Goal: Task Accomplishment & Management: Manage account settings

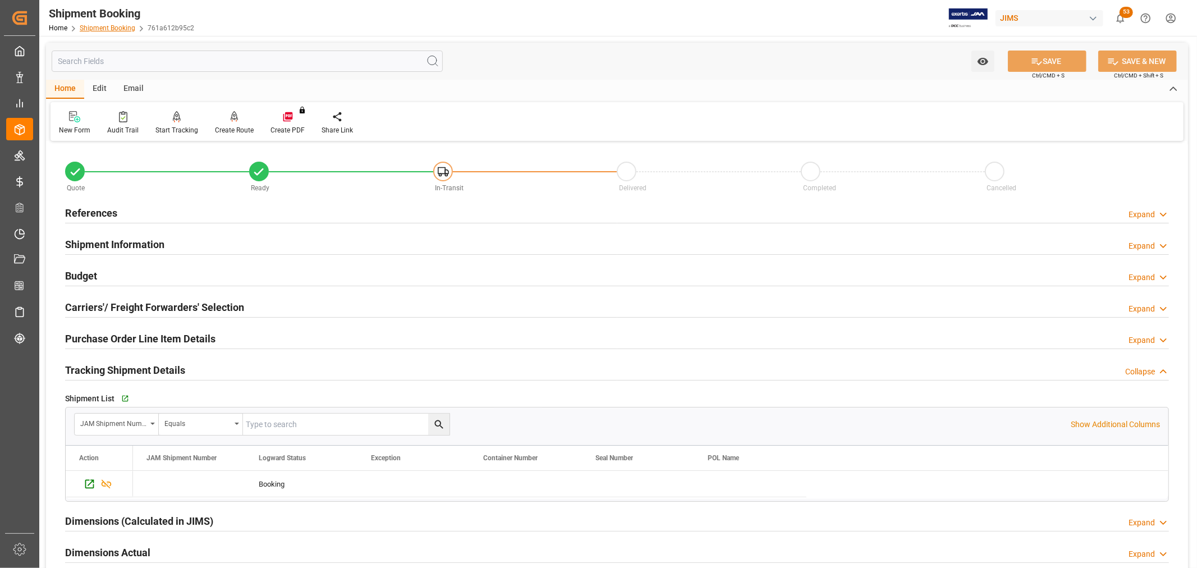
click at [123, 26] on link "Shipment Booking" at bounding box center [108, 28] width 56 height 8
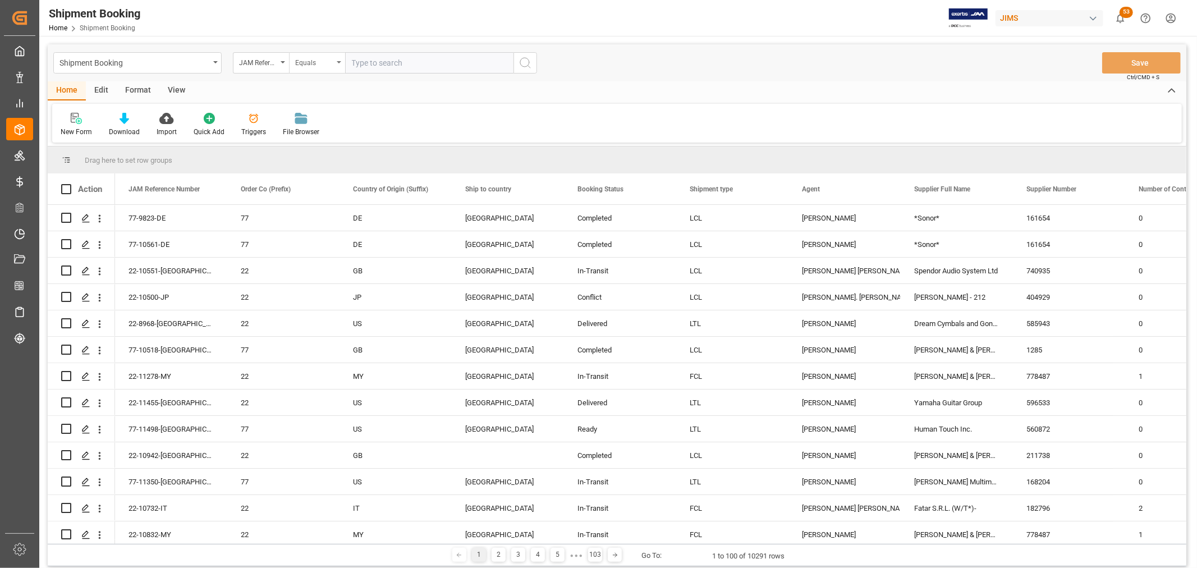
click at [339, 64] on div "Equals" at bounding box center [317, 62] width 56 height 21
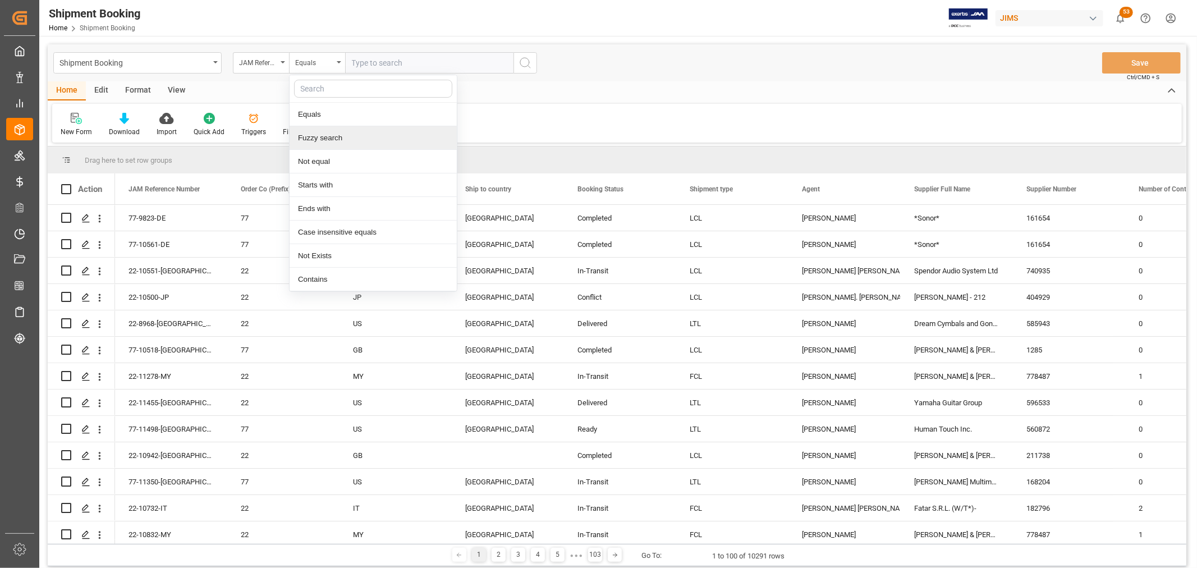
click at [330, 136] on div "Fuzzy search" at bounding box center [372, 138] width 167 height 24
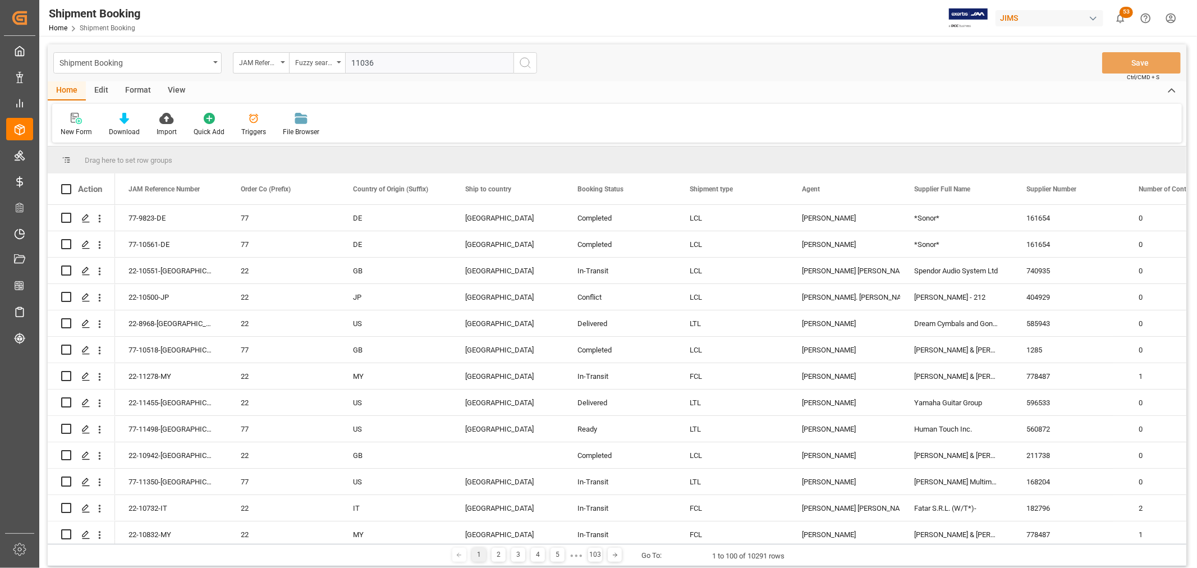
type input "11036"
click at [520, 63] on circle "search button" at bounding box center [524, 62] width 9 height 9
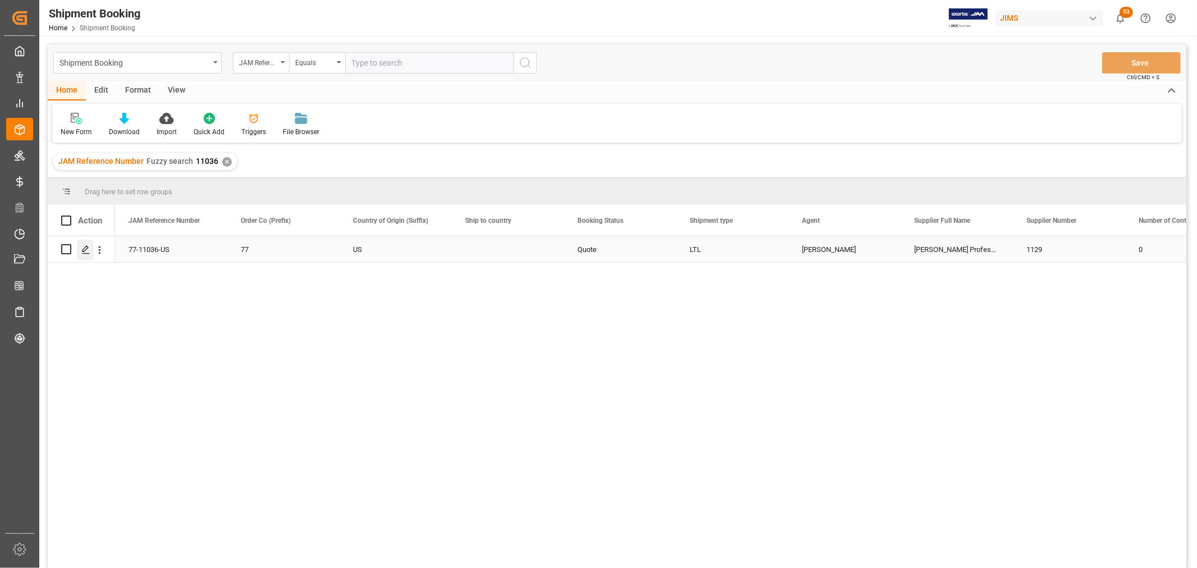
click at [88, 250] on icon "Press SPACE to select this row." at bounding box center [85, 249] width 9 height 9
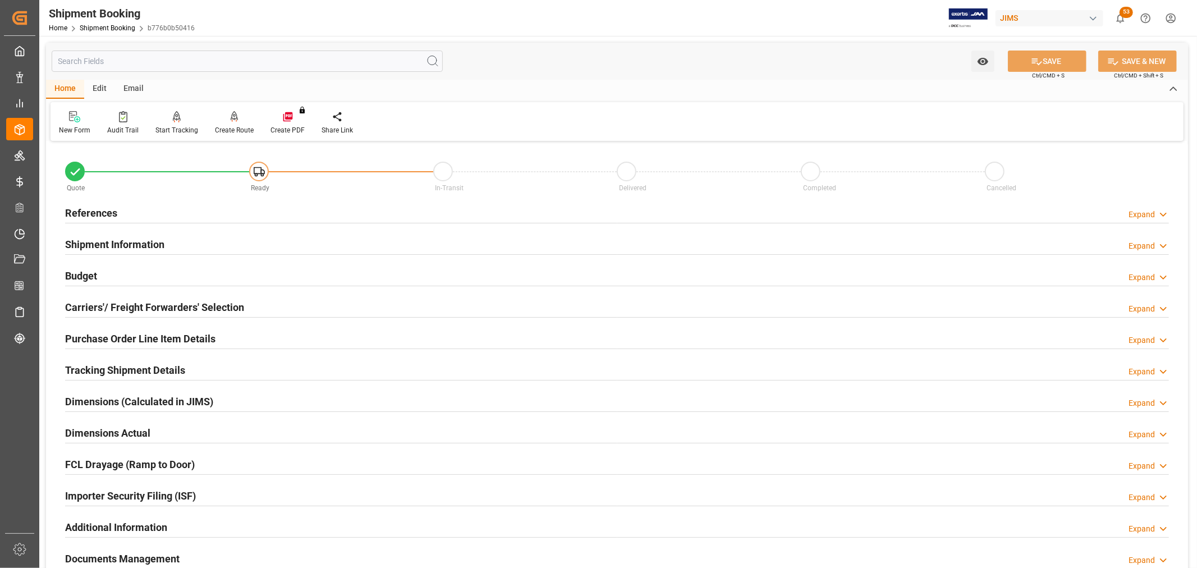
click at [90, 274] on h2 "Budget" at bounding box center [81, 275] width 32 height 15
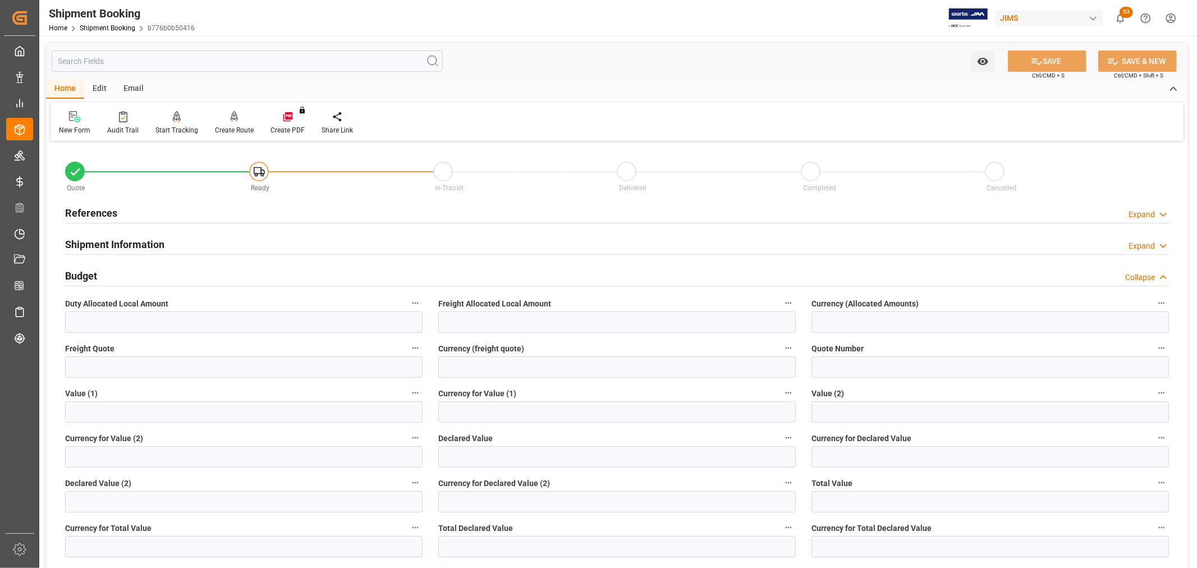
click at [98, 208] on h2 "References" at bounding box center [91, 212] width 52 height 15
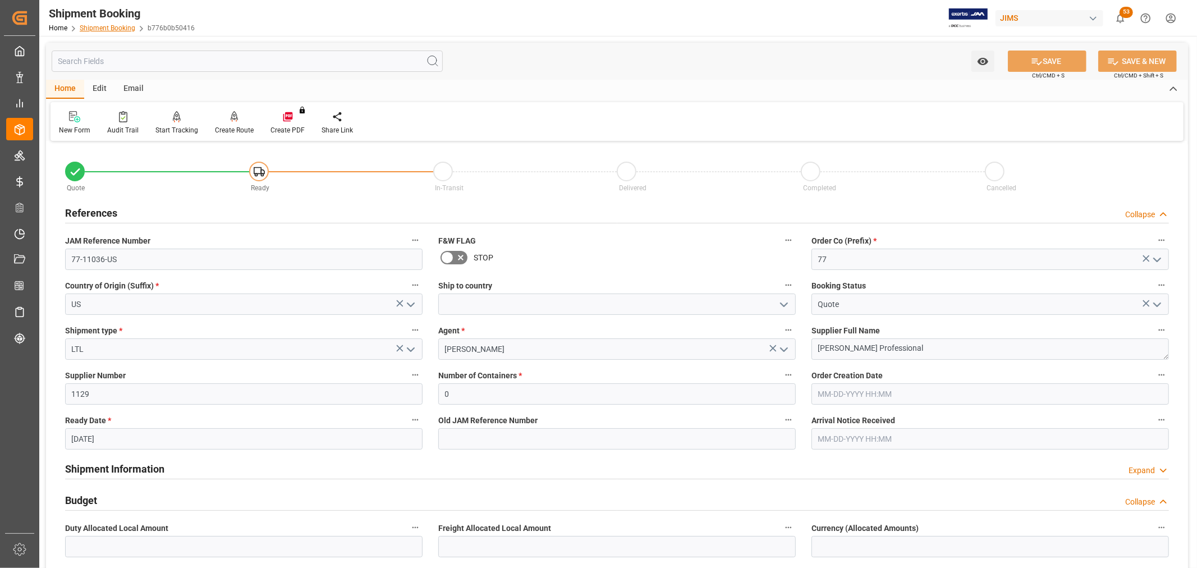
click at [96, 26] on link "Shipment Booking" at bounding box center [108, 28] width 56 height 8
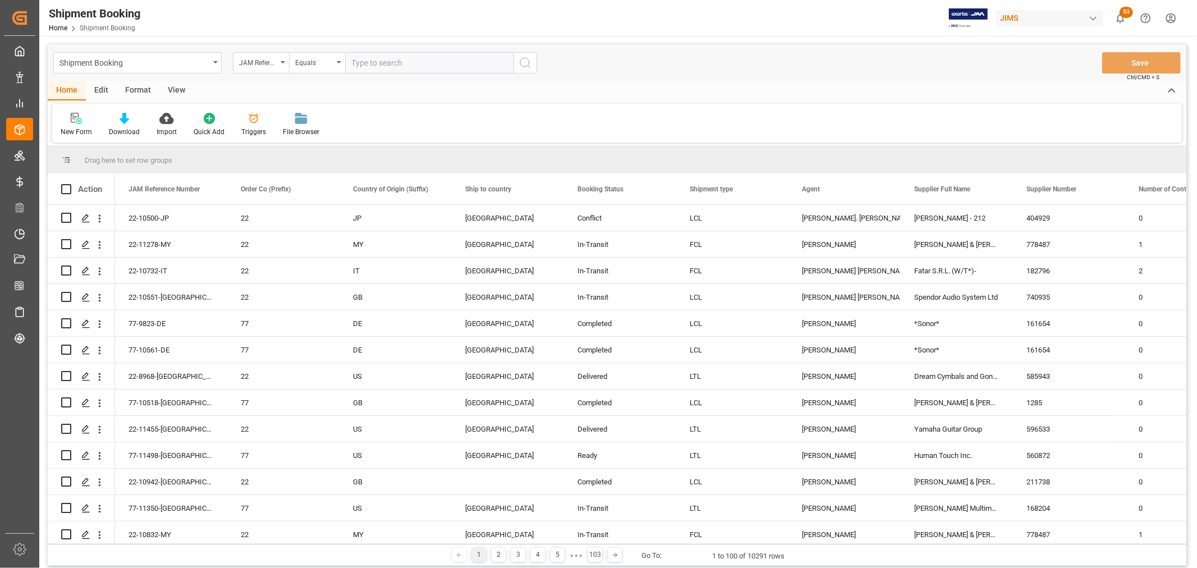
click at [397, 66] on input "text" at bounding box center [429, 62] width 168 height 21
type input "11453"
click at [523, 65] on icon "search button" at bounding box center [524, 62] width 13 height 13
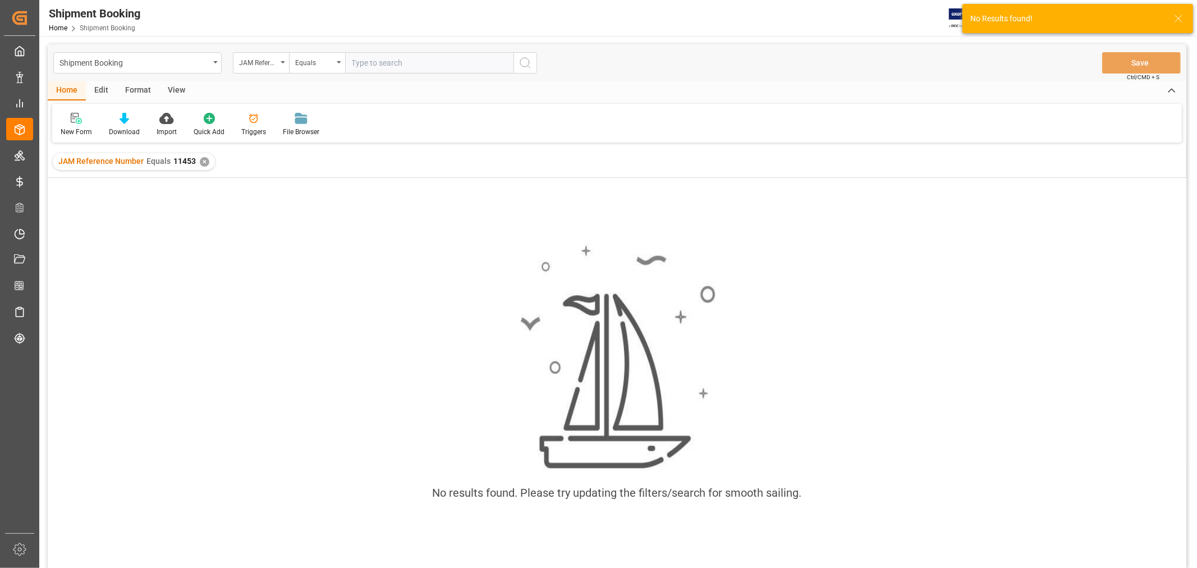
click at [203, 159] on div "✕" at bounding box center [205, 162] width 10 height 10
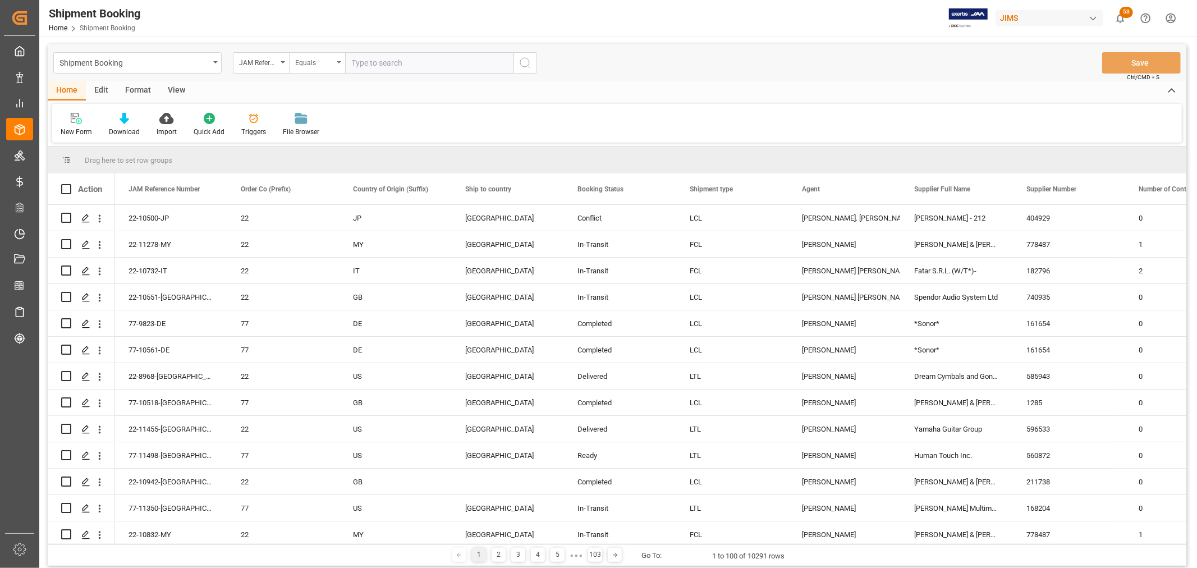
click at [339, 62] on icon "open menu" at bounding box center [339, 62] width 4 height 2
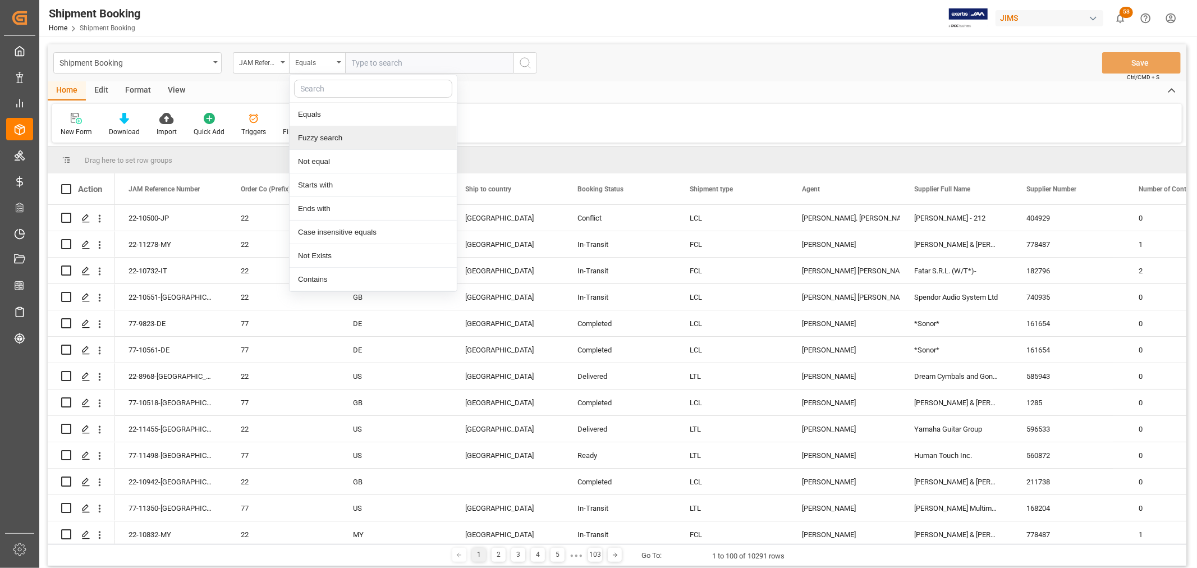
click at [314, 135] on div "Fuzzy search" at bounding box center [372, 138] width 167 height 24
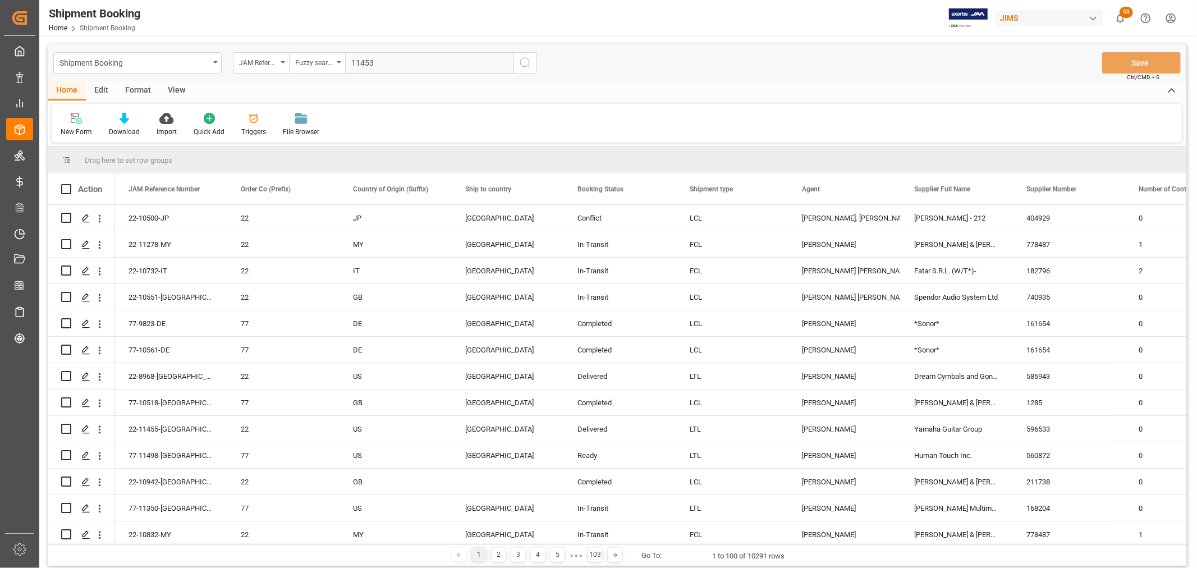
type input "11453"
click at [523, 65] on icon "search button" at bounding box center [524, 62] width 13 height 13
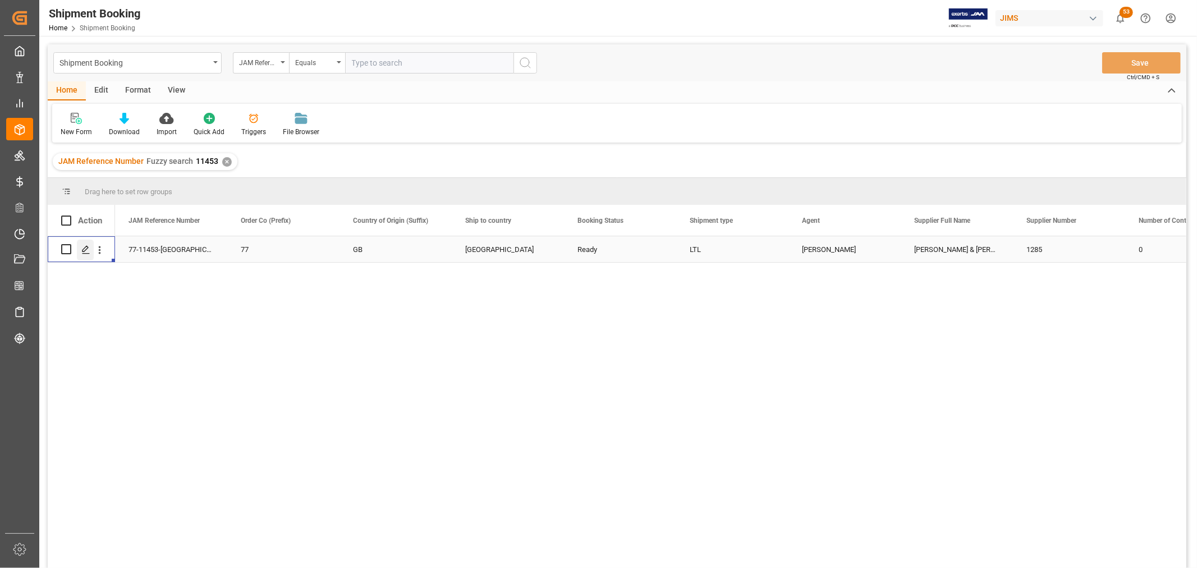
click at [81, 251] on icon "Press SPACE to select this row." at bounding box center [85, 249] width 9 height 9
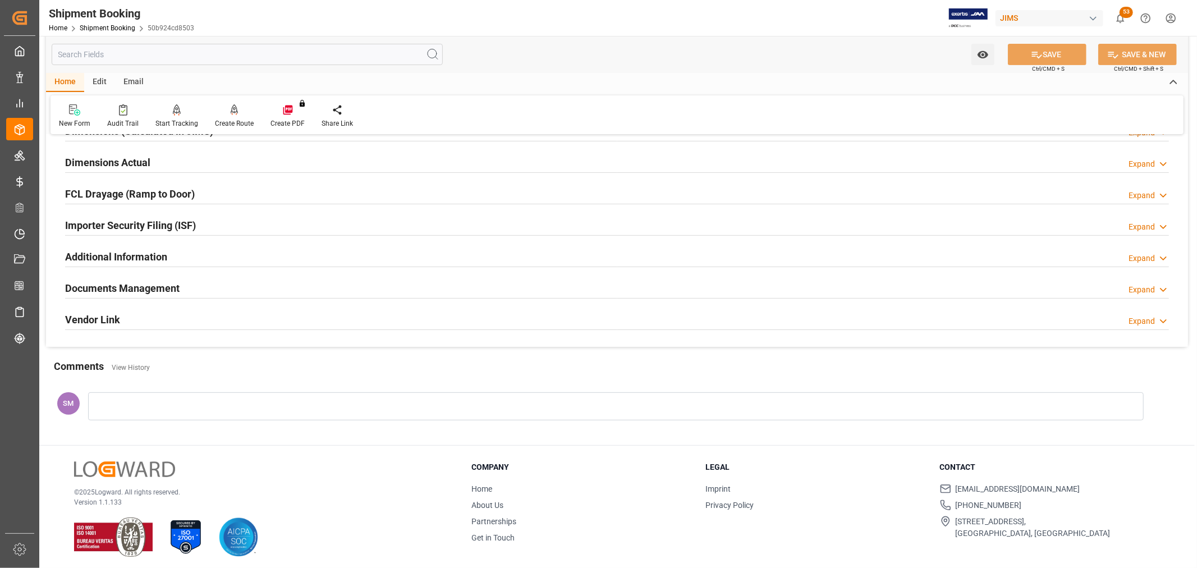
scroll to position [275, 0]
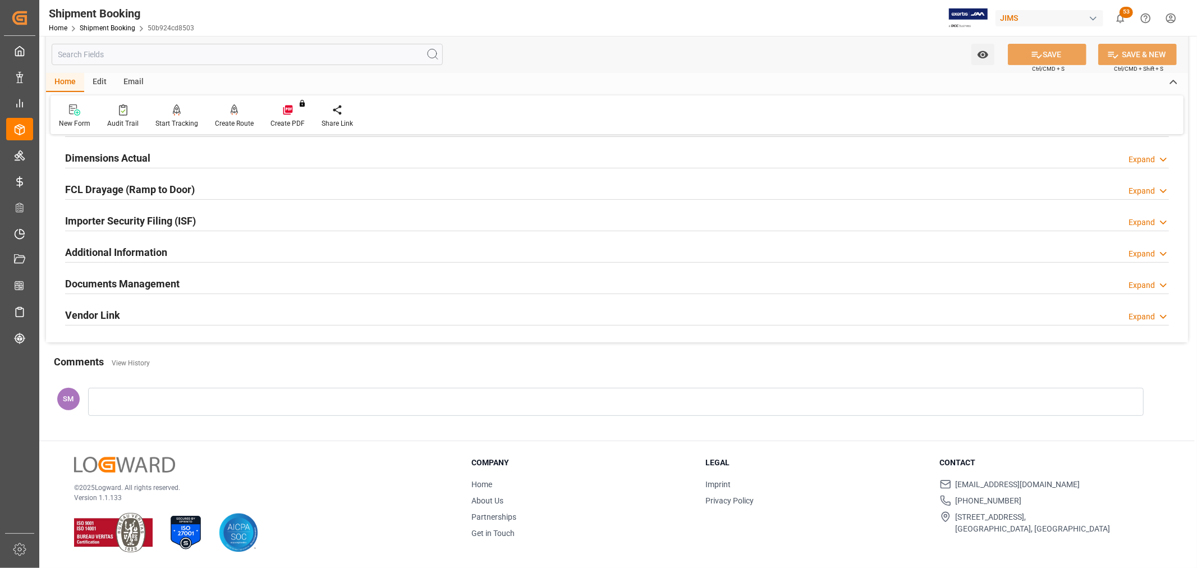
click at [132, 397] on div at bounding box center [615, 402] width 1055 height 28
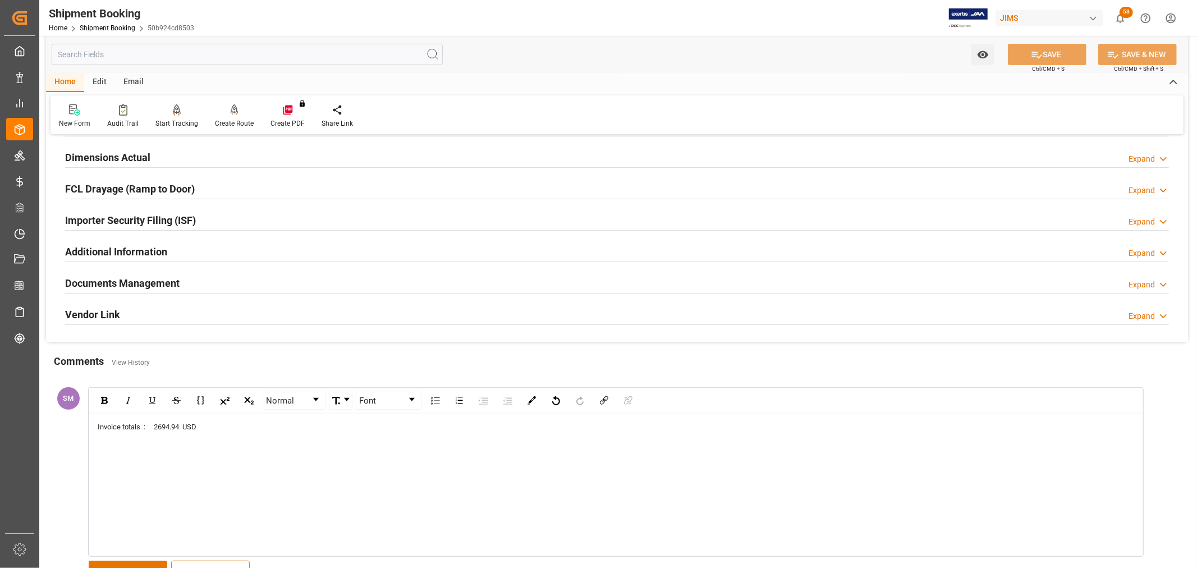
scroll to position [400, 0]
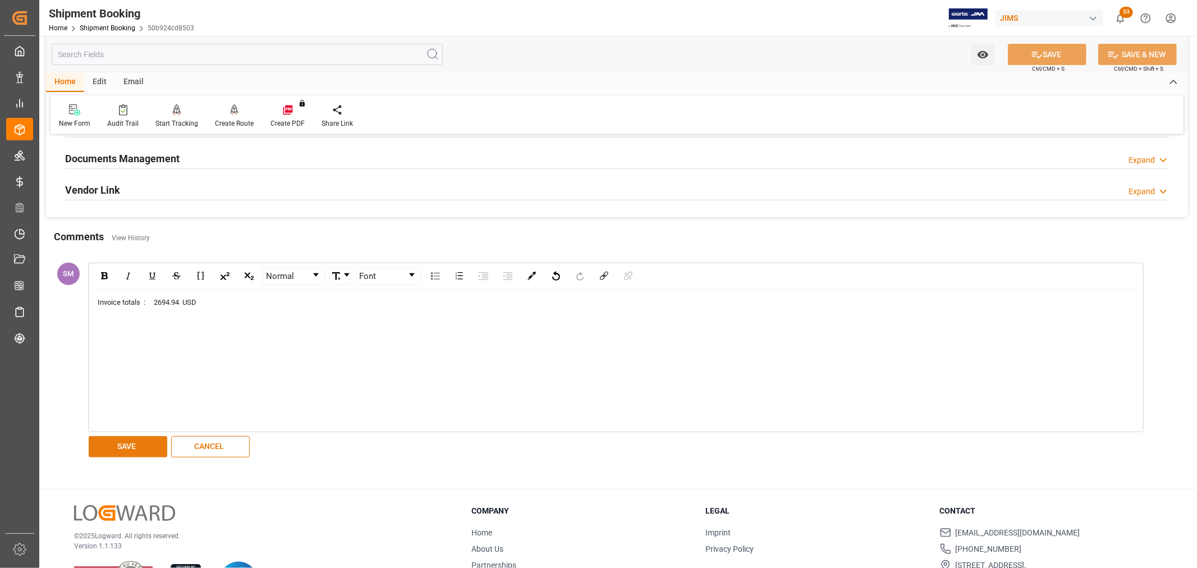
click at [137, 443] on button "SAVE" at bounding box center [128, 446] width 79 height 21
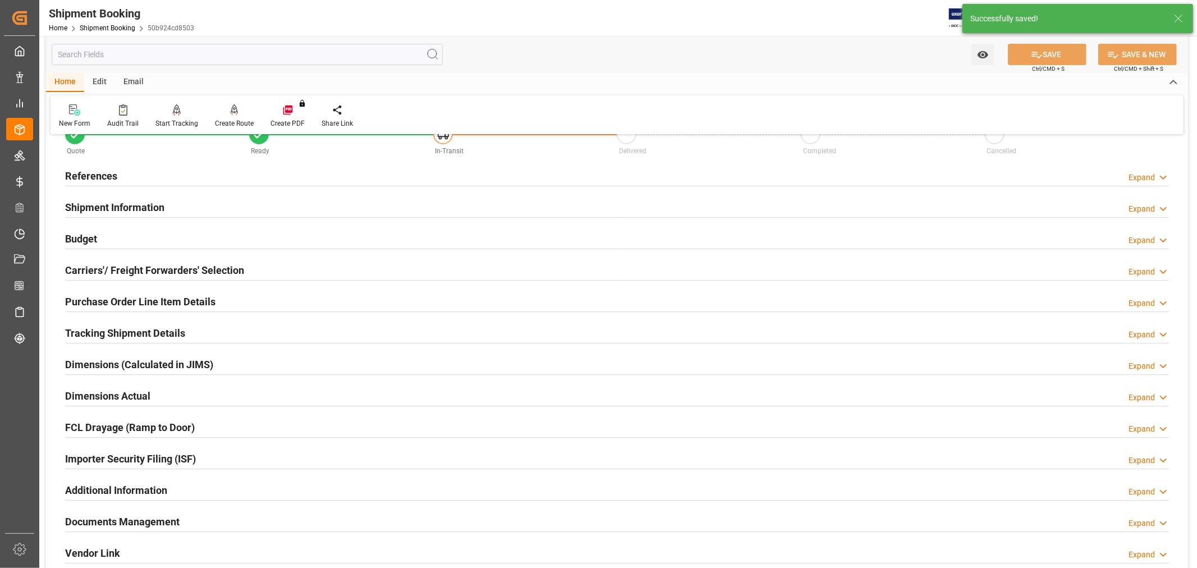
scroll to position [0, 0]
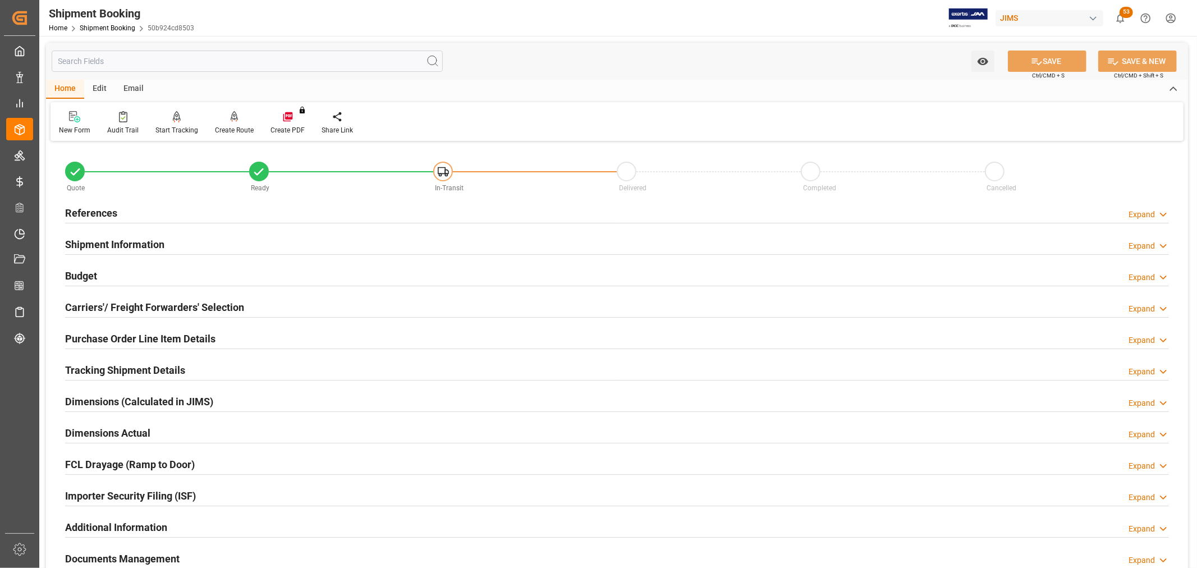
click at [88, 305] on h2 "Carriers'/ Freight Forwarders' Selection" at bounding box center [154, 307] width 179 height 15
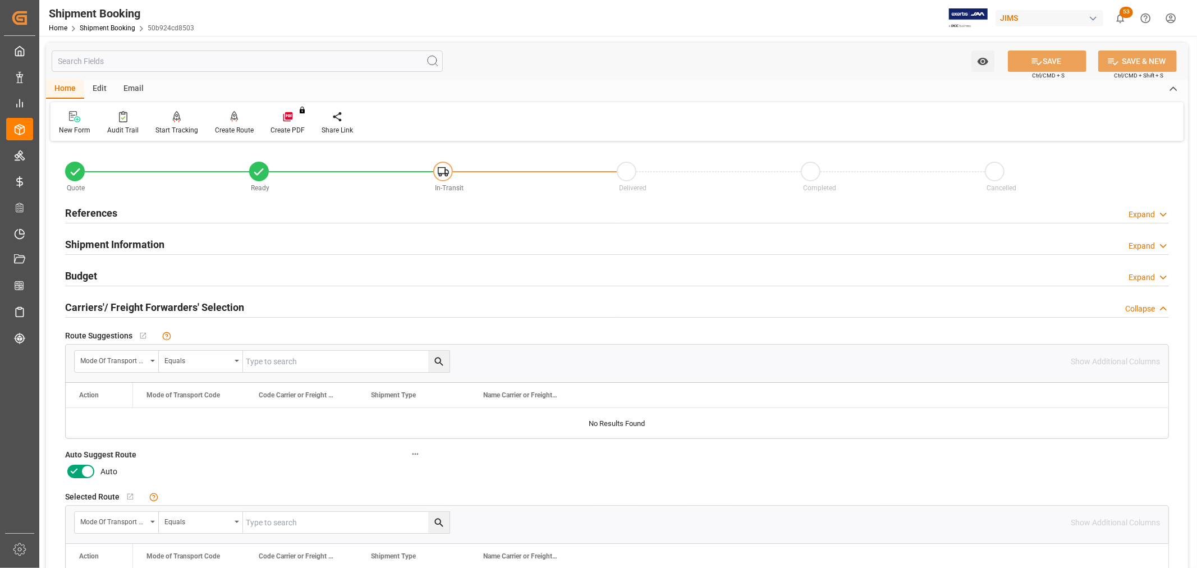
click at [81, 468] on icon at bounding box center [87, 471] width 13 height 13
click at [0, 0] on input "checkbox" at bounding box center [0, 0] width 0 height 0
click at [1046, 59] on button "SAVE" at bounding box center [1047, 60] width 79 height 21
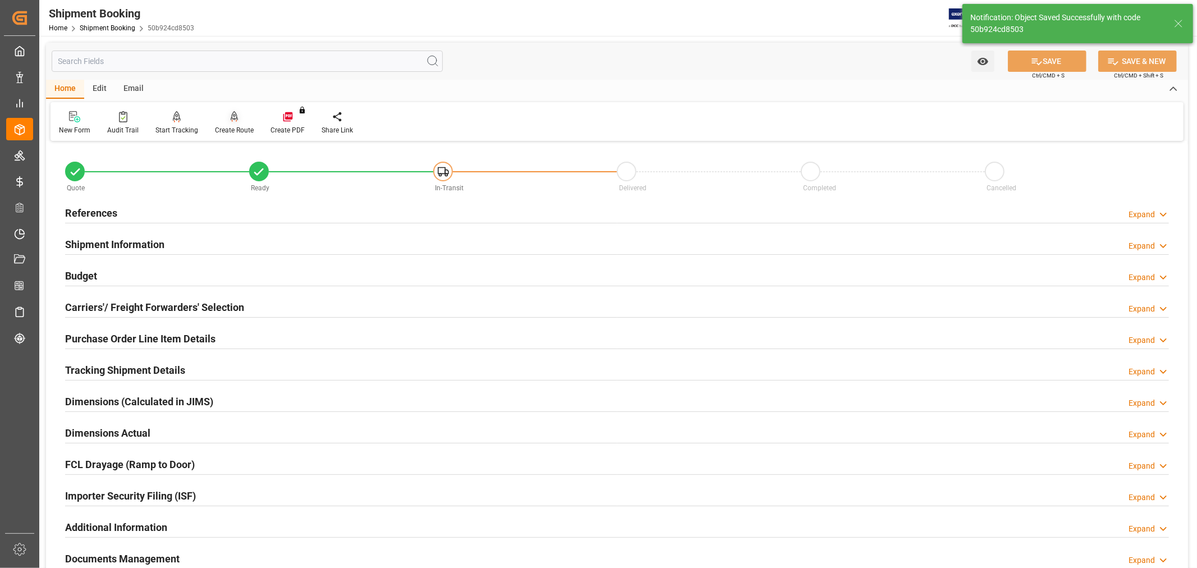
click at [231, 124] on div "Create Route" at bounding box center [234, 123] width 56 height 25
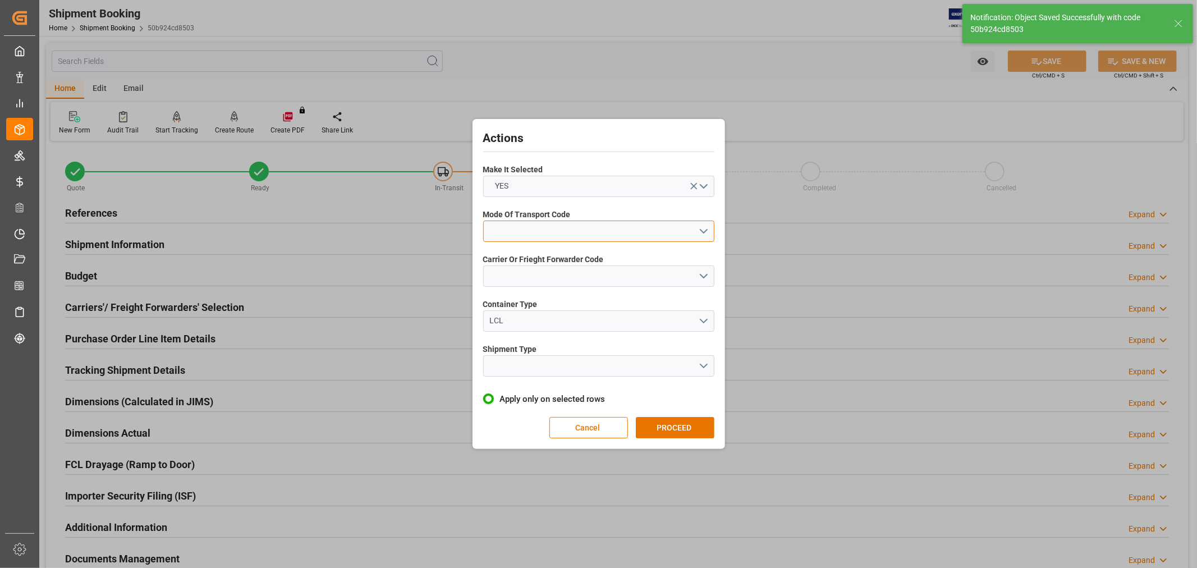
click at [531, 235] on button "open menu" at bounding box center [598, 230] width 231 height 21
click at [518, 259] on div "2- COURIER AIR" at bounding box center [599, 258] width 230 height 24
click at [518, 272] on button "open menu" at bounding box center [598, 275] width 231 height 21
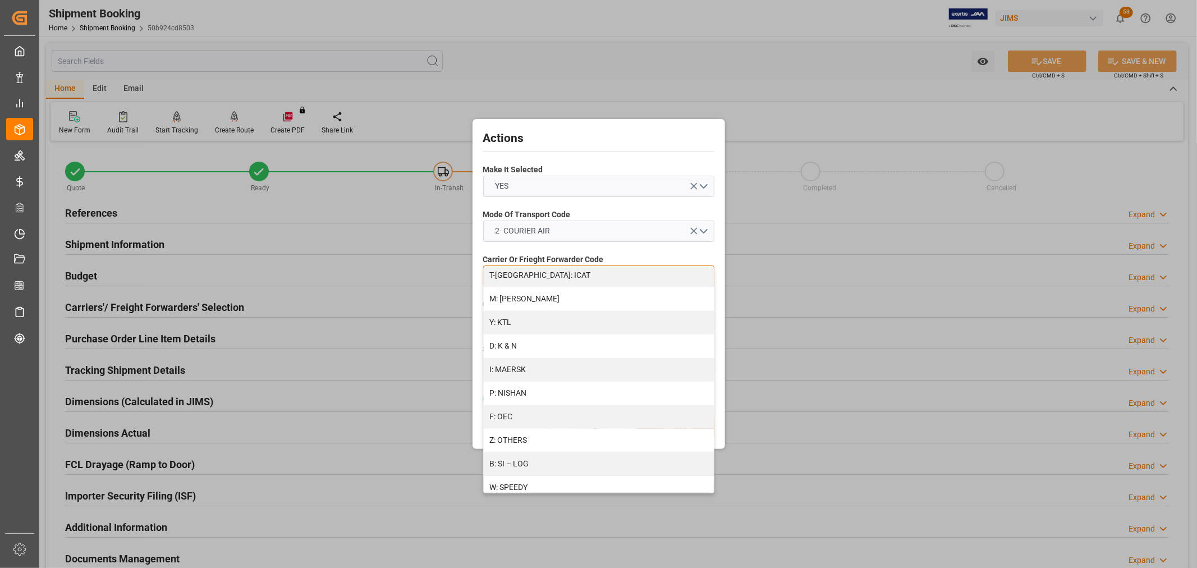
scroll to position [621, 0]
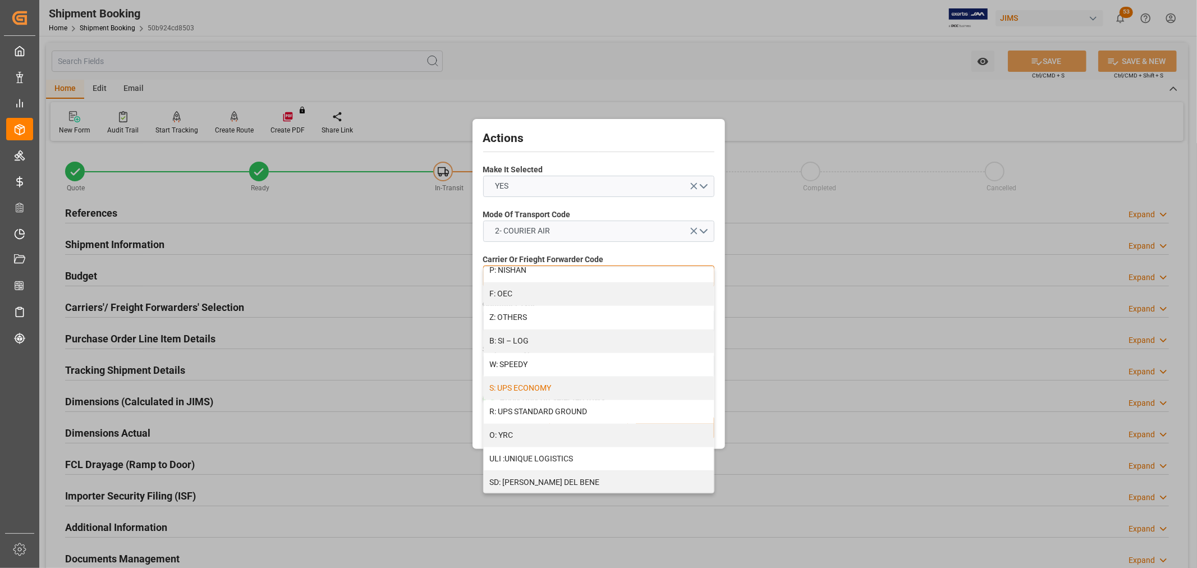
click at [528, 380] on div "S: UPS ECONOMY" at bounding box center [599, 388] width 230 height 24
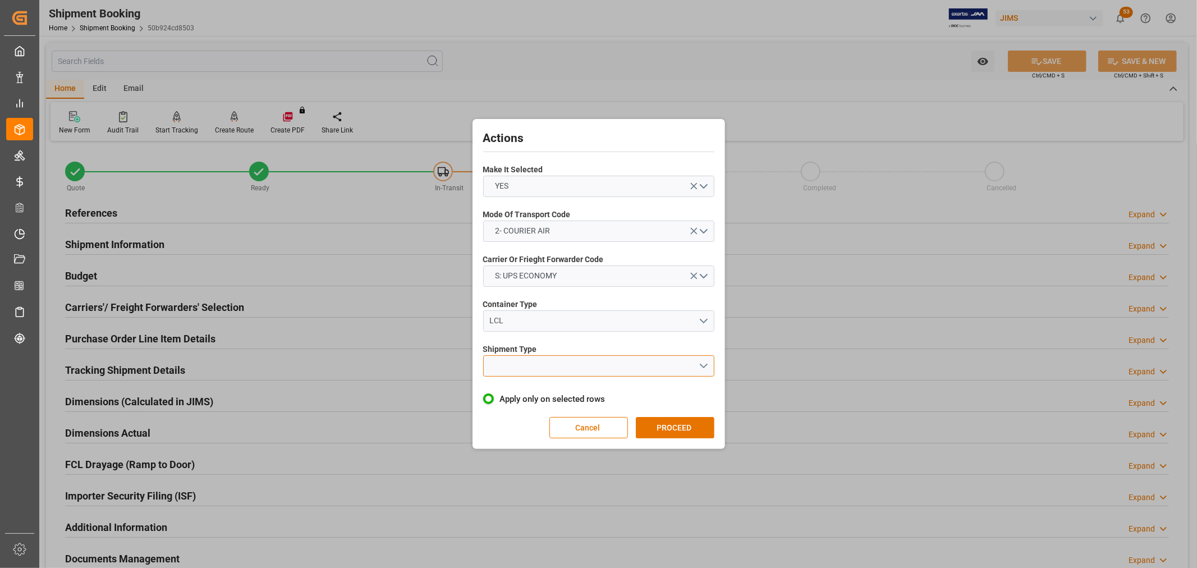
click at [522, 364] on button "open menu" at bounding box center [598, 365] width 231 height 21
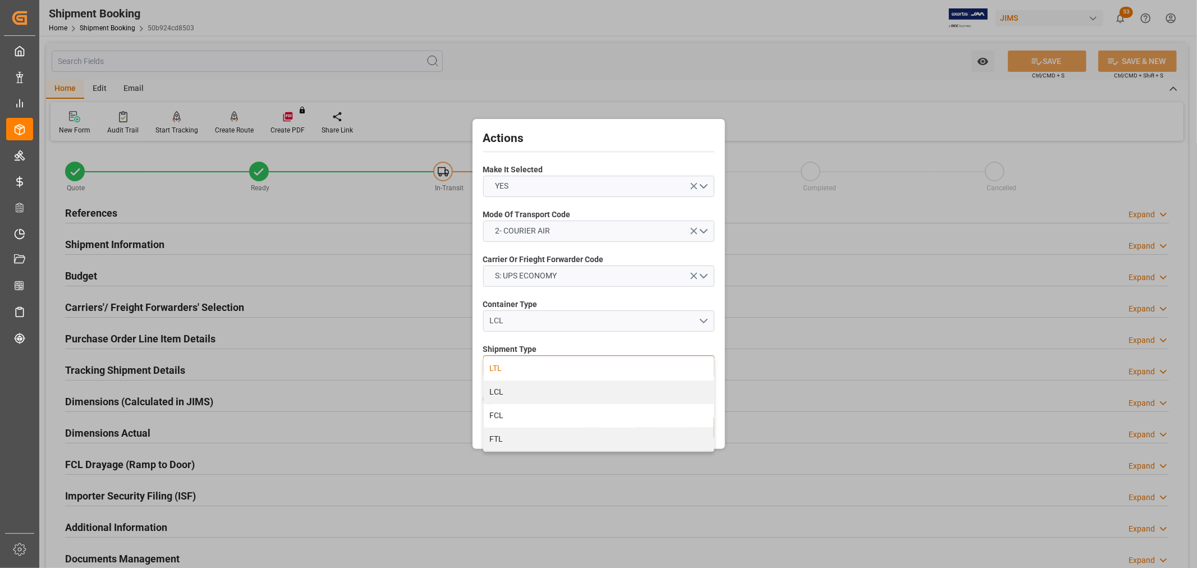
click at [516, 366] on div "LTL" at bounding box center [599, 369] width 230 height 24
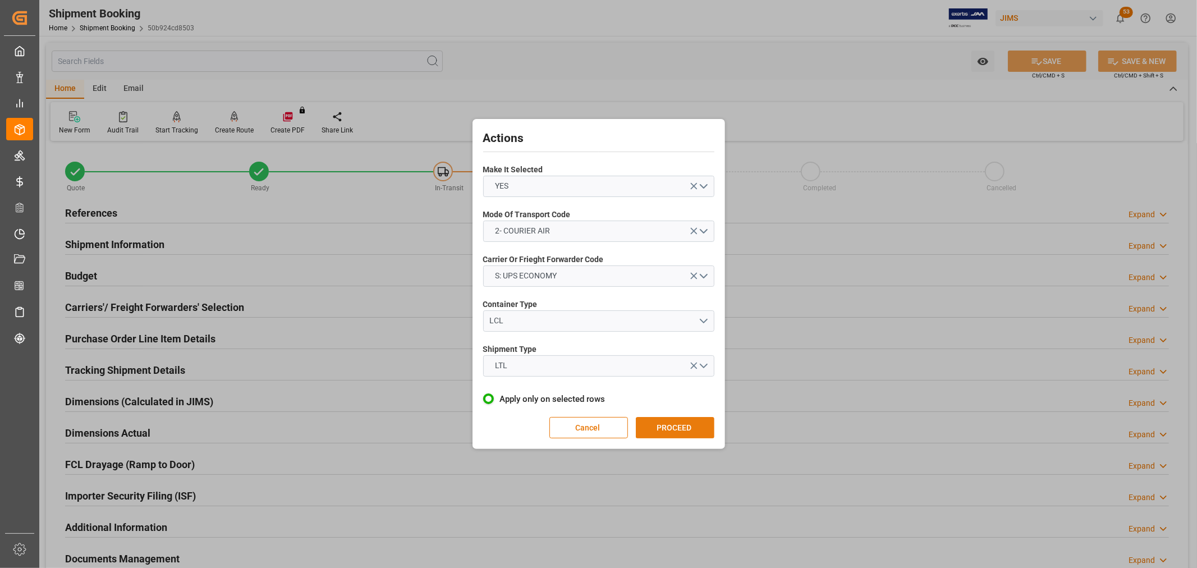
click at [669, 425] on button "PROCEED" at bounding box center [675, 427] width 79 height 21
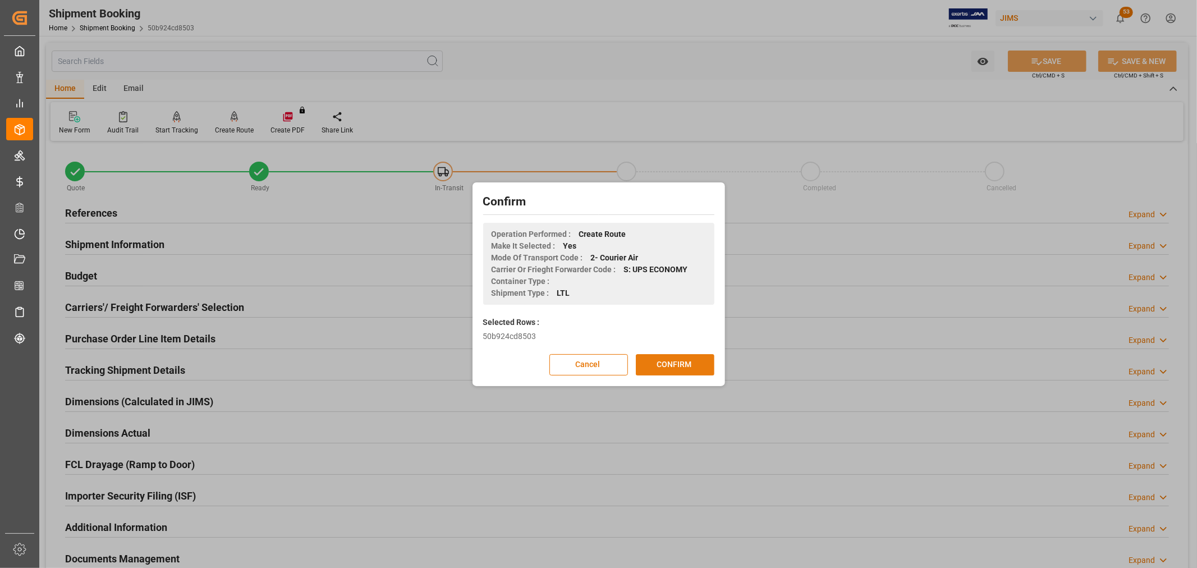
click at [691, 361] on button "CONFIRM" at bounding box center [675, 364] width 79 height 21
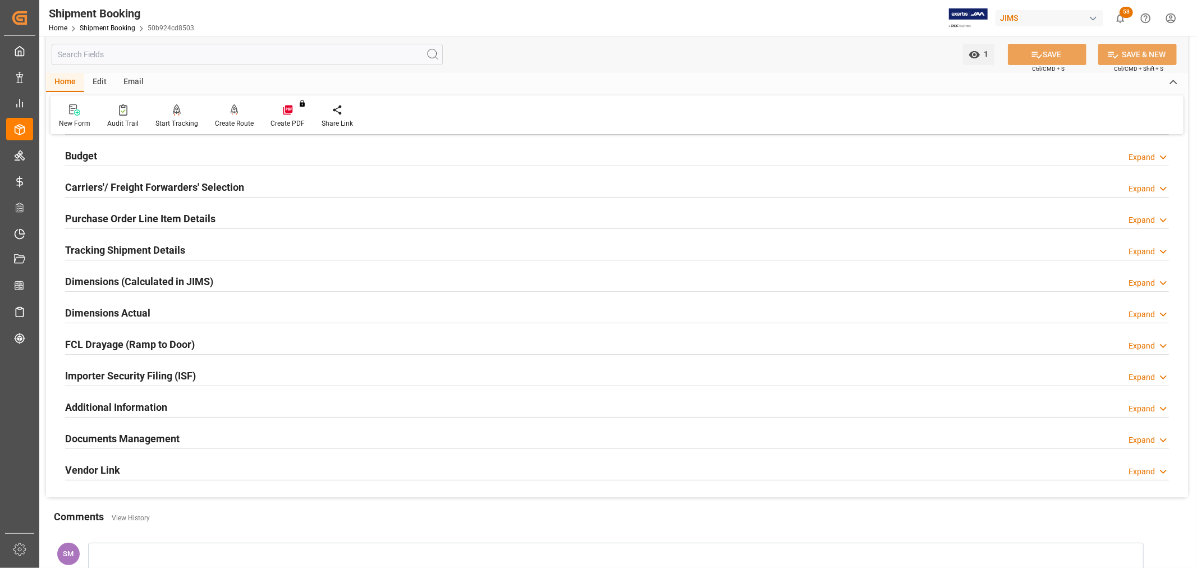
scroll to position [125, 0]
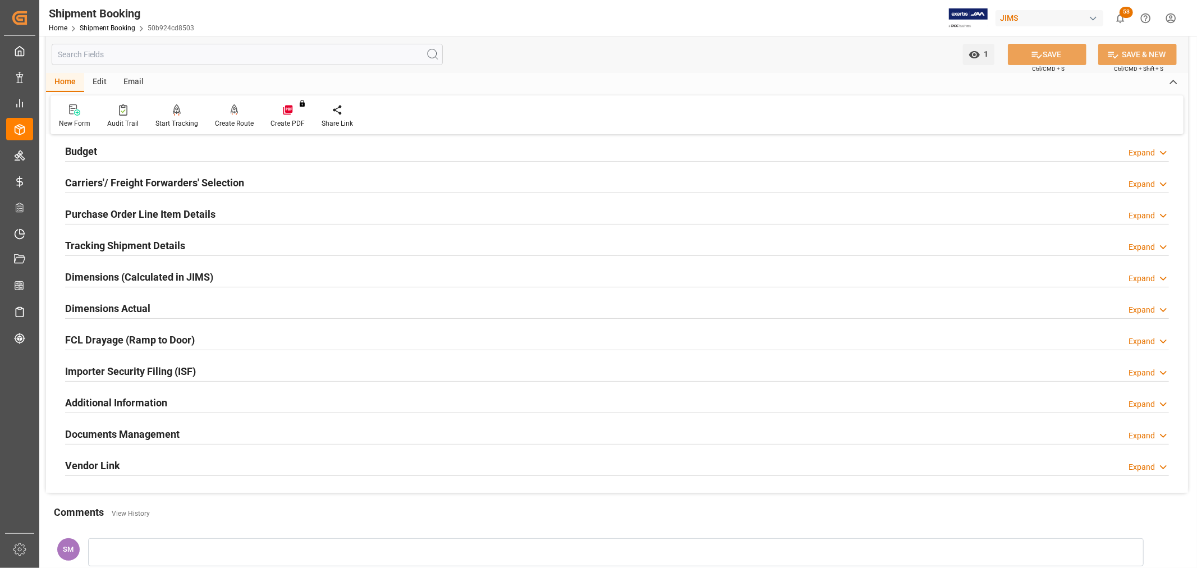
click at [129, 430] on h2 "Documents Management" at bounding box center [122, 433] width 114 height 15
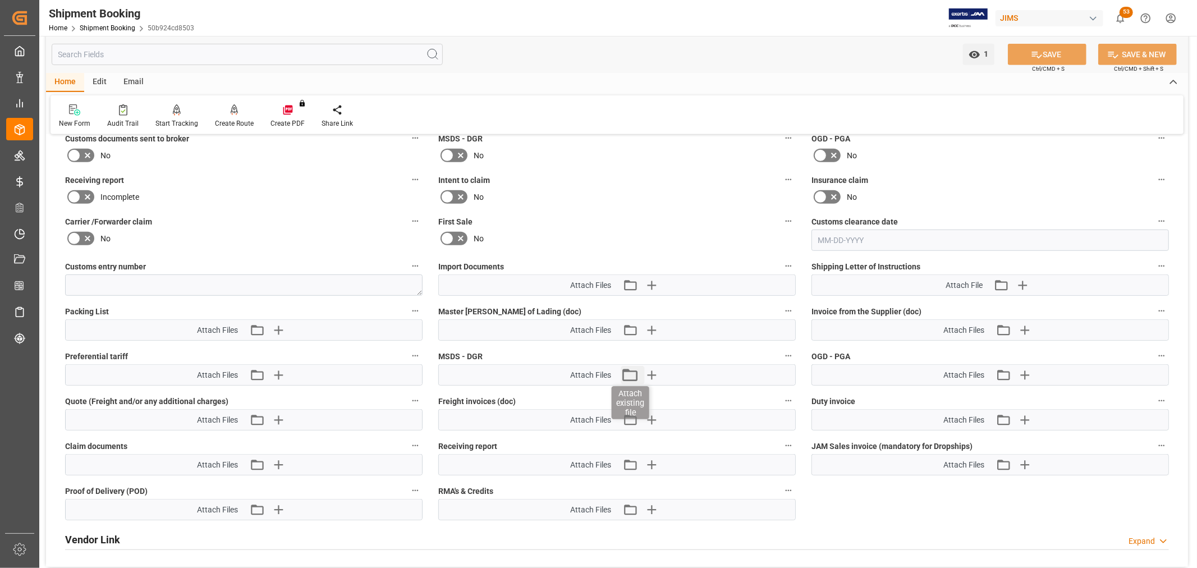
scroll to position [498, 0]
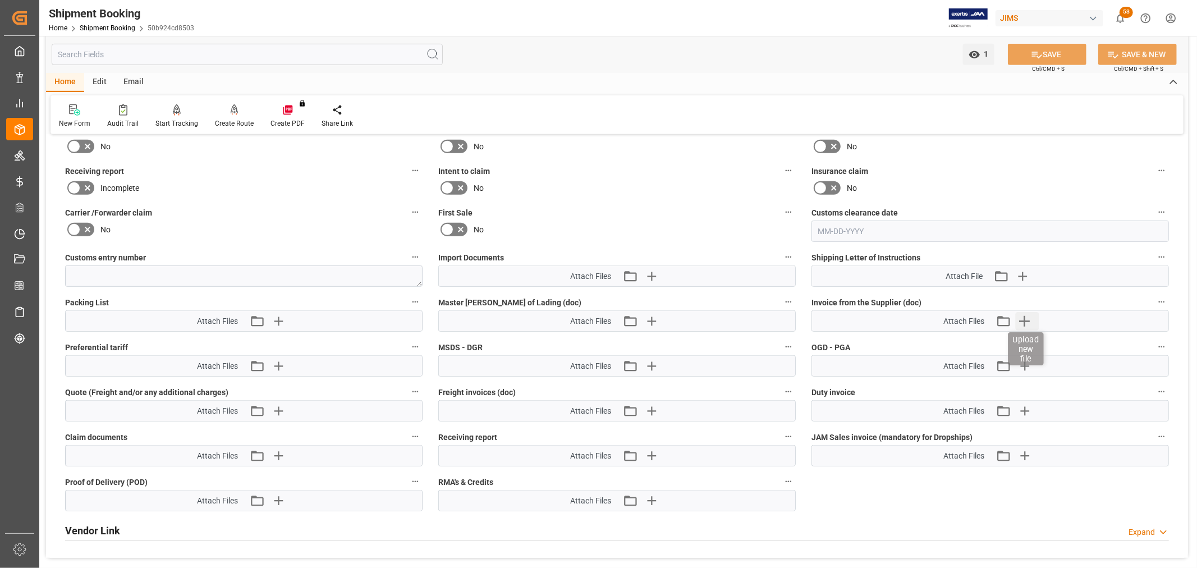
click at [1022, 318] on icon "button" at bounding box center [1024, 321] width 11 height 11
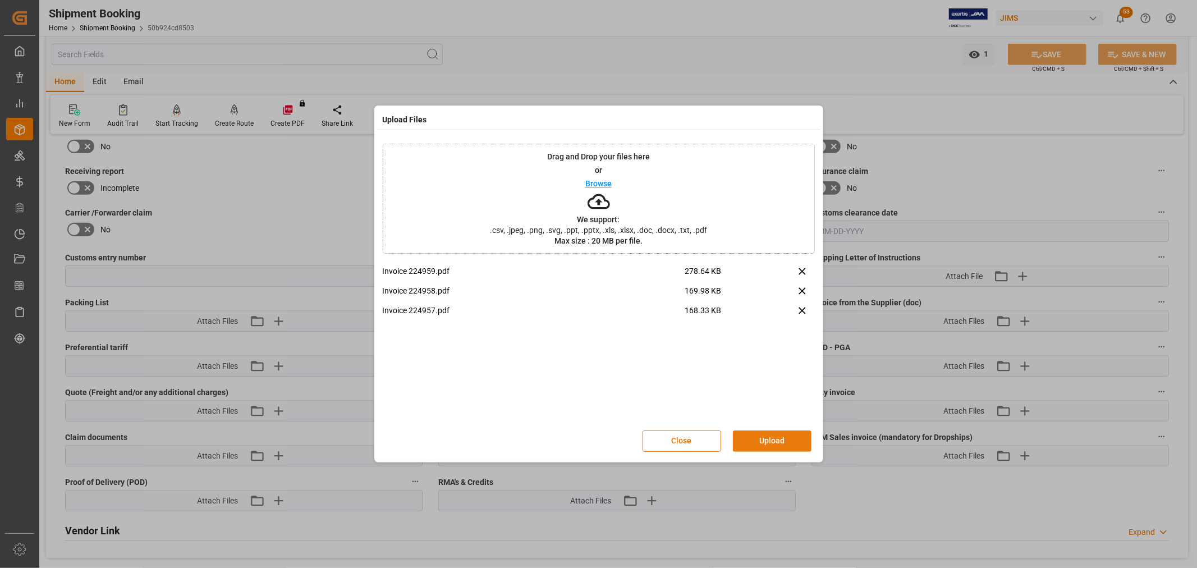
click at [759, 433] on button "Upload" at bounding box center [772, 440] width 79 height 21
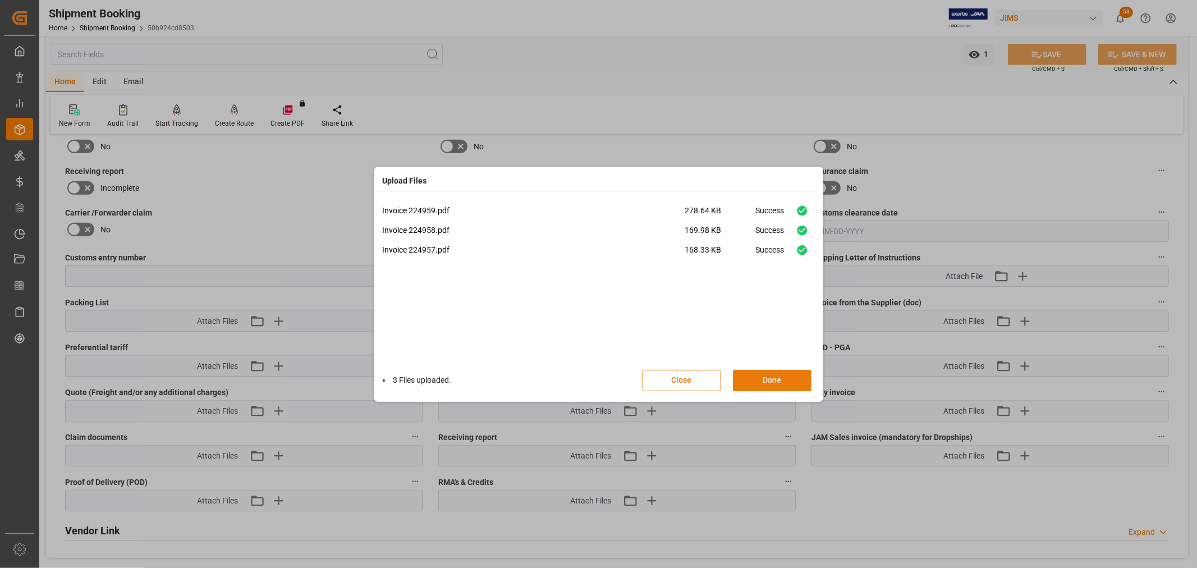
click at [771, 378] on button "Done" at bounding box center [772, 380] width 79 height 21
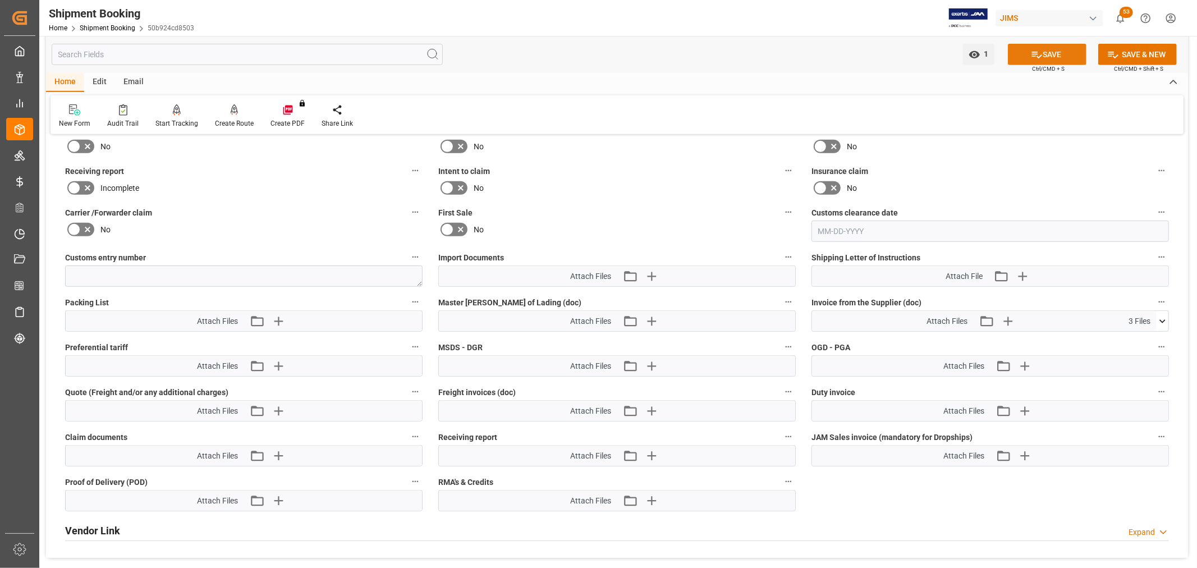
click at [1048, 60] on button "SAVE" at bounding box center [1047, 54] width 79 height 21
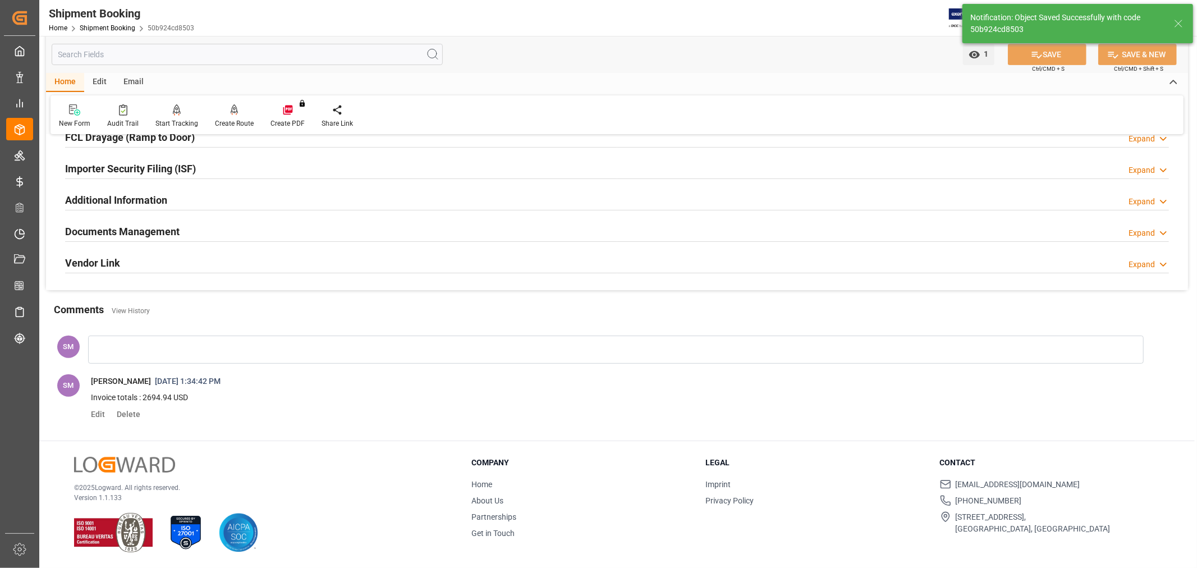
scroll to position [328, 0]
click at [77, 224] on h2 "Documents Management" at bounding box center [122, 231] width 114 height 15
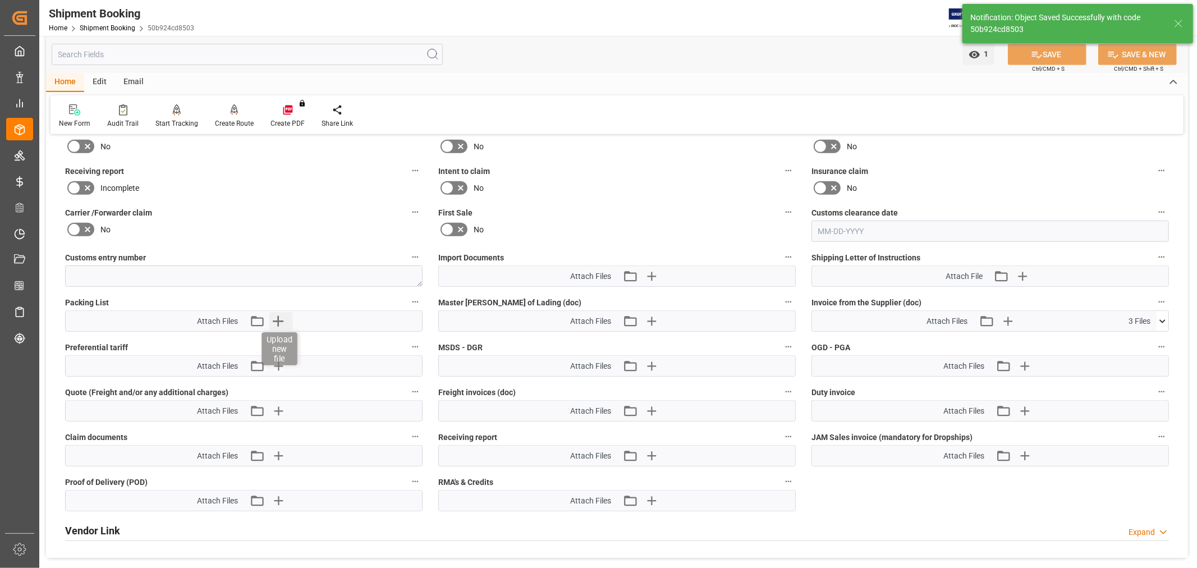
click at [279, 312] on icon "button" at bounding box center [278, 321] width 18 height 18
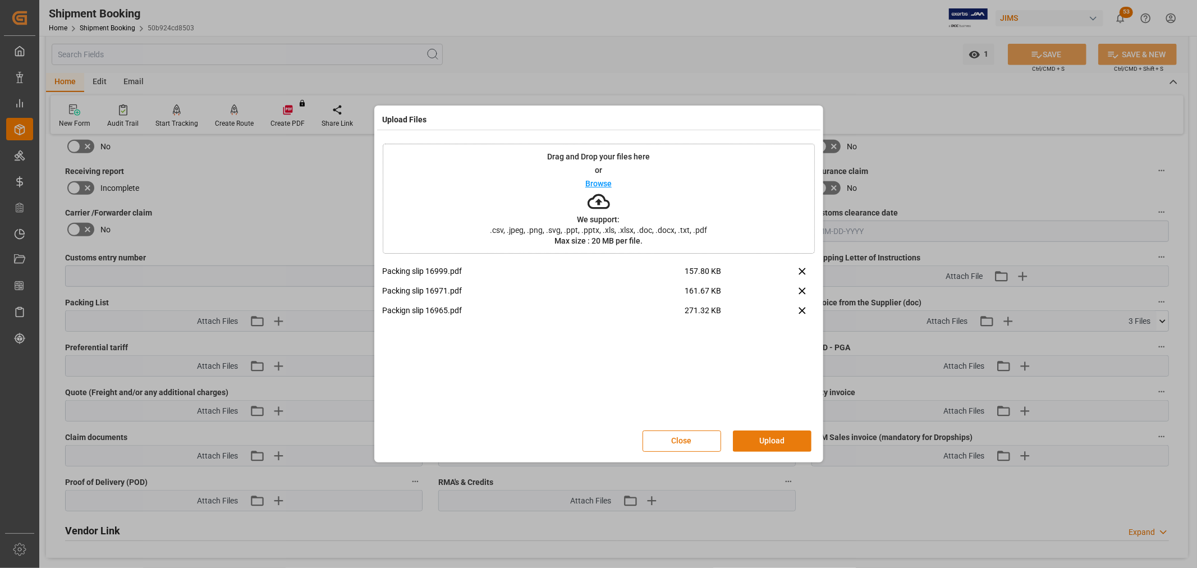
click at [765, 438] on button "Upload" at bounding box center [772, 440] width 79 height 21
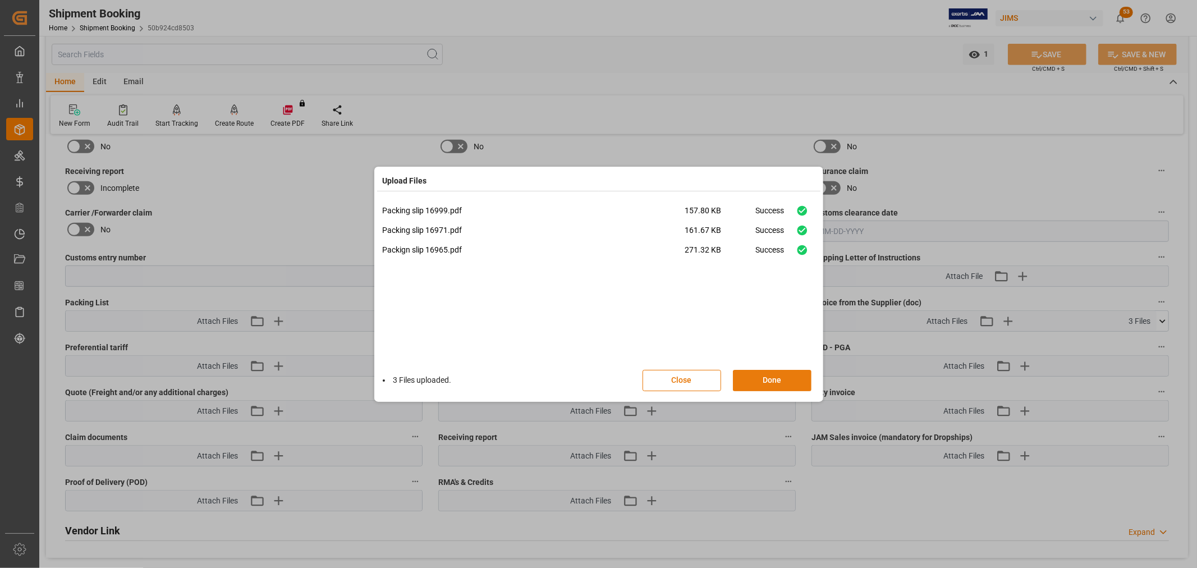
click at [784, 384] on button "Done" at bounding box center [772, 380] width 79 height 21
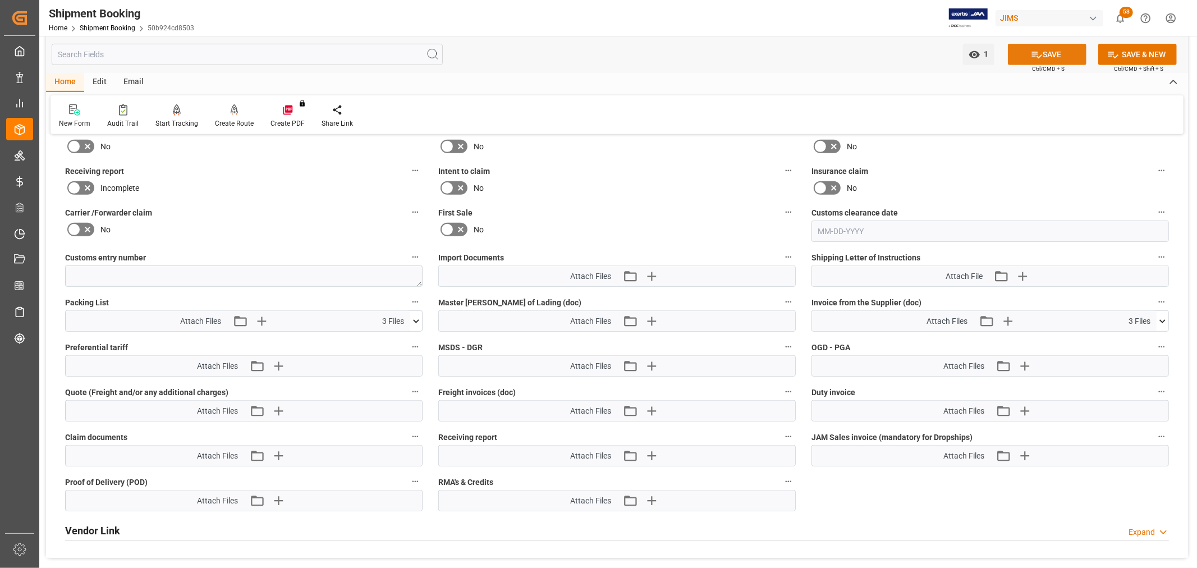
click at [1053, 49] on button "SAVE" at bounding box center [1047, 54] width 79 height 21
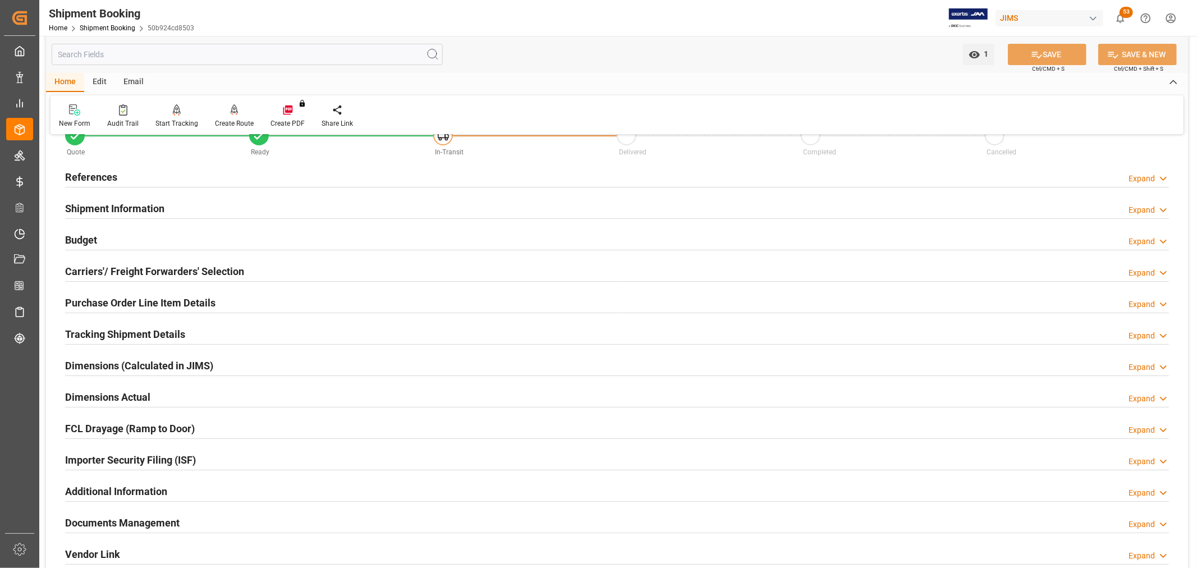
scroll to position [0, 0]
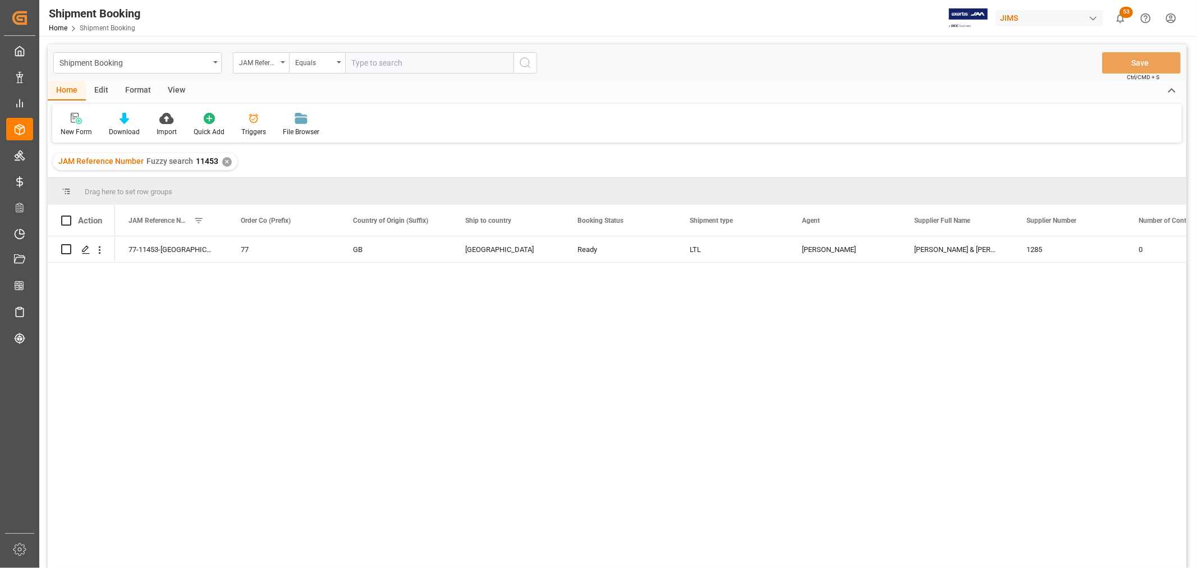
click at [178, 90] on div "View" at bounding box center [176, 90] width 34 height 19
click at [77, 123] on div at bounding box center [72, 118] width 22 height 12
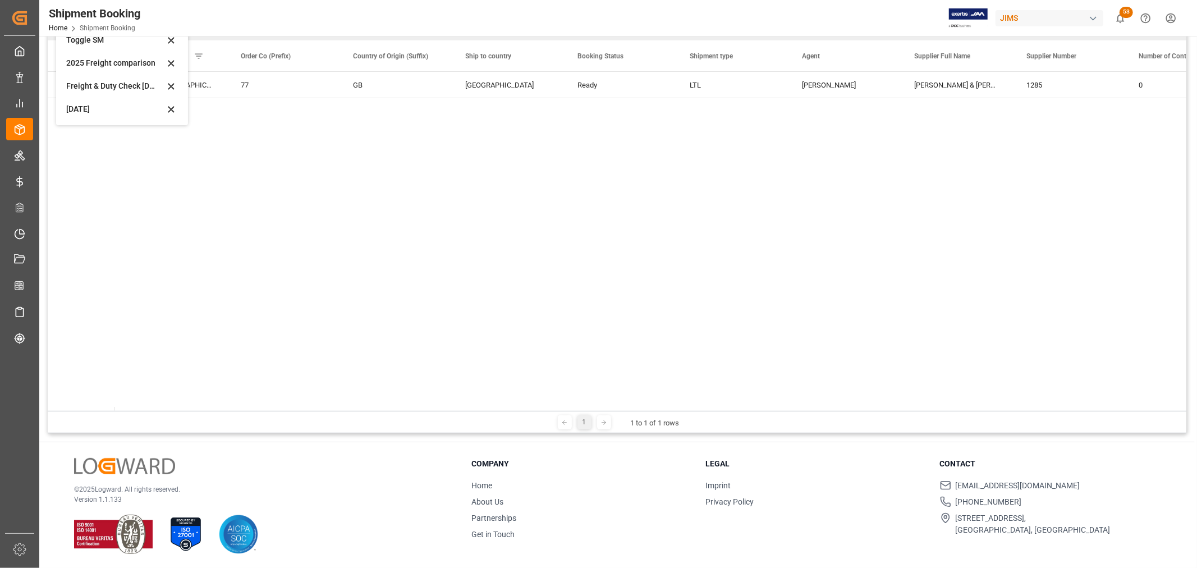
scroll to position [165, 0]
click at [83, 102] on div "Oct 2025" at bounding box center [115, 108] width 98 height 12
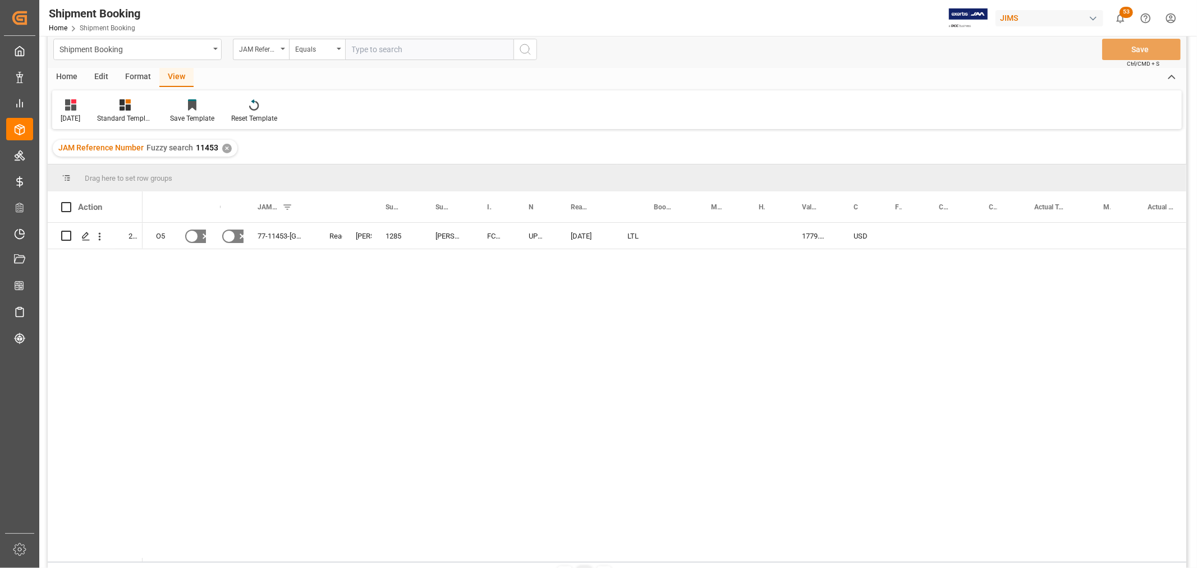
scroll to position [0, 0]
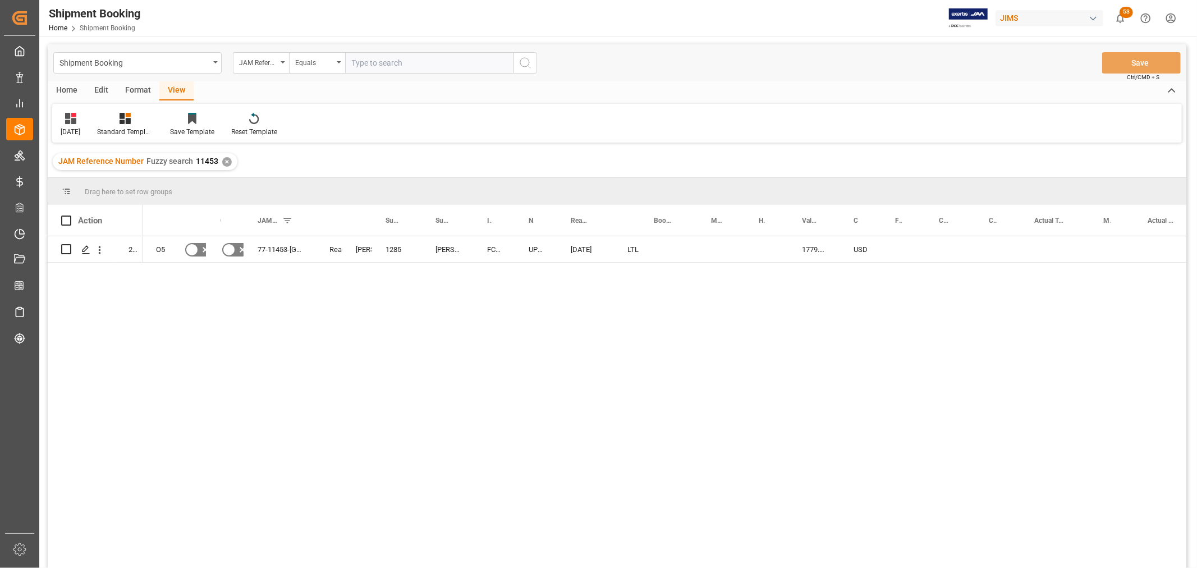
click at [565, 352] on div "O5 No No 77-11453-GB Ready Shyamala Mantha 1285 Allen & Heath FCA Penryn GB UPS…" at bounding box center [663, 405] width 1043 height 339
click at [668, 240] on div "Press SPACE to select this row." at bounding box center [668, 249] width 57 height 26
click at [712, 248] on div "Press SPACE to select this row." at bounding box center [721, 249] width 48 height 26
click at [685, 249] on div "1ZR3934X6795233275" at bounding box center [668, 249] width 57 height 26
drag, startPoint x: 694, startPoint y: 261, endPoint x: 753, endPoint y: 260, distance: 58.9
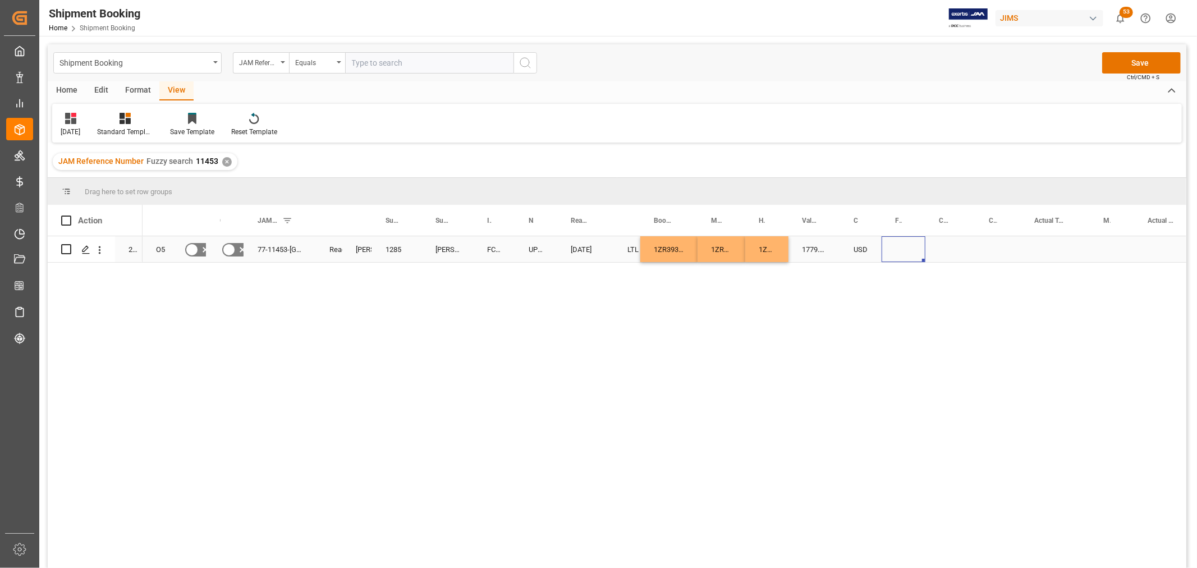
click at [898, 249] on div "Press SPACE to select this row." at bounding box center [903, 249] width 44 height 26
click at [1138, 62] on button "Save" at bounding box center [1141, 62] width 79 height 21
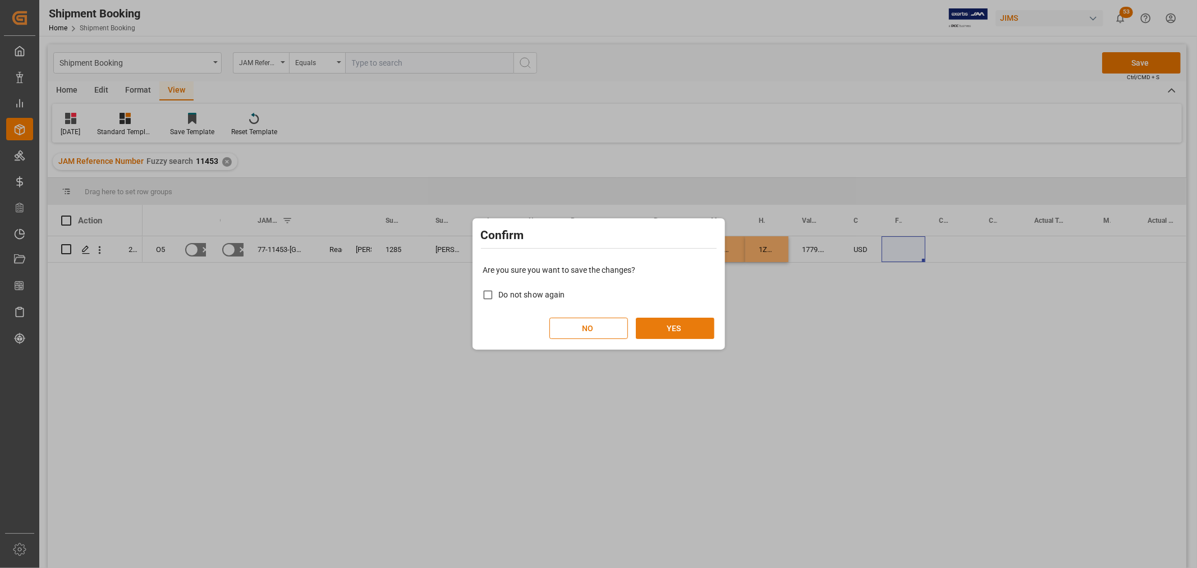
click at [682, 321] on button "YES" at bounding box center [675, 328] width 79 height 21
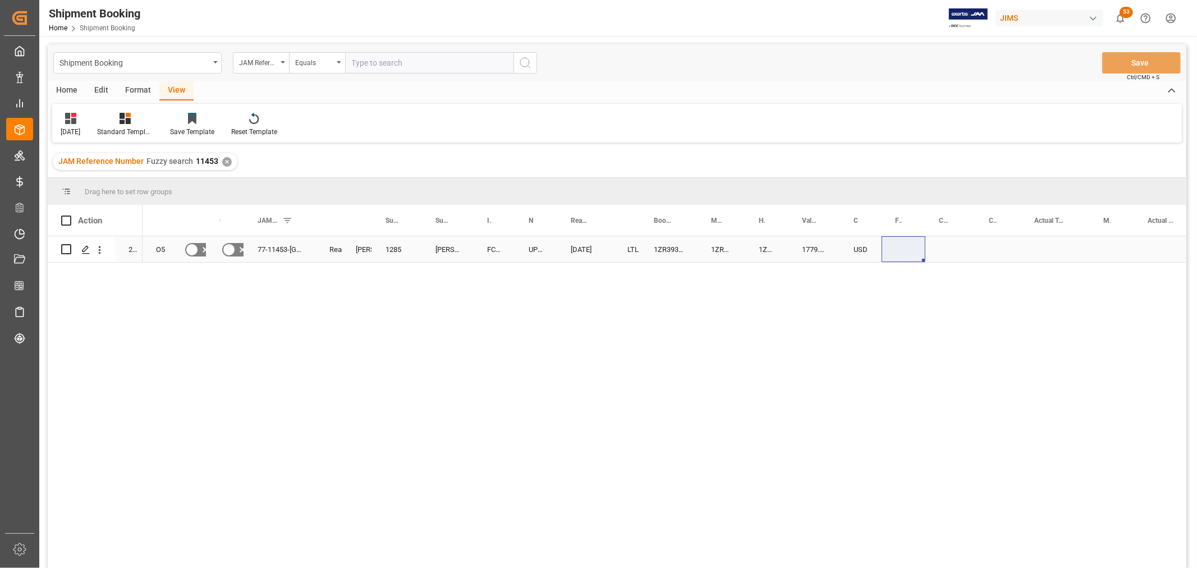
click at [889, 245] on div "Press SPACE to select this row." at bounding box center [903, 249] width 44 height 26
click at [898, 254] on input "Press SPACE to select this row." at bounding box center [903, 255] width 26 height 21
type input "190"
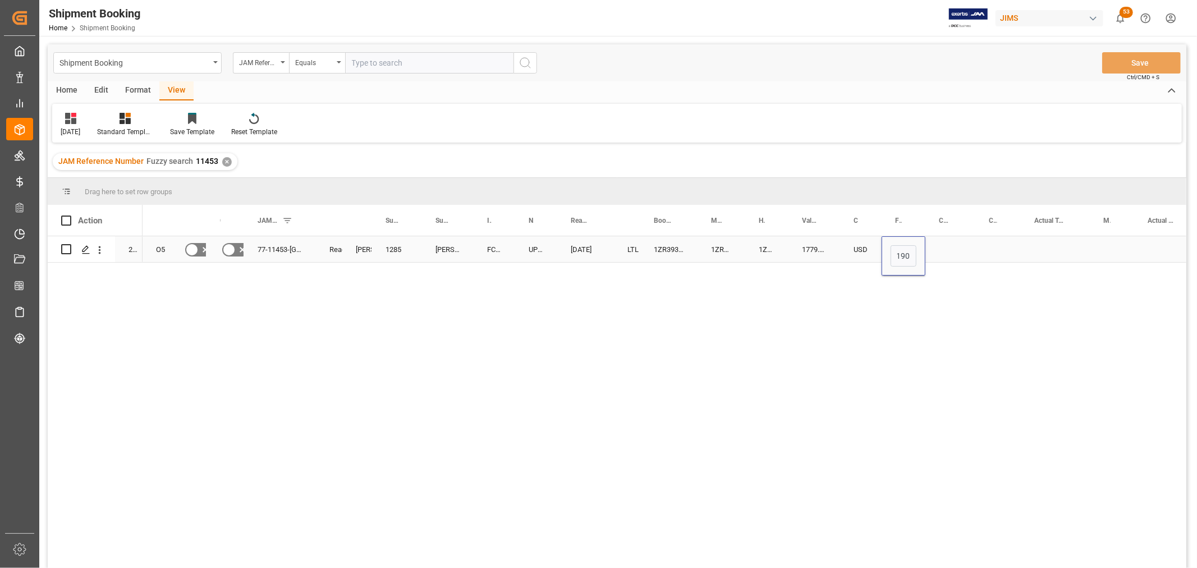
click at [936, 238] on div "Press SPACE to select this row." at bounding box center [950, 249] width 50 height 26
click at [939, 245] on div "Press SPACE to select this row." at bounding box center [950, 249] width 50 height 26
click at [942, 254] on input "Press SPACE to select this row." at bounding box center [950, 255] width 32 height 21
type input "CAD"
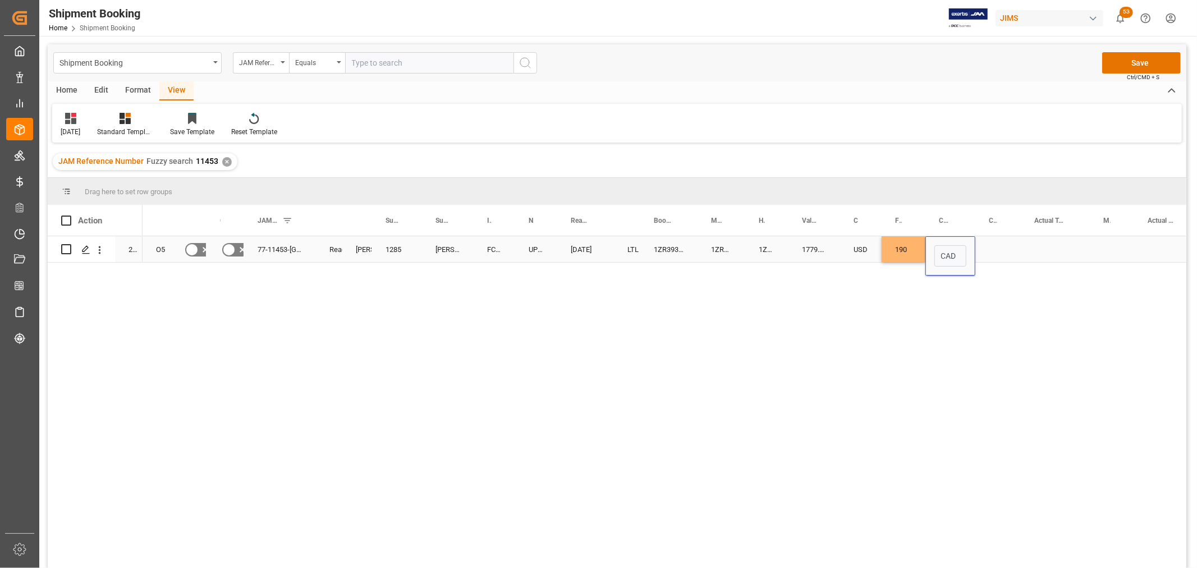
click at [1002, 238] on div "Press SPACE to select this row." at bounding box center [997, 249] width 45 height 26
click at [1050, 241] on div "Press SPACE to select this row." at bounding box center [1054, 249] width 69 height 26
click at [1050, 255] on input "Press SPACE to select this row." at bounding box center [1054, 255] width 51 height 21
type input "17.5"
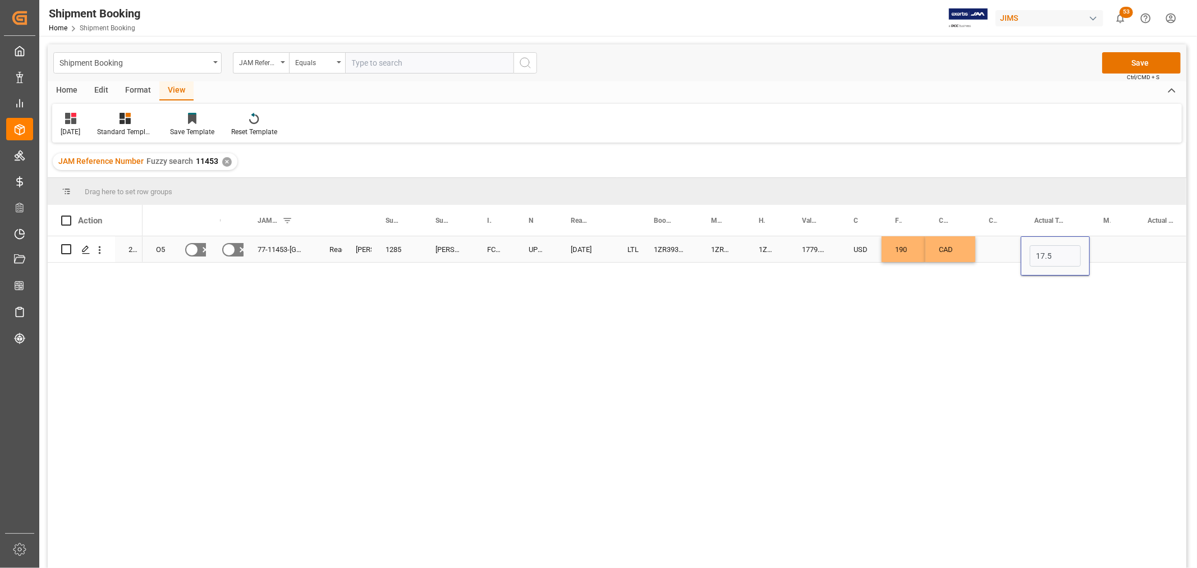
click at [1106, 250] on div "Press SPACE to select this row." at bounding box center [1111, 249] width 44 height 26
click at [1108, 255] on icon "open menu" at bounding box center [1112, 256] width 13 height 13
click at [1105, 288] on div "KG" at bounding box center [1111, 287] width 25 height 39
type input "KG"
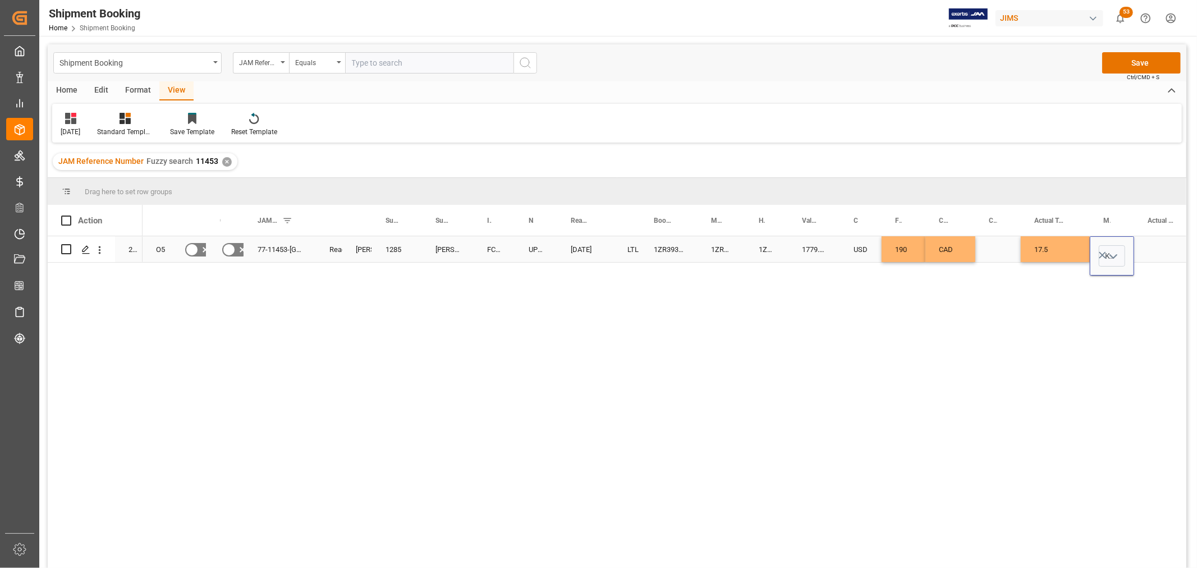
click at [1152, 244] on div "Press SPACE to select this row." at bounding box center [1165, 249] width 63 height 26
click at [1152, 246] on input "Press SPACE to select this row." at bounding box center [1165, 255] width 45 height 21
type input "3"
click at [870, 243] on div "USD" at bounding box center [861, 249] width 42 height 26
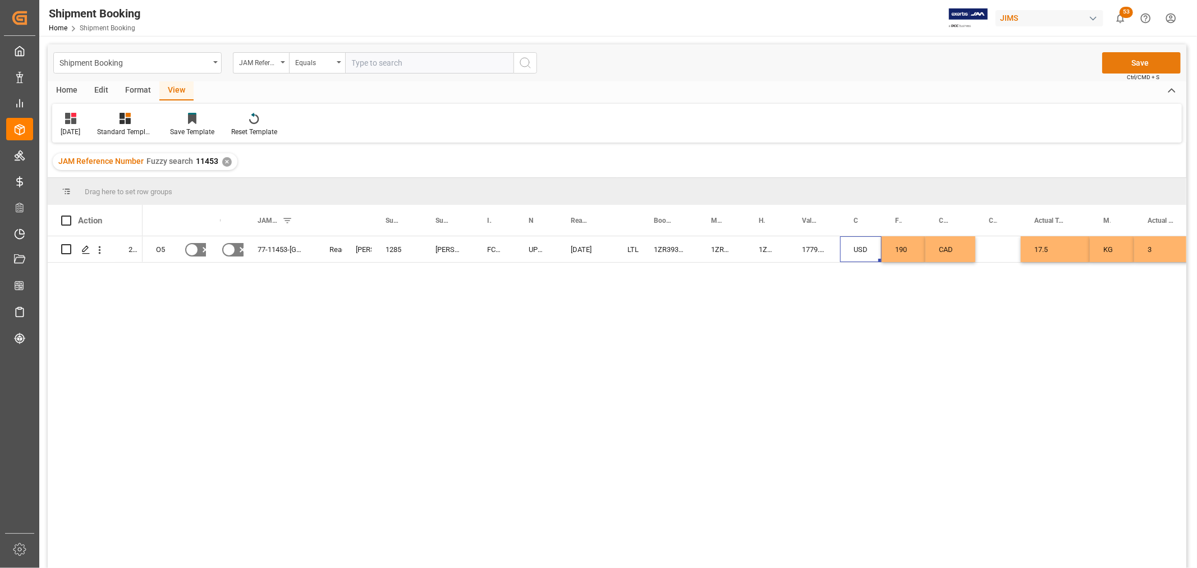
click at [1142, 55] on button "Save" at bounding box center [1141, 62] width 79 height 21
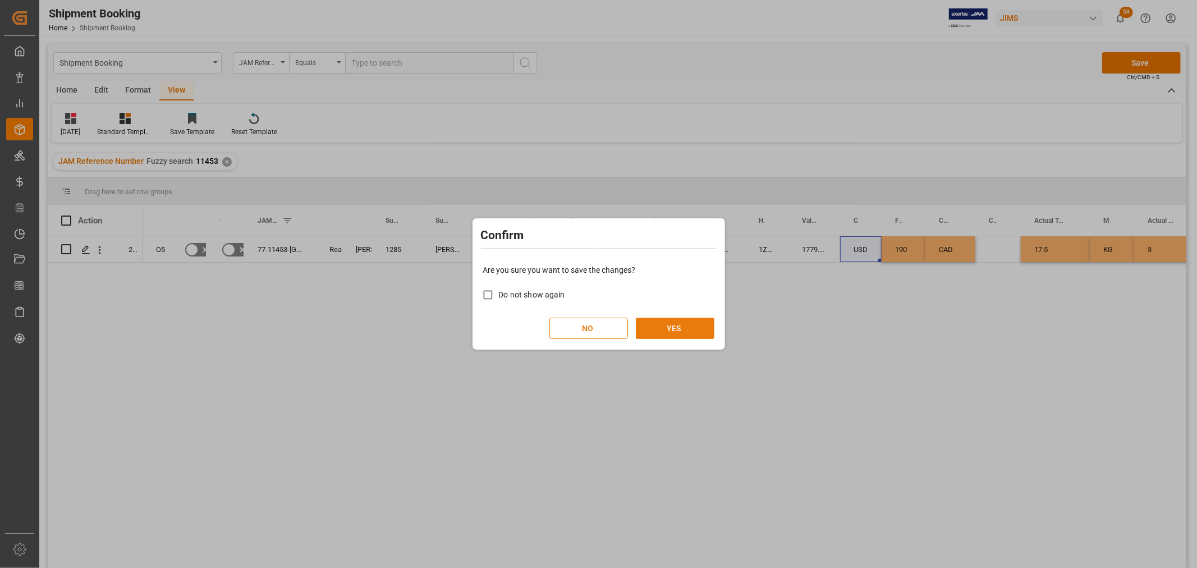
click at [689, 322] on button "YES" at bounding box center [675, 328] width 79 height 21
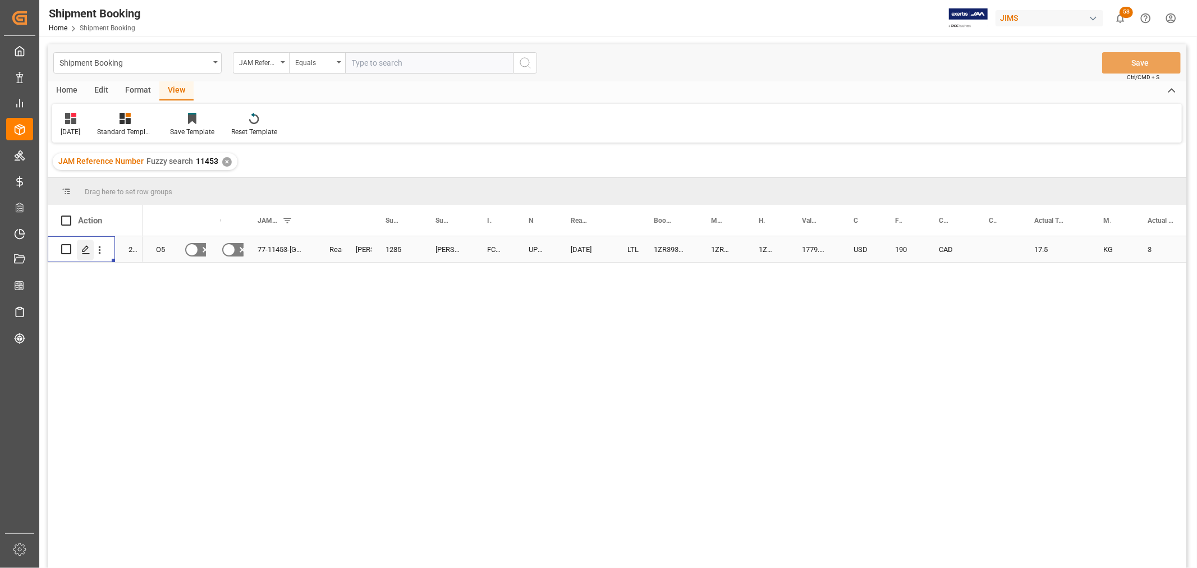
click at [89, 249] on icon "Press SPACE to select this row." at bounding box center [85, 249] width 9 height 9
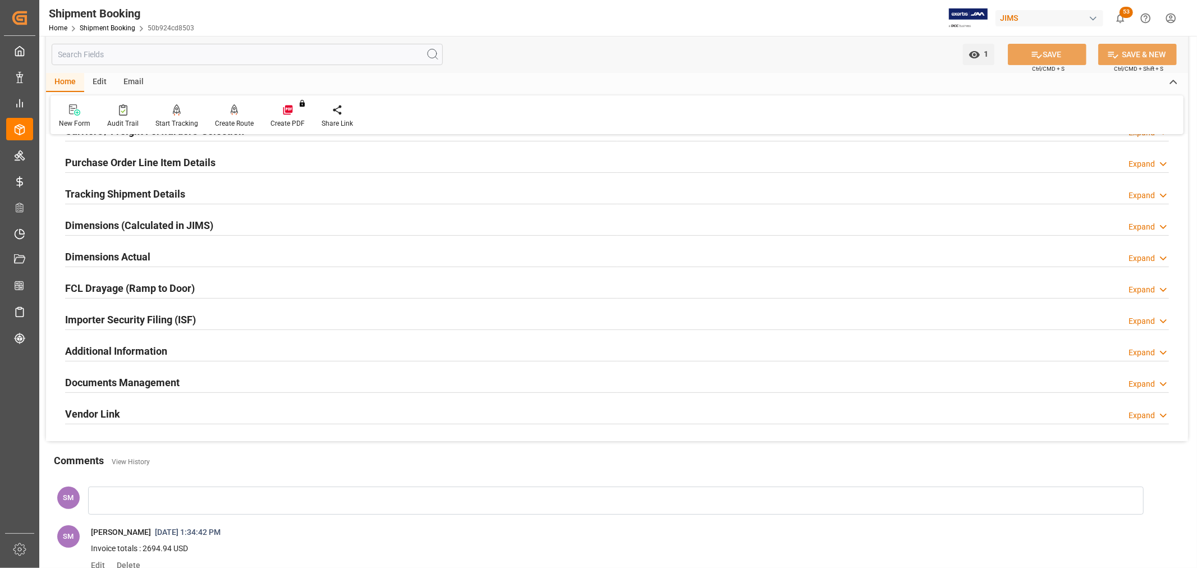
scroll to position [62, 0]
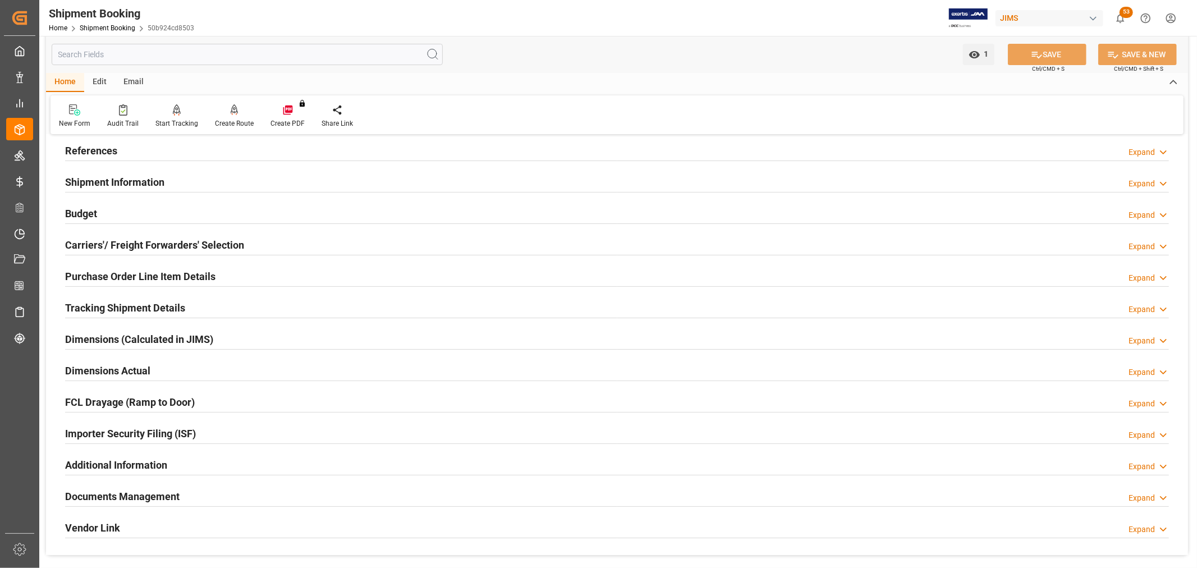
click at [133, 304] on h2 "Tracking Shipment Details" at bounding box center [125, 307] width 120 height 15
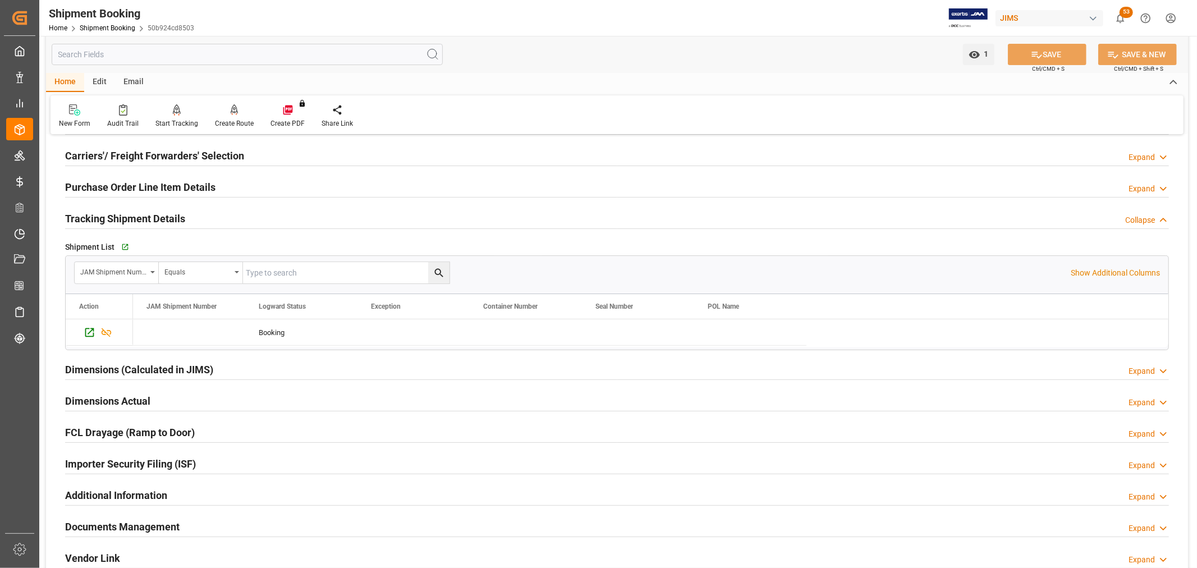
scroll to position [125, 0]
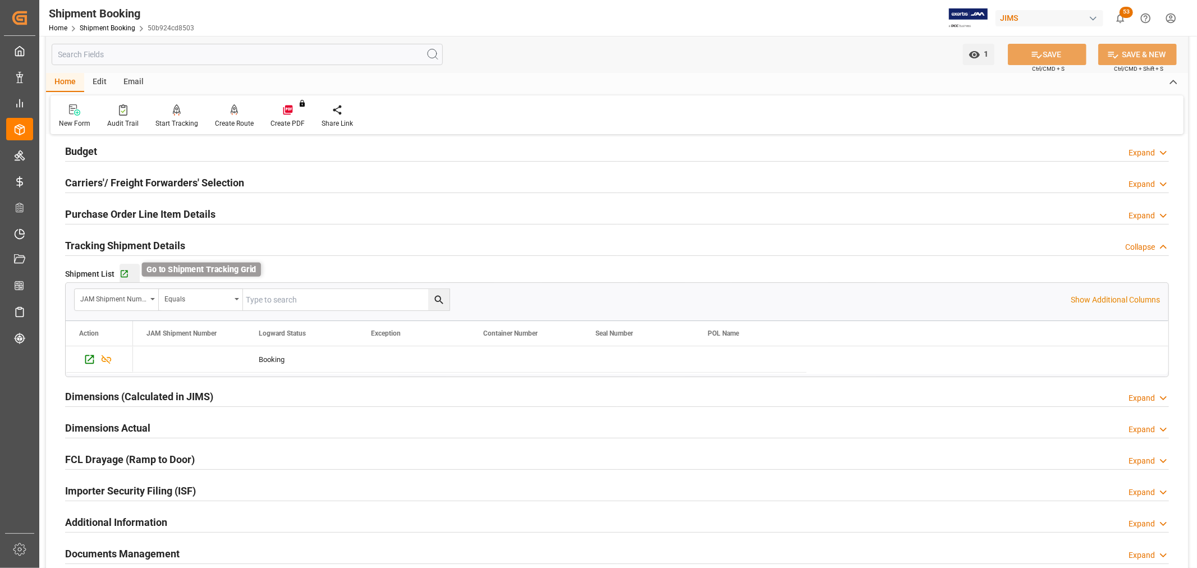
click at [122, 273] on icon "button" at bounding box center [124, 274] width 10 height 10
click at [112, 208] on h2 "Purchase Order Line Item Details" at bounding box center [140, 213] width 150 height 15
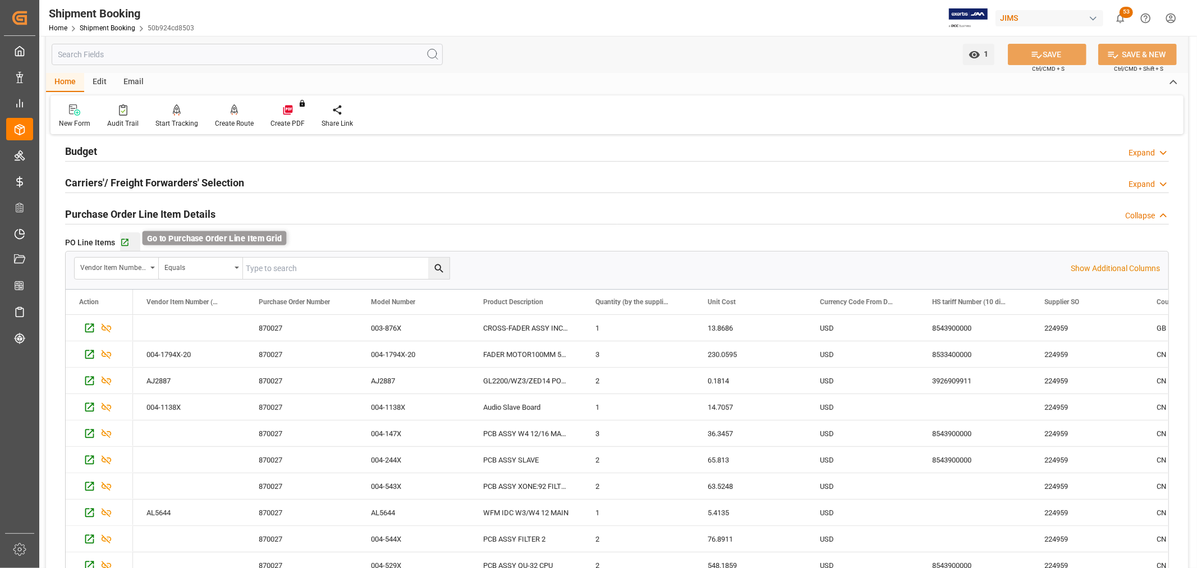
click at [125, 243] on icon "button" at bounding box center [125, 243] width 10 height 10
click at [449, 299] on span at bounding box center [451, 302] width 10 height 10
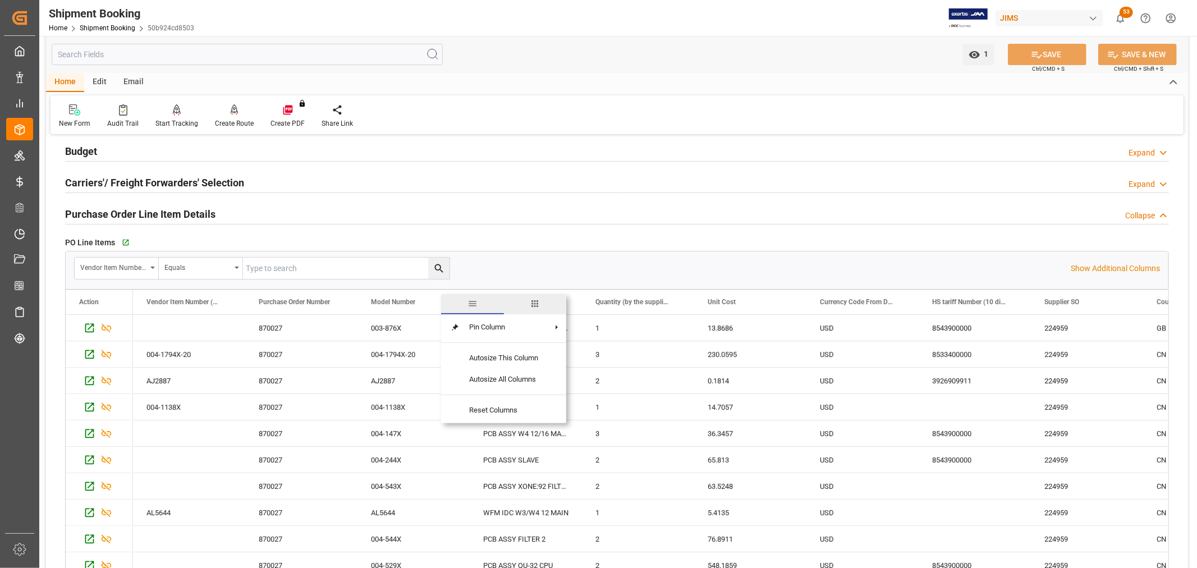
click at [402, 296] on div "Model Number" at bounding box center [408, 301] width 75 height 25
click at [451, 303] on span at bounding box center [451, 302] width 10 height 10
click at [406, 294] on div "Model Number" at bounding box center [408, 301] width 75 height 25
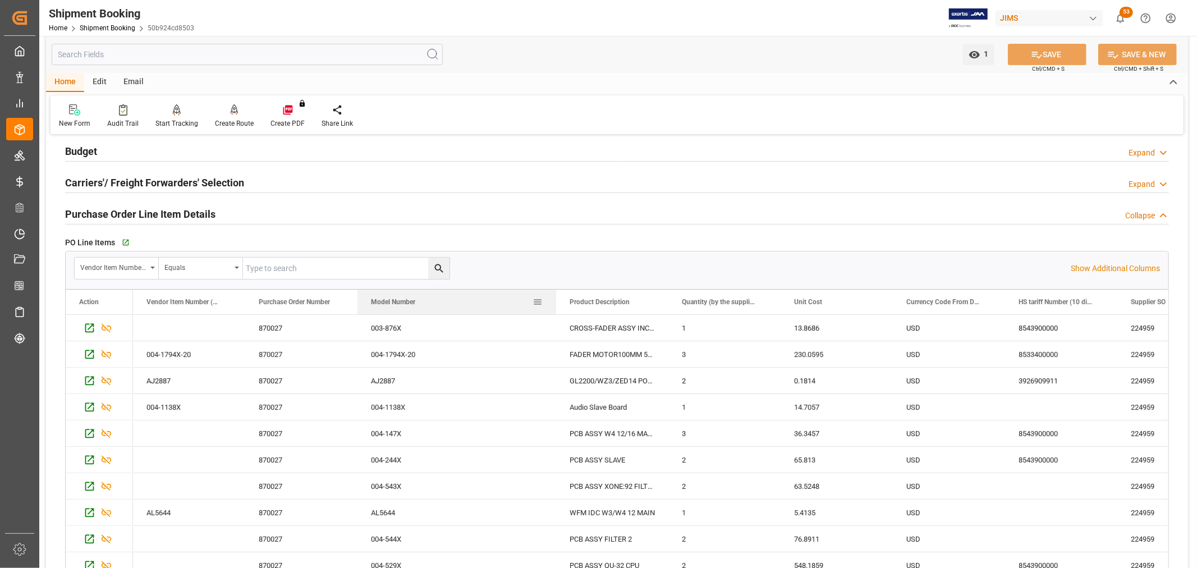
drag, startPoint x: 467, startPoint y: 297, endPoint x: 531, endPoint y: 311, distance: 64.9
click at [554, 311] on div at bounding box center [556, 301] width 4 height 25
click at [412, 300] on span "Model Number" at bounding box center [393, 302] width 44 height 8
click at [539, 306] on span at bounding box center [537, 302] width 10 height 10
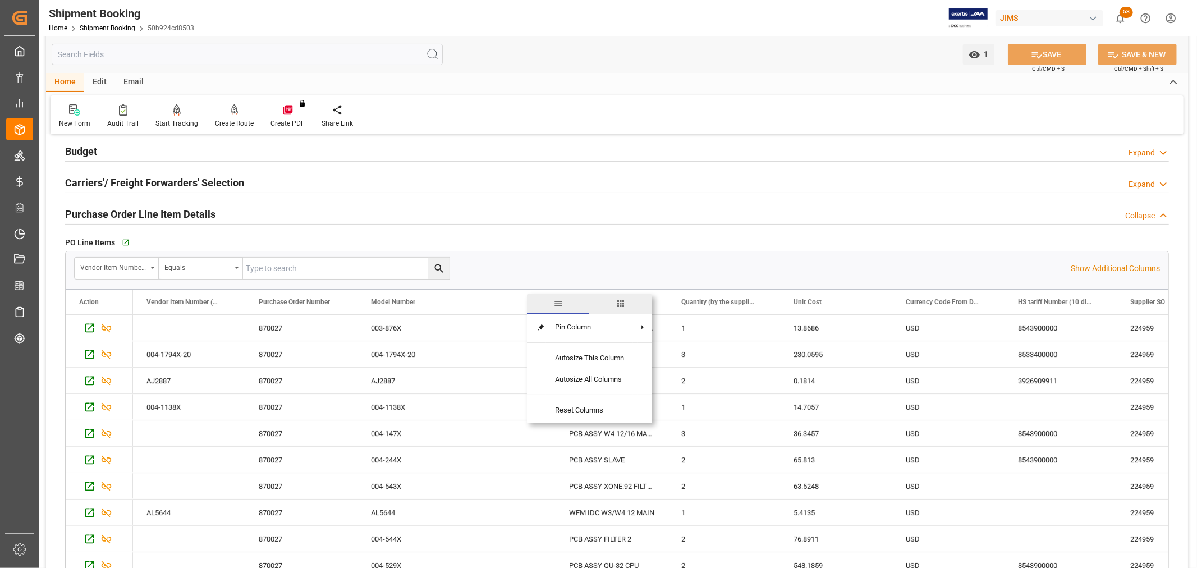
click at [557, 306] on span "general" at bounding box center [558, 303] width 10 height 10
click at [461, 307] on div "Model Number" at bounding box center [451, 301] width 161 height 25
click at [537, 301] on span at bounding box center [537, 302] width 10 height 10
click at [620, 304] on span "columns" at bounding box center [620, 303] width 10 height 10
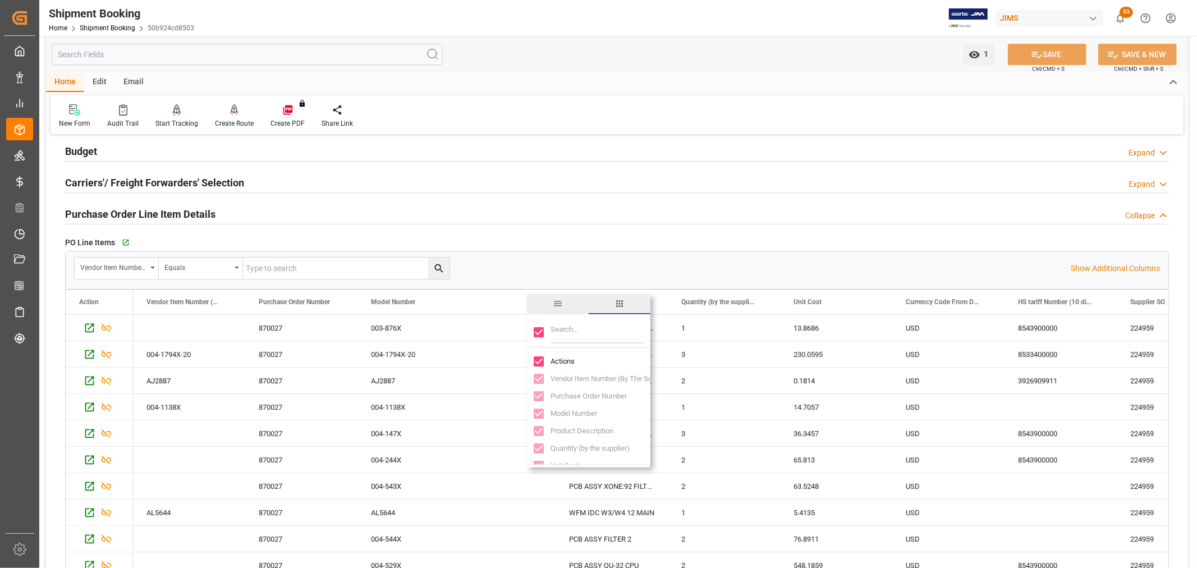
click at [557, 305] on span "general" at bounding box center [558, 303] width 10 height 10
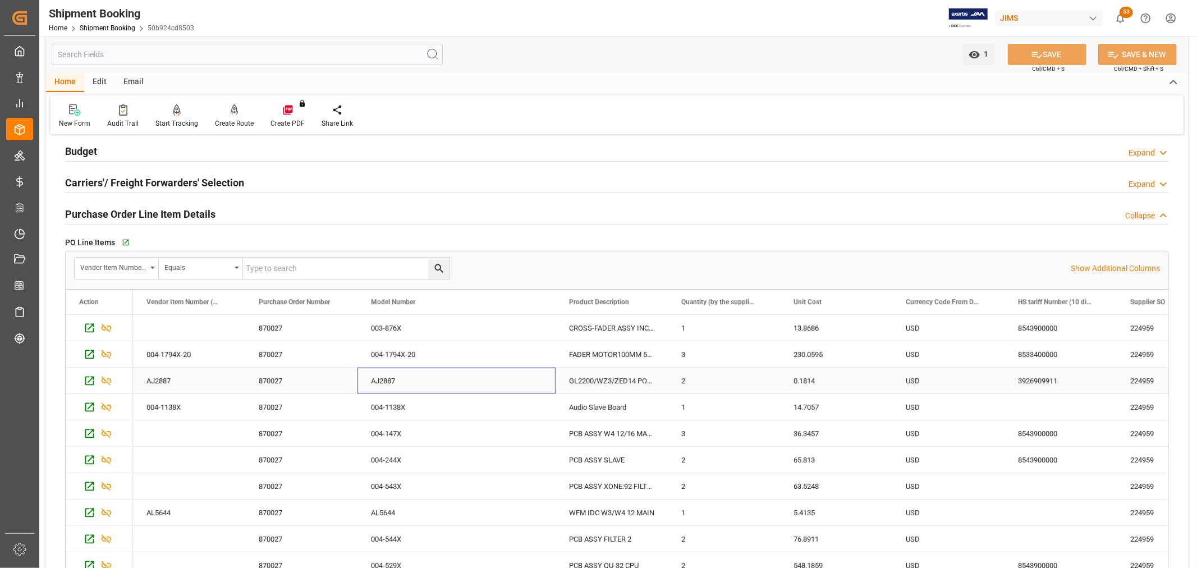
click at [380, 389] on div "AJ2887" at bounding box center [456, 380] width 198 height 26
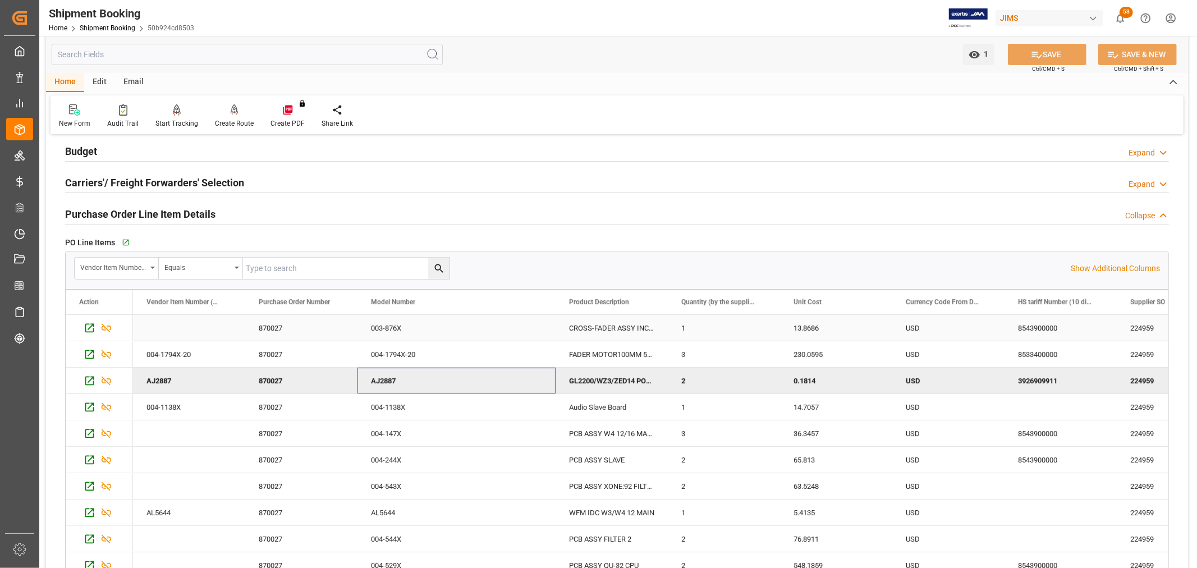
drag, startPoint x: 433, startPoint y: 330, endPoint x: 444, endPoint y: 319, distance: 15.5
click at [434, 330] on div "003-876X" at bounding box center [456, 328] width 198 height 26
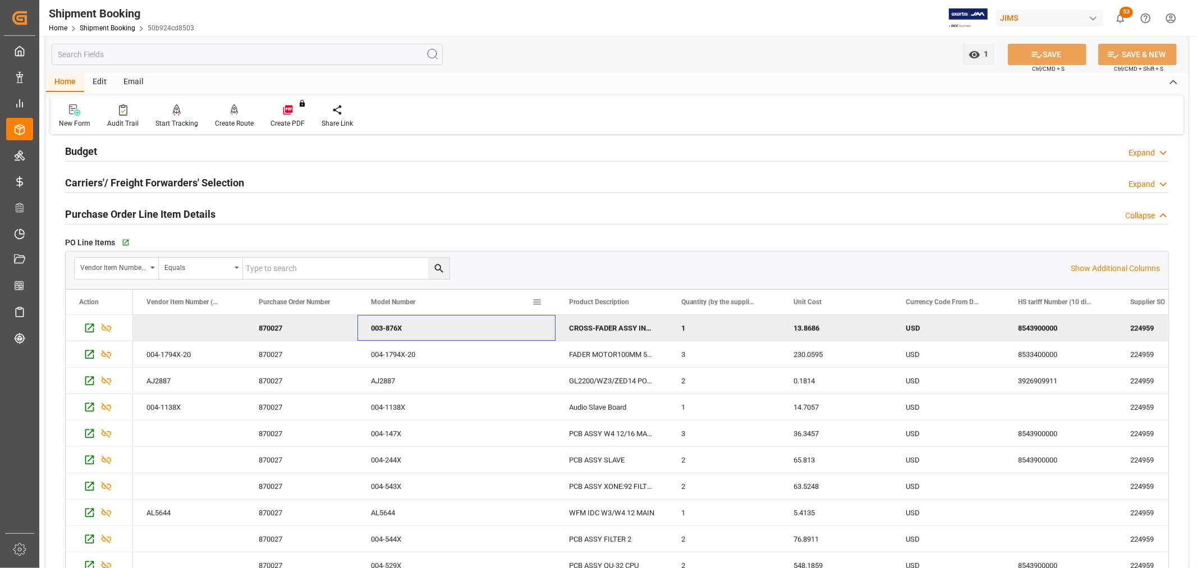
click at [385, 313] on div "Model Number" at bounding box center [451, 301] width 161 height 25
click at [392, 302] on span "Model Number" at bounding box center [393, 302] width 44 height 8
click at [393, 299] on span "Model Number" at bounding box center [393, 302] width 44 height 8
click at [300, 304] on span "Purchase Order Number" at bounding box center [294, 302] width 71 height 8
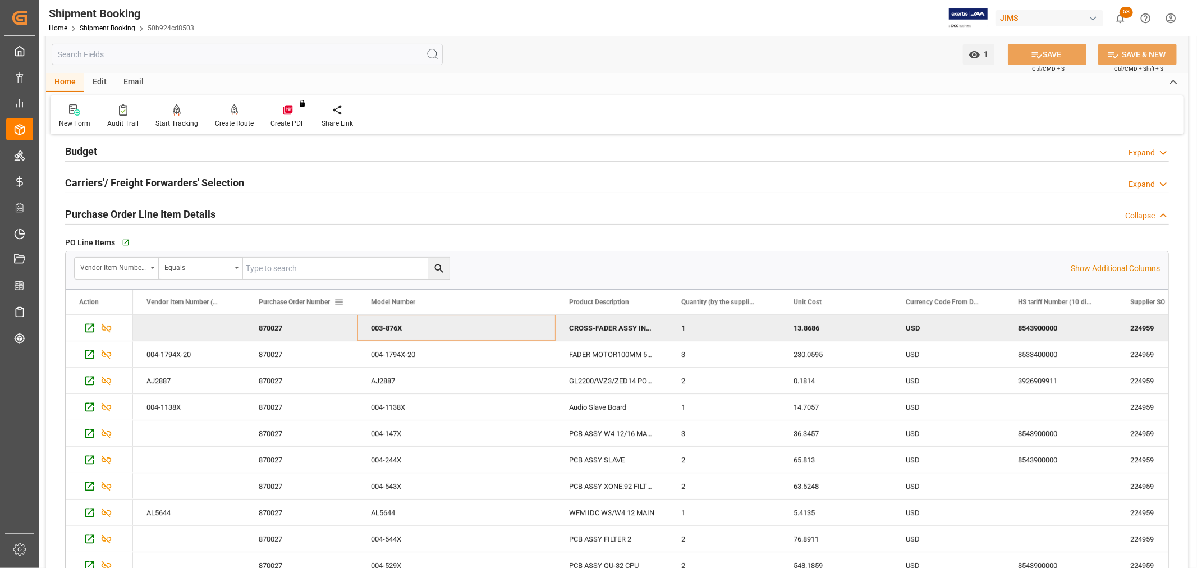
click at [343, 304] on span at bounding box center [339, 302] width 10 height 10
click at [505, 374] on div "AJ2887" at bounding box center [456, 380] width 198 height 26
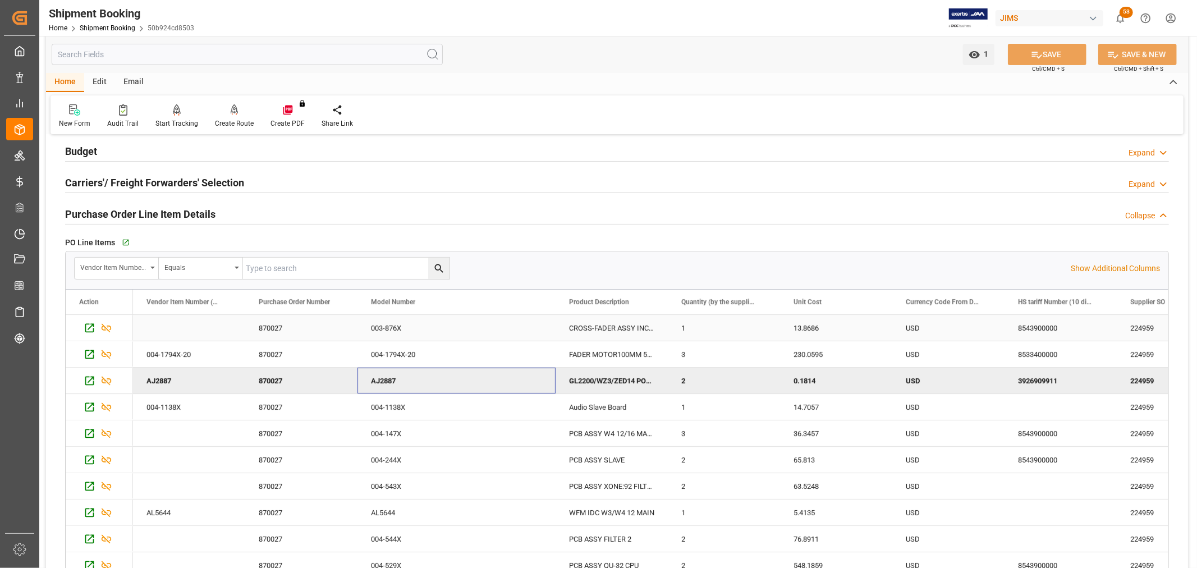
scroll to position [62, 0]
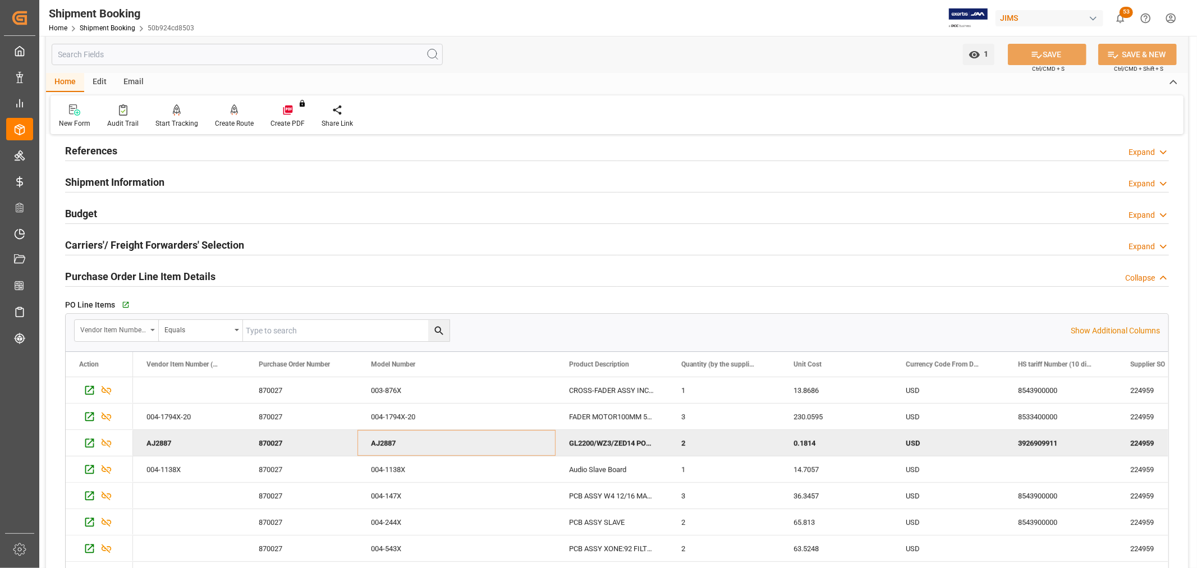
click at [155, 328] on div "Vendor Item Number (By The Supplier)" at bounding box center [117, 330] width 84 height 21
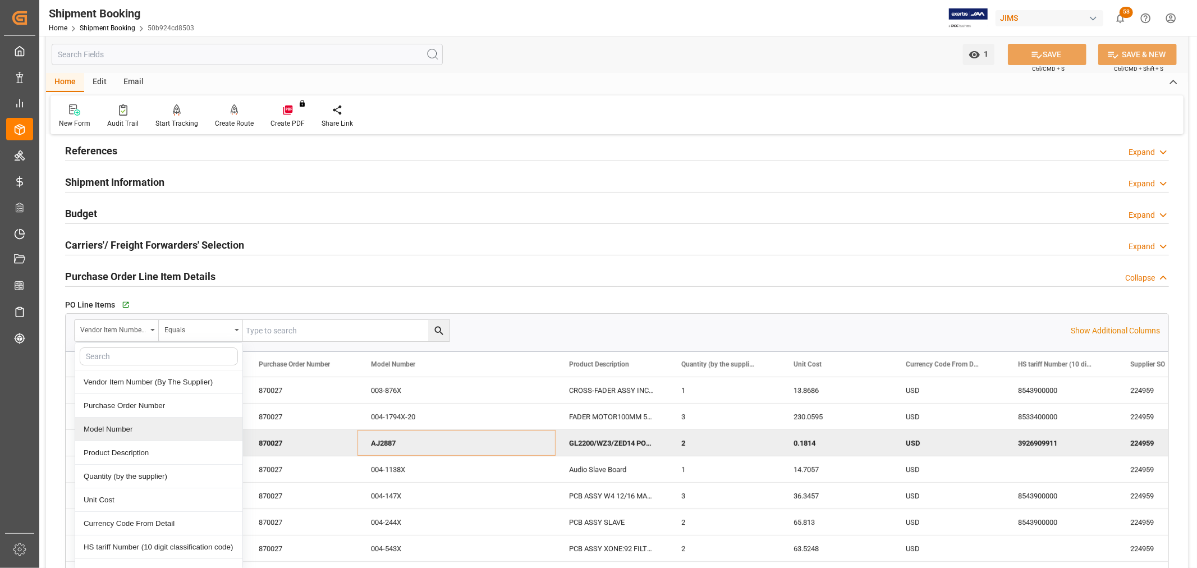
click at [129, 435] on div "Model Number" at bounding box center [158, 429] width 167 height 24
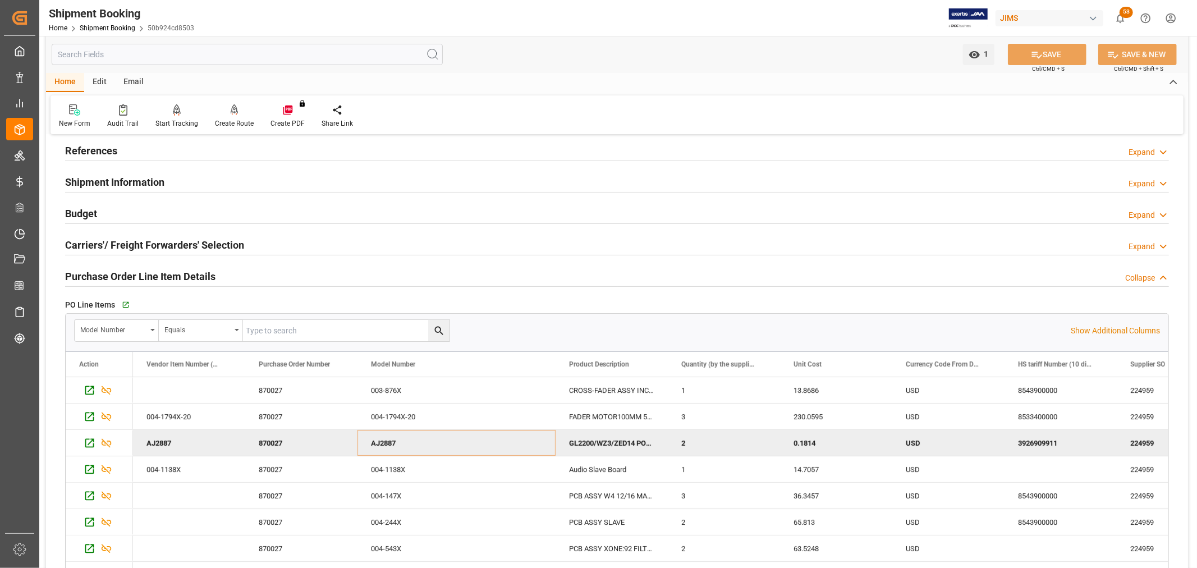
click at [295, 337] on input "text" at bounding box center [346, 330] width 206 height 21
paste input "004-1286X"
type input "004-1286X"
click at [438, 332] on icon "search button" at bounding box center [438, 331] width 8 height 8
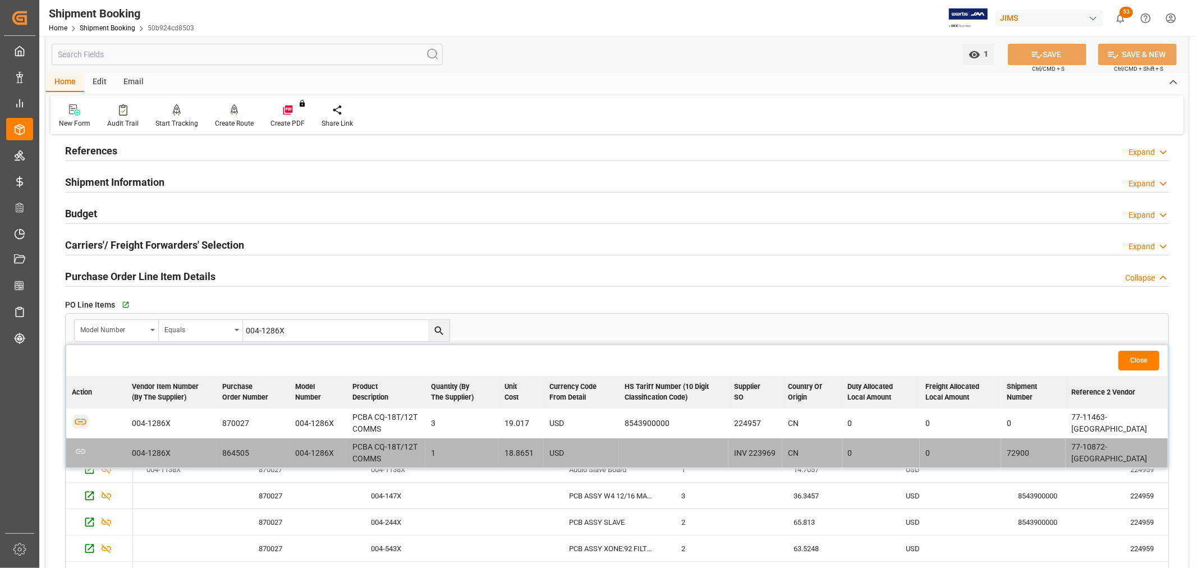
click at [80, 417] on icon "button" at bounding box center [80, 421] width 14 height 14
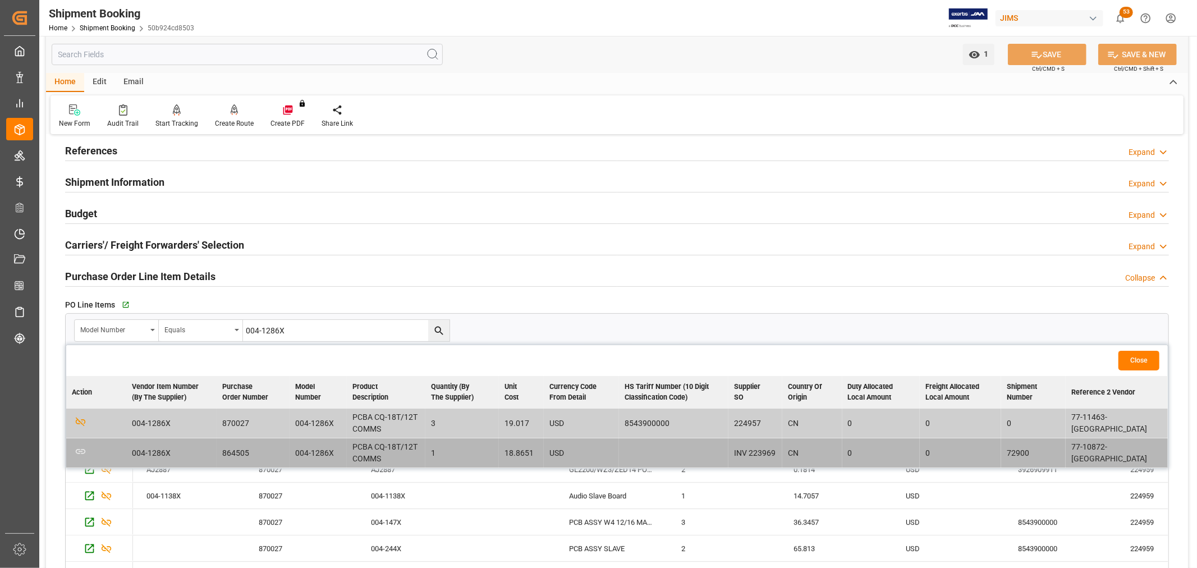
click at [116, 278] on h2 "Purchase Order Line Item Details" at bounding box center [140, 276] width 150 height 15
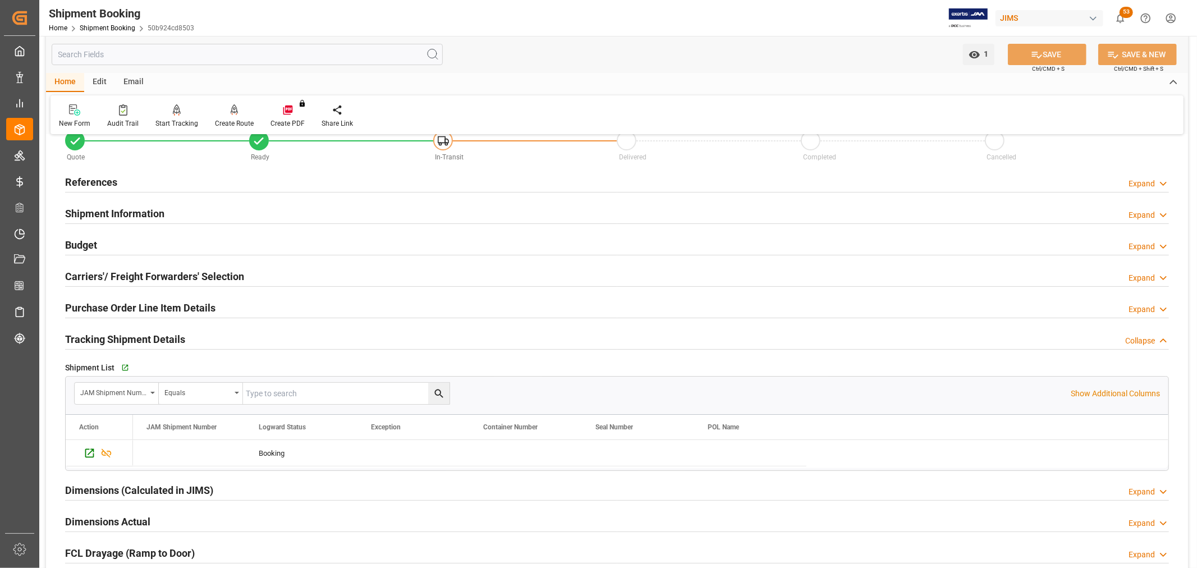
scroll to position [0, 0]
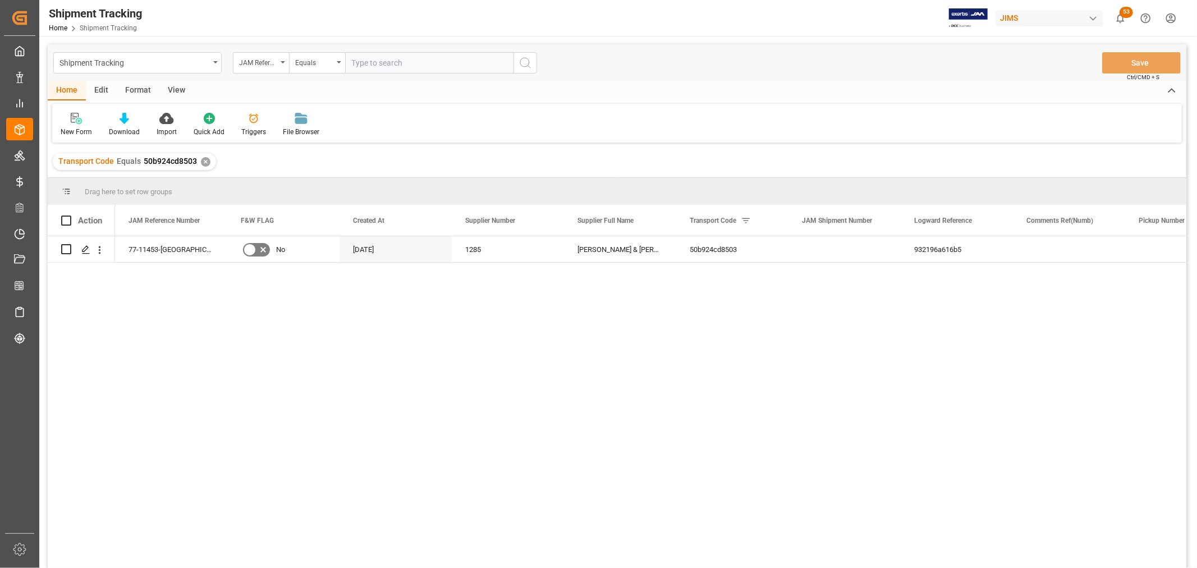
click at [182, 93] on div "View" at bounding box center [176, 90] width 34 height 19
click at [77, 123] on div at bounding box center [72, 118] width 22 height 12
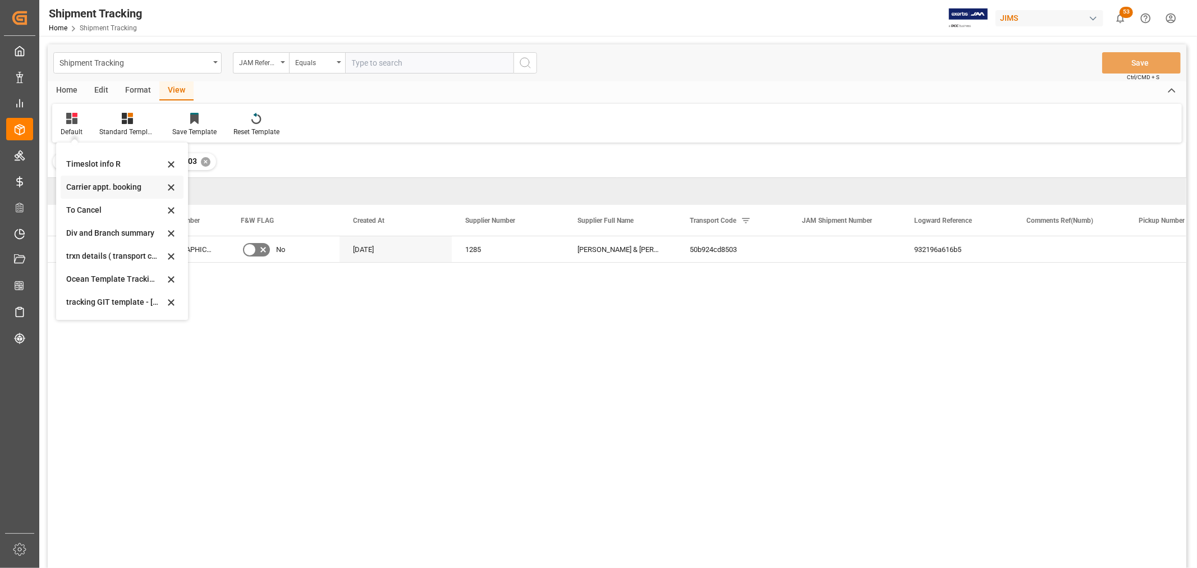
scroll to position [62, 0]
click at [89, 301] on div "Oct 09 2025" at bounding box center [115, 304] width 98 height 12
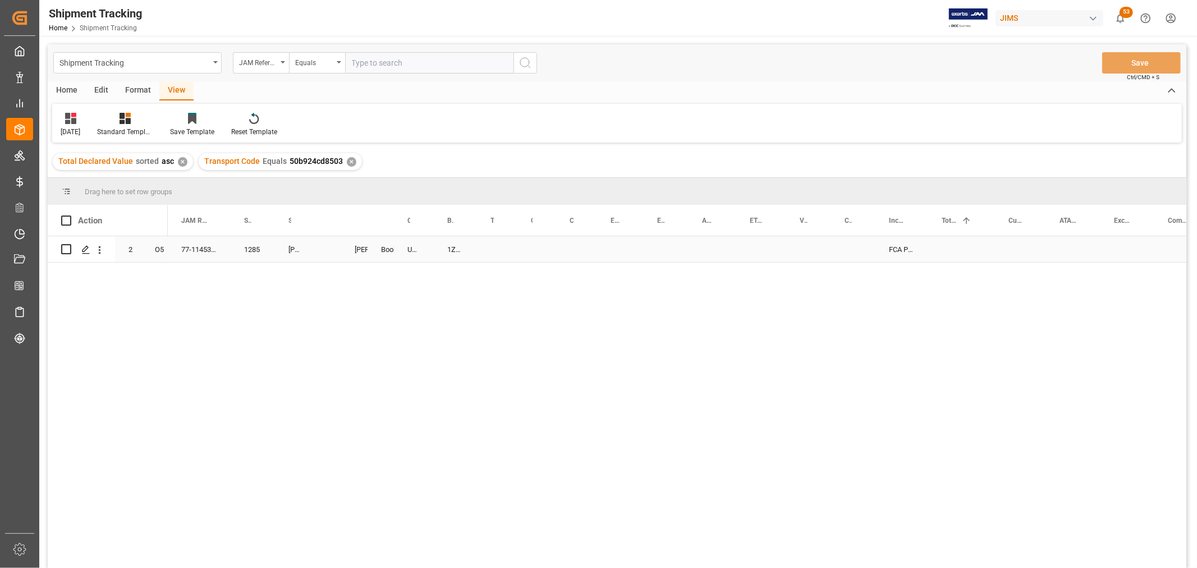
click at [324, 248] on div "Press SPACE to select this row." at bounding box center [328, 249] width 27 height 26
click at [328, 251] on input "Press SPACE to select this row." at bounding box center [330, 255] width 13 height 21
click at [329, 251] on input "Press SPACE to select this row." at bounding box center [330, 255] width 13 height 21
paste input "73439"
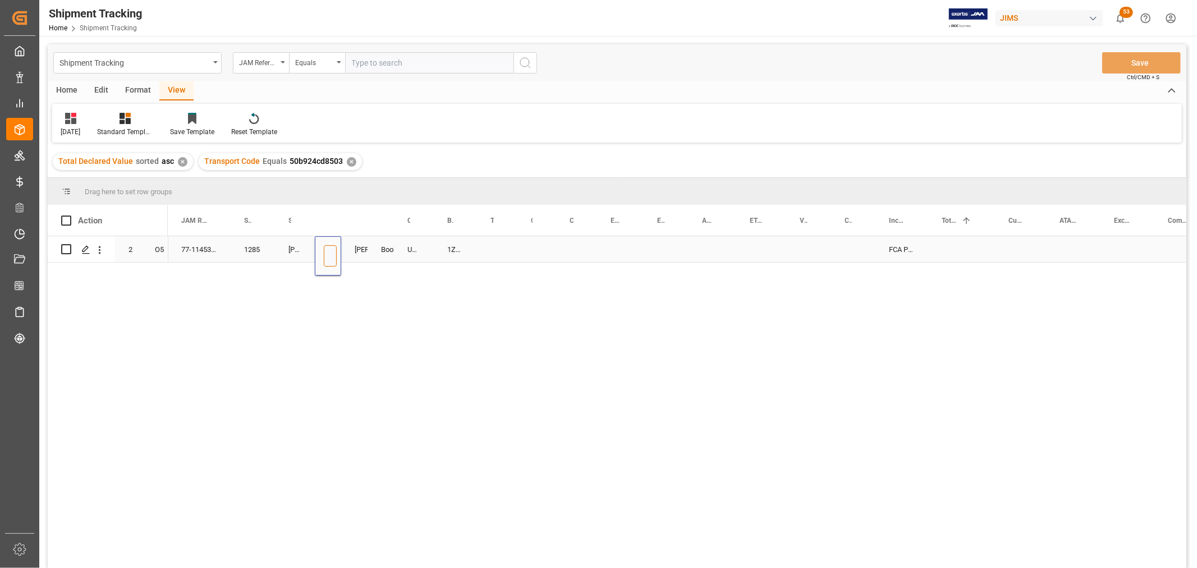
type input "73439"
click at [472, 243] on div "1ZR3934X6795233275" at bounding box center [455, 249] width 43 height 26
click at [450, 252] on div "1ZR3934X6795233275" at bounding box center [455, 249] width 43 height 26
drag, startPoint x: 477, startPoint y: 260, endPoint x: 494, endPoint y: 258, distance: 17.0
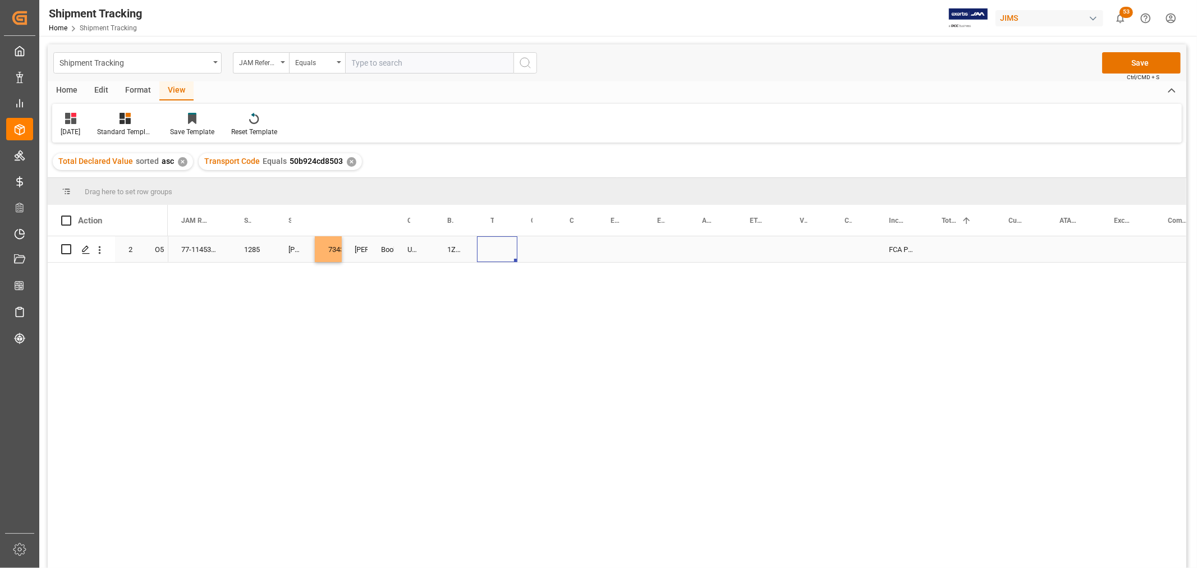
click at [494, 258] on div "Press SPACE to select this row." at bounding box center [497, 249] width 40 height 26
click at [446, 248] on div "1ZR3934X6795233275" at bounding box center [455, 249] width 43 height 26
drag, startPoint x: 473, startPoint y: 260, endPoint x: 496, endPoint y: 258, distance: 23.1
click at [541, 244] on div "Press SPACE to select this row." at bounding box center [536, 249] width 39 height 26
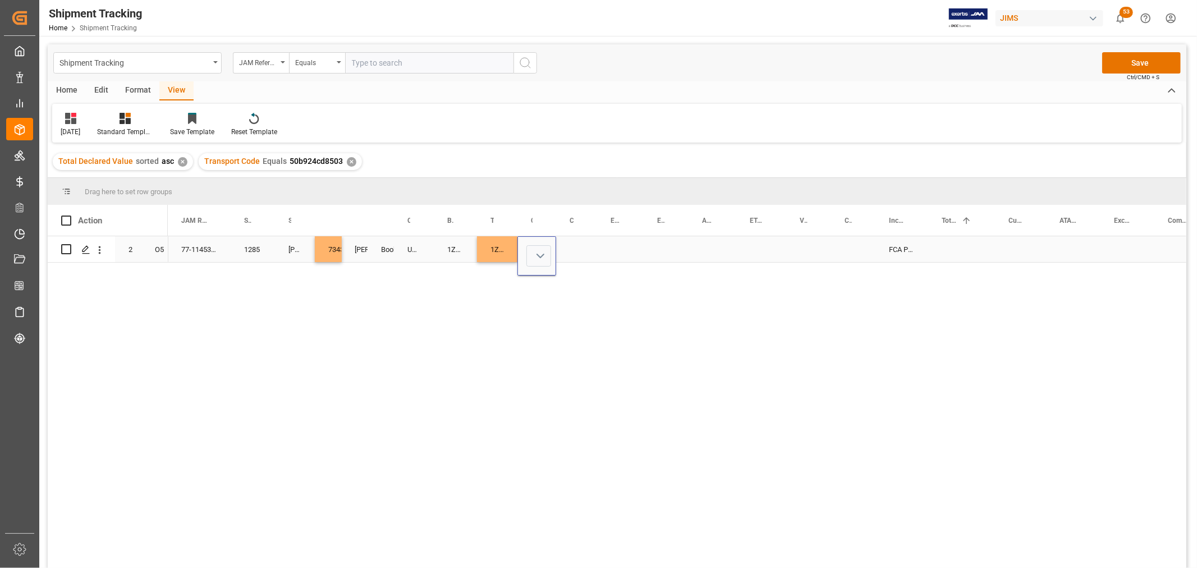
click at [536, 253] on button "Select" at bounding box center [538, 255] width 25 height 21
click at [535, 483] on div "LTL" at bounding box center [542, 485] width 18 height 11
click at [569, 242] on div "Press SPACE to select this row." at bounding box center [576, 249] width 41 height 26
click at [571, 244] on div "Press SPACE to select this row." at bounding box center [576, 249] width 41 height 26
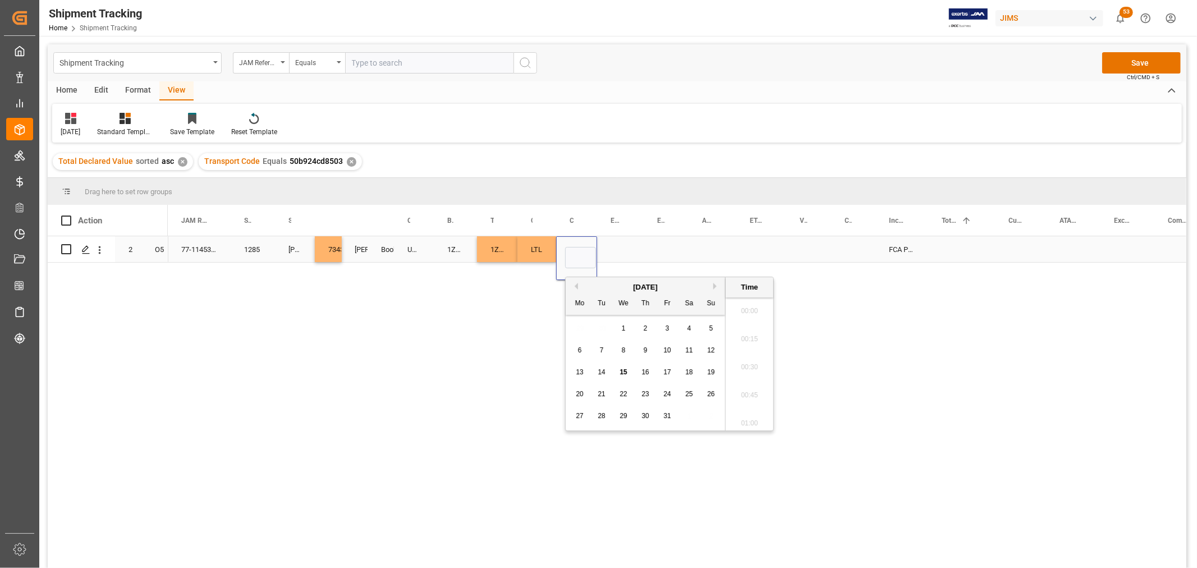
scroll to position [1490, 0]
click at [578, 373] on span "13" at bounding box center [579, 372] width 7 height 8
type input "10-13-2025 00:00"
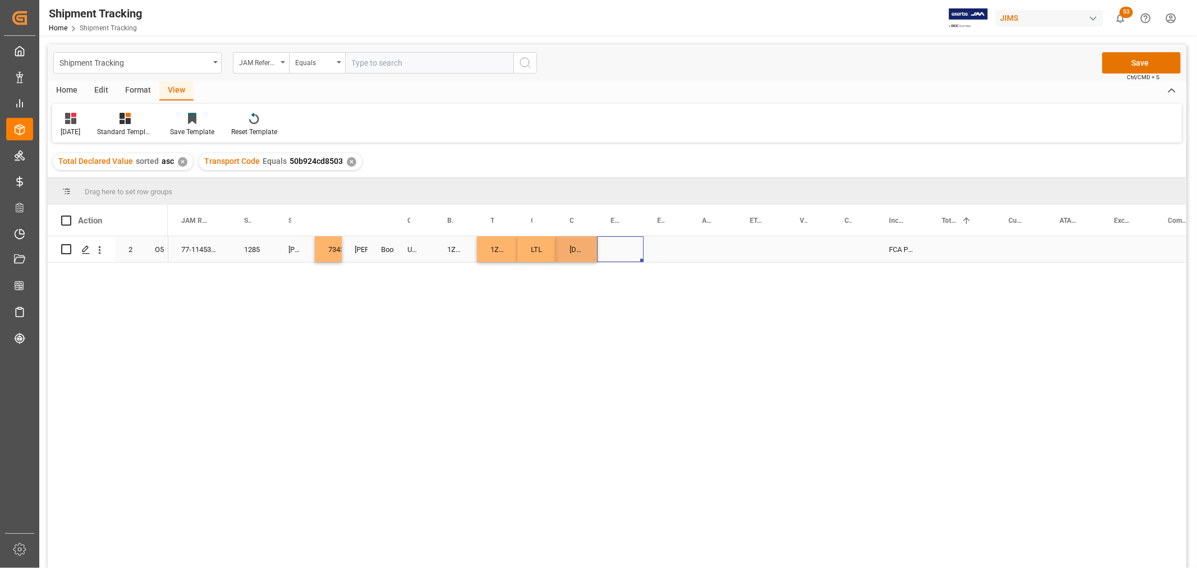
click at [638, 255] on div "Press SPACE to select this row." at bounding box center [620, 249] width 47 height 26
click at [571, 245] on div "10-13-2025 00:00:00" at bounding box center [576, 249] width 41 height 26
drag, startPoint x: 591, startPoint y: 259, endPoint x: 712, endPoint y: 257, distance: 121.2
click at [599, 281] on div "77-11453-GB 1285 Allen & Heath 73439 Shyamala Mantha Booking UPS ECONOMY 1ZR393…" at bounding box center [677, 405] width 1018 height 339
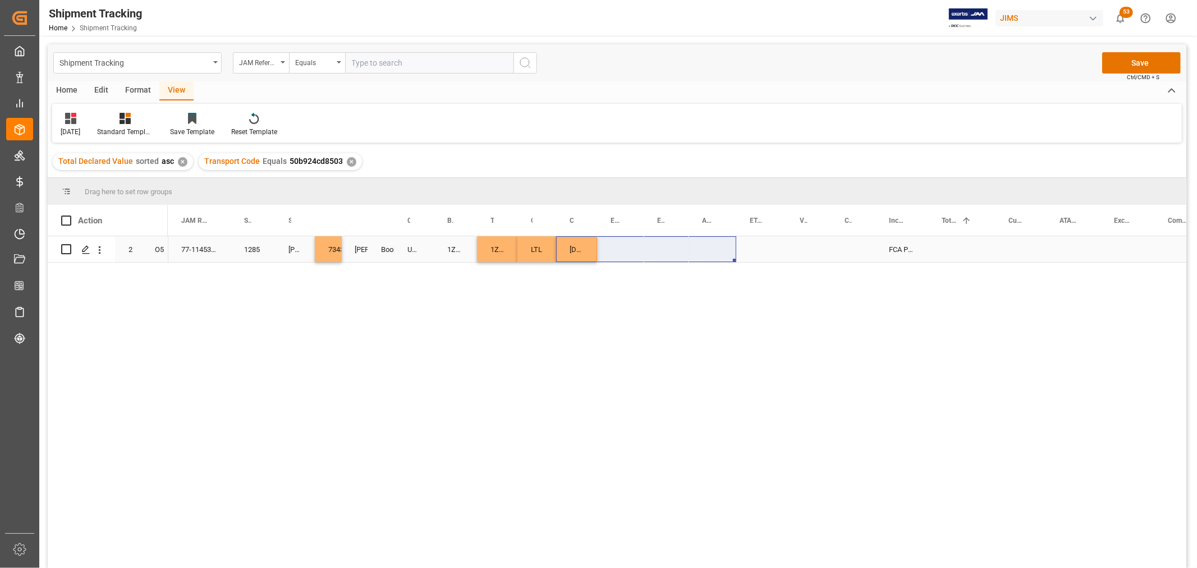
click at [578, 244] on div "10-13-2025 00:00:00" at bounding box center [576, 249] width 41 height 26
drag, startPoint x: 595, startPoint y: 260, endPoint x: 675, endPoint y: 258, distance: 79.7
click at [708, 244] on div "Press SPACE to select this row." at bounding box center [712, 249] width 48 height 26
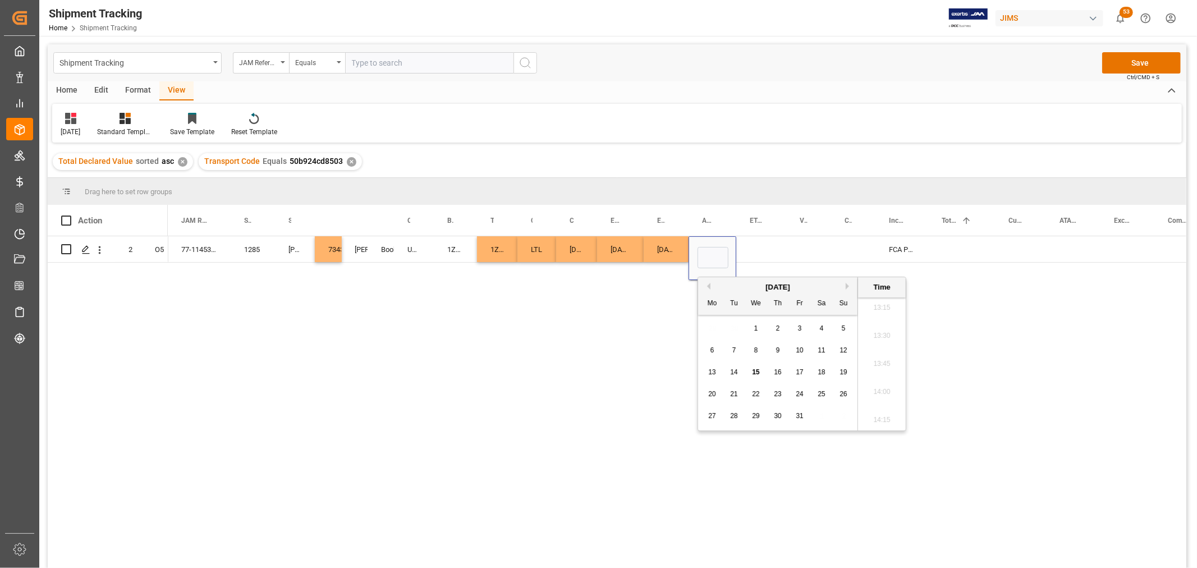
click at [775, 372] on span "16" at bounding box center [777, 372] width 7 height 8
type input "10-16-2025 00:00"
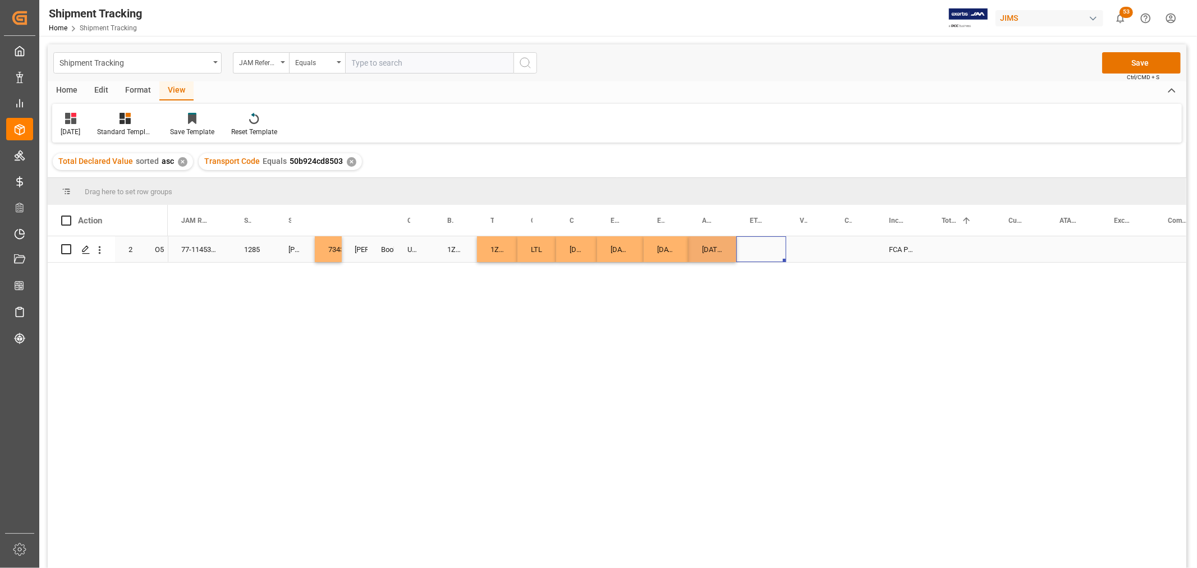
click at [774, 255] on div "Press SPACE to select this row." at bounding box center [761, 249] width 50 height 26
click at [1128, 59] on button "Save" at bounding box center [1141, 62] width 79 height 21
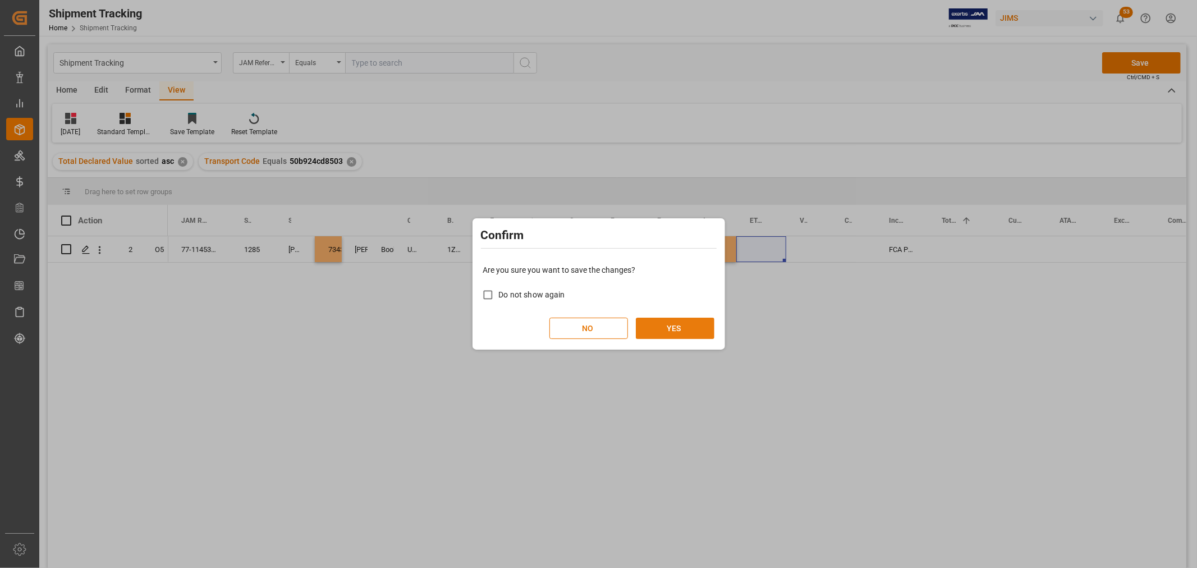
click at [687, 330] on button "YES" at bounding box center [675, 328] width 79 height 21
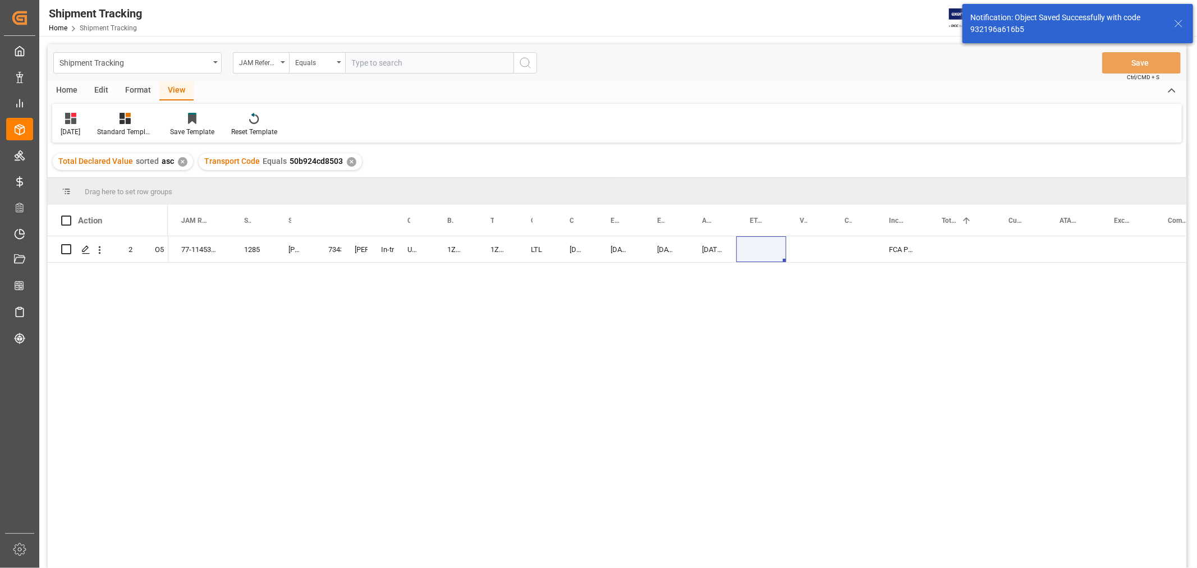
click at [444, 343] on div "77-11453-GB 1285 Allen & Heath 73439 Shyamala Mantha In-transit UPS ECONOMY 1ZR…" at bounding box center [677, 405] width 1018 height 339
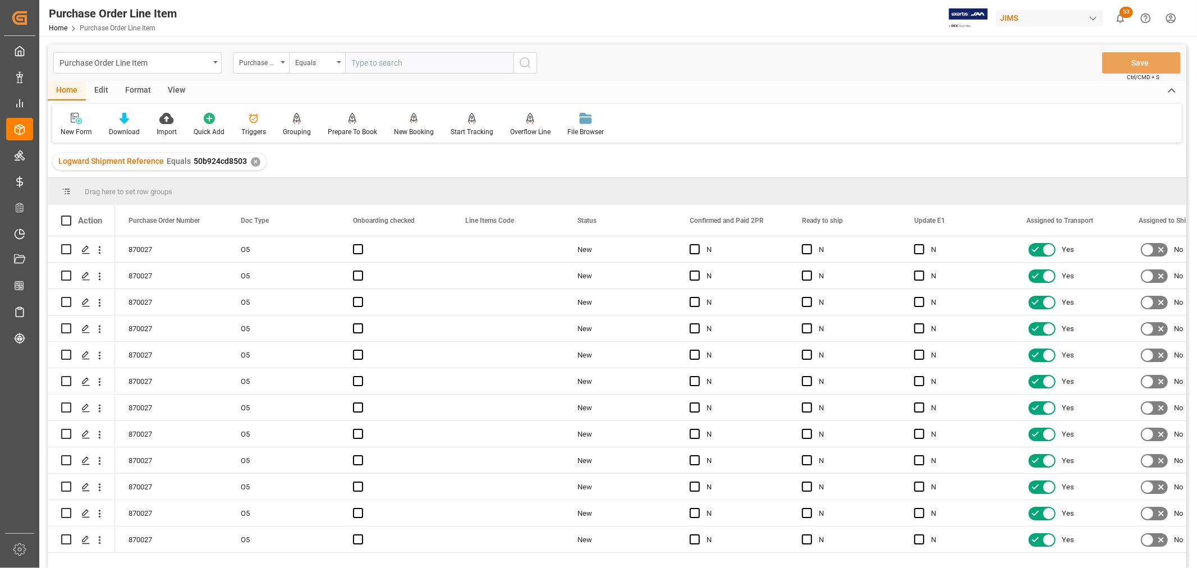
click at [178, 91] on div "View" at bounding box center [176, 90] width 34 height 19
click at [70, 128] on div "Default" at bounding box center [72, 132] width 22 height 10
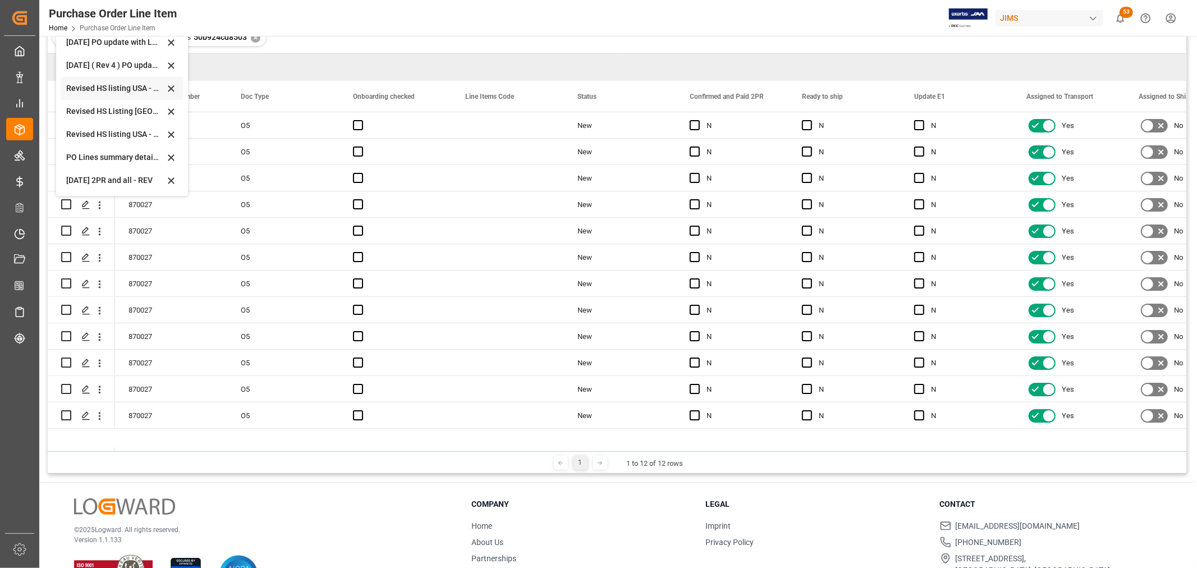
scroll to position [125, 0]
click at [101, 180] on div "Sept 2025 2PR and all - REV" at bounding box center [115, 180] width 98 height 12
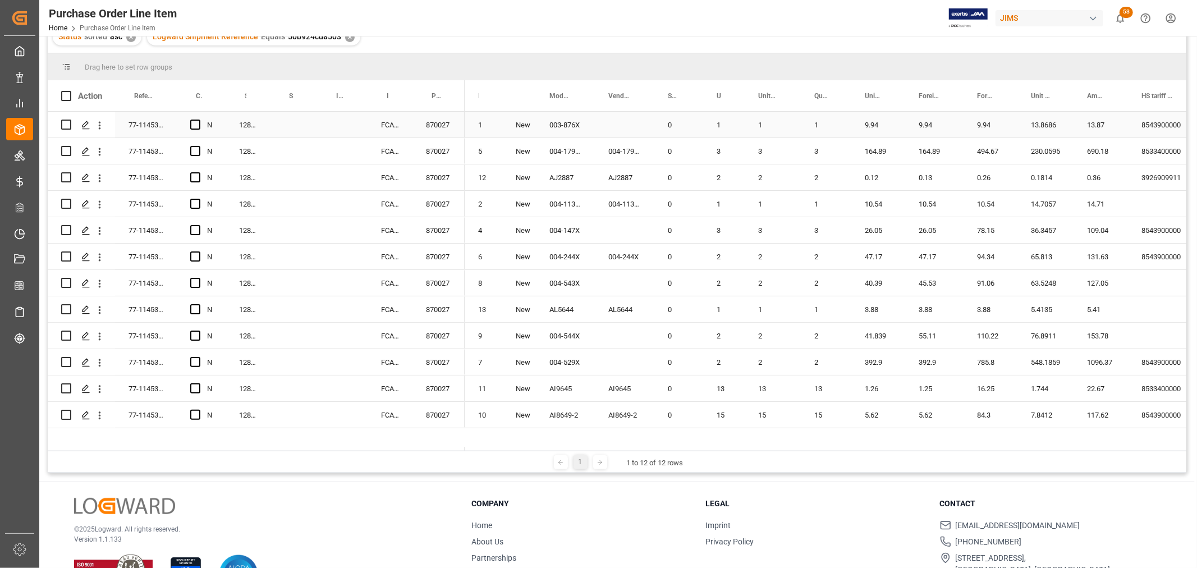
click at [337, 124] on div "Press SPACE to select this row." at bounding box center [342, 125] width 50 height 26
click at [337, 124] on input "Press SPACE to select this row." at bounding box center [342, 131] width 33 height 21
click at [339, 125] on input "Press SPACE to select this row." at bounding box center [342, 131] width 33 height 21
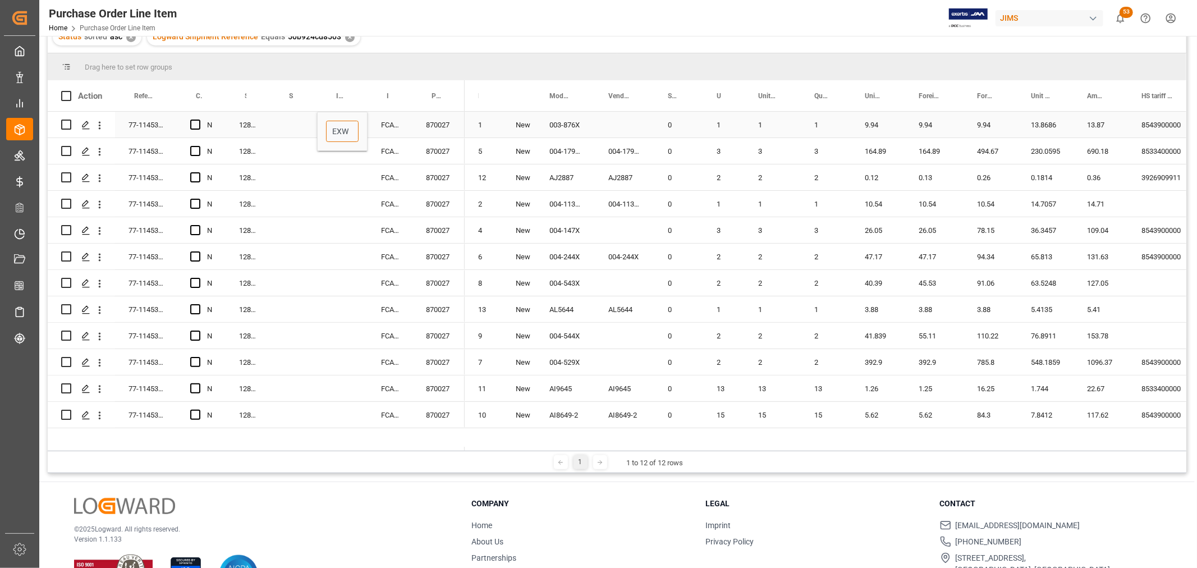
click at [351, 131] on input "EXW" at bounding box center [342, 131] width 33 height 21
type input "EXW Cornwall TR109LU, GB"
click at [368, 192] on div "FCA Penryn GB" at bounding box center [389, 204] width 45 height 26
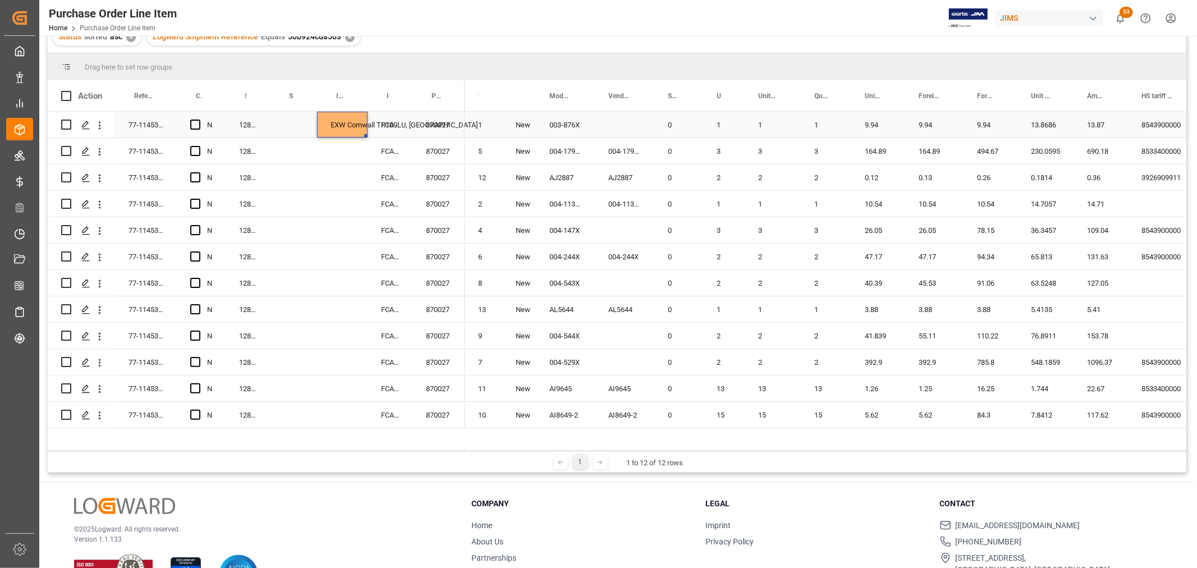
click at [351, 125] on div "EXW Cornwall TR109LU, GB" at bounding box center [342, 125] width 50 height 26
drag, startPoint x: 366, startPoint y: 133, endPoint x: 322, endPoint y: 418, distance: 288.4
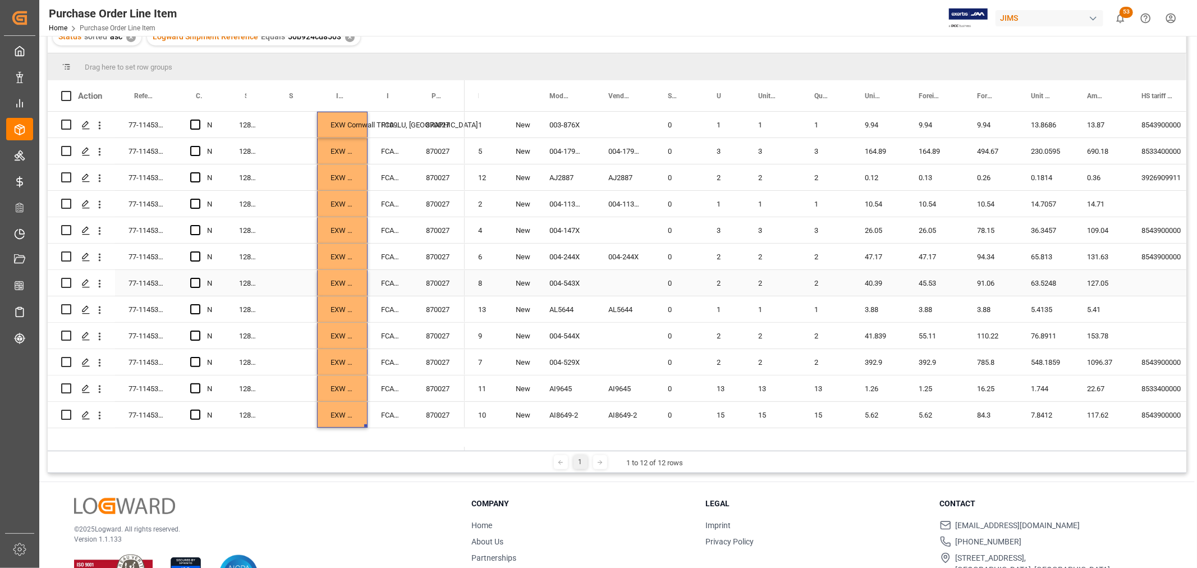
scroll to position [0, 0]
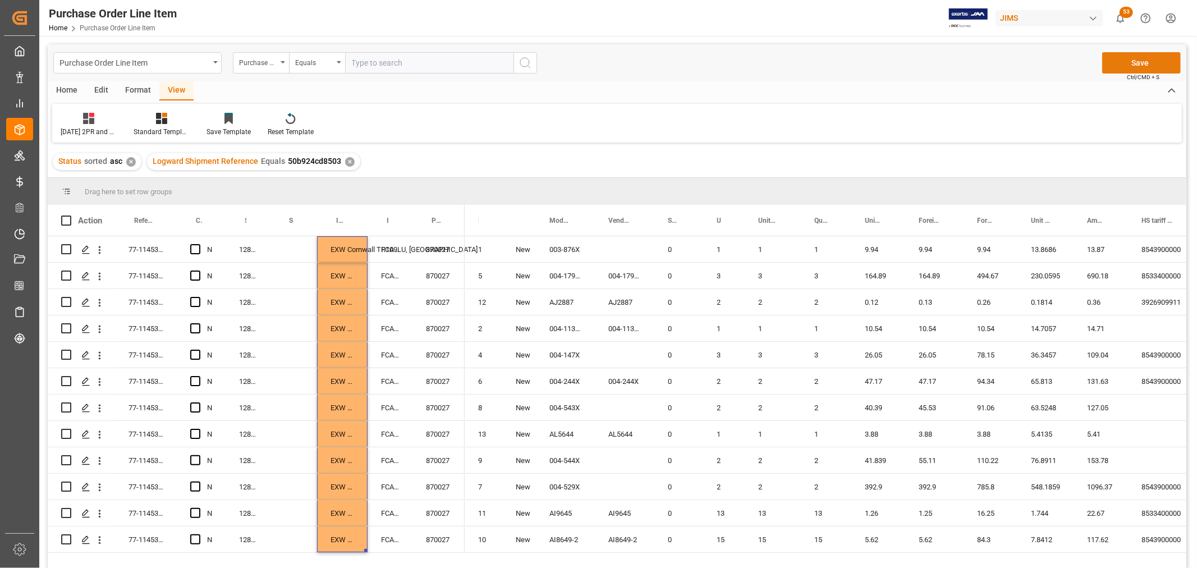
click at [1171, 59] on button "Save" at bounding box center [1141, 62] width 79 height 21
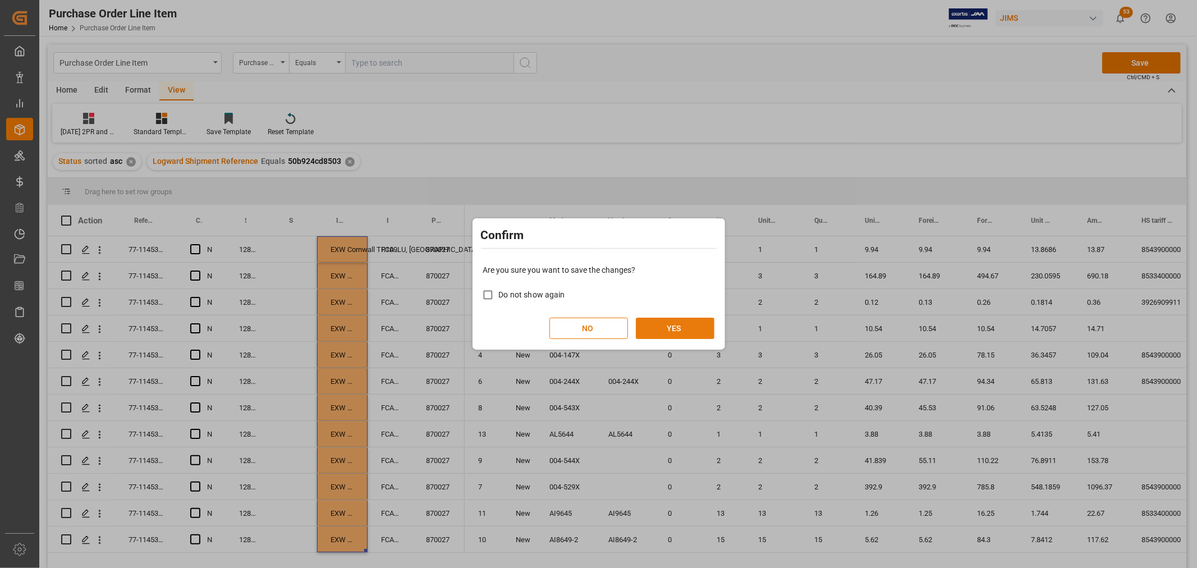
click at [677, 325] on button "YES" at bounding box center [675, 328] width 79 height 21
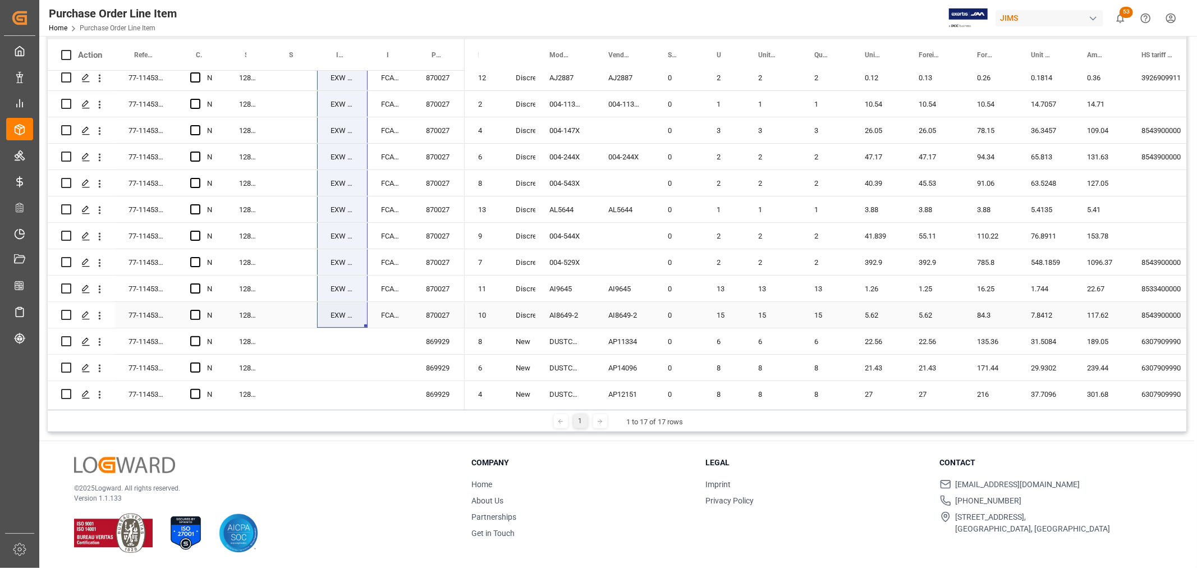
scroll to position [116, 0]
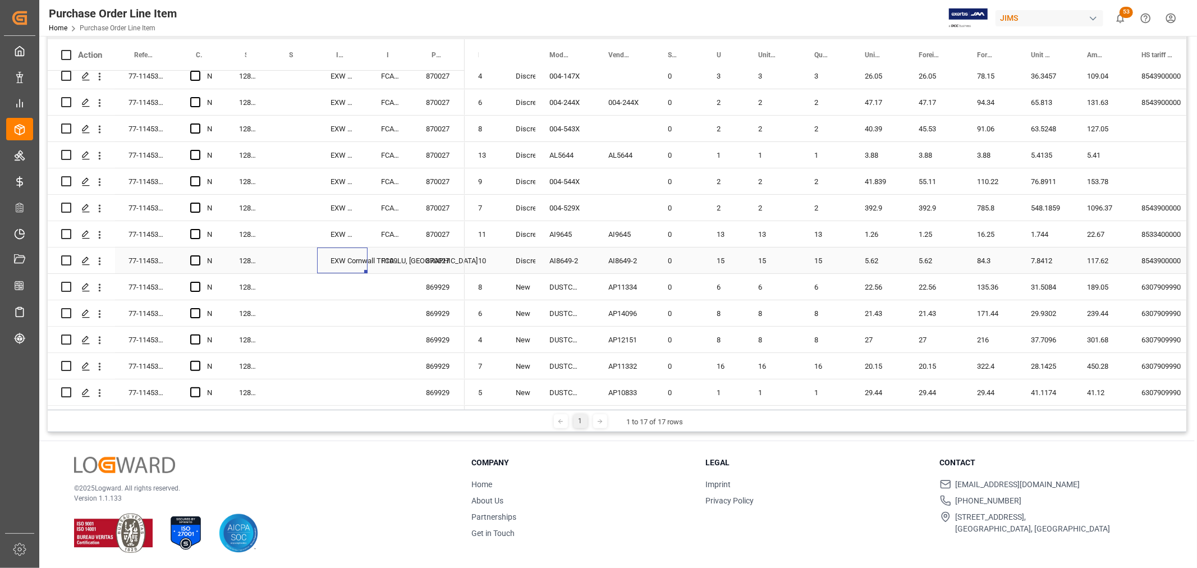
click at [339, 259] on div "EXW Cornwall TR109LU, GB" at bounding box center [342, 260] width 50 height 26
click at [347, 256] on div "EXW Cornwall TR109LU, GB" at bounding box center [342, 260] width 50 height 26
click at [341, 247] on div "EXW Cornwall TR109LU, GB" at bounding box center [342, 260] width 50 height 26
click at [341, 260] on div "EXW Cornwall TR109LU, GB" at bounding box center [342, 260] width 50 height 26
drag, startPoint x: 364, startPoint y: 265, endPoint x: 362, endPoint y: 384, distance: 118.9
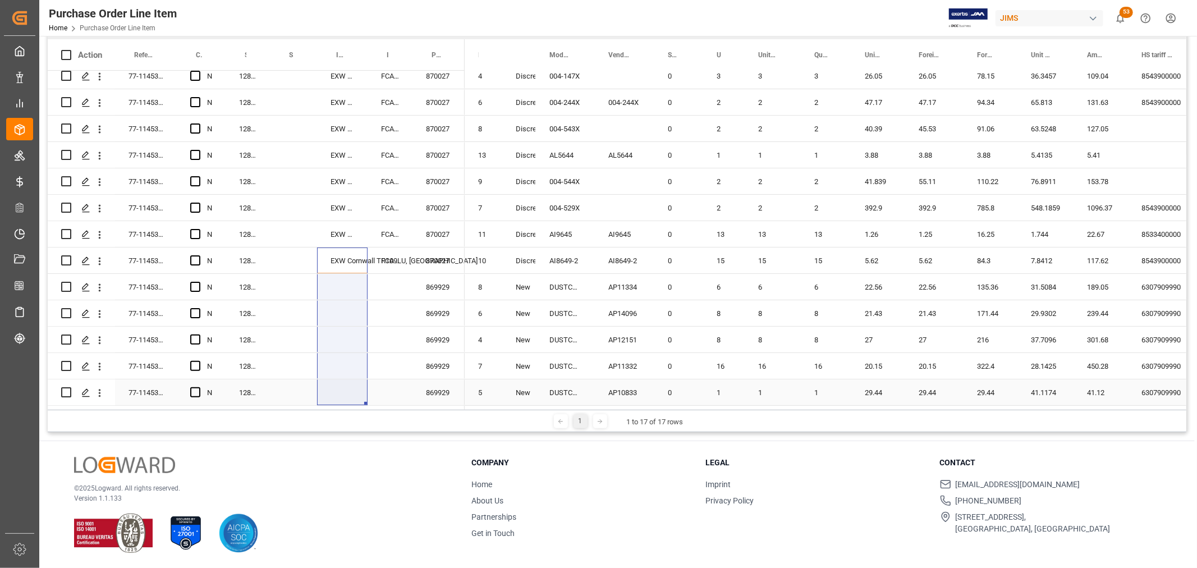
click at [362, 384] on div "77-11453-GB N 1285/EU2 EXW Cornwall TR109LU, GB FCA Penryn GB 870027 77-11453-G…" at bounding box center [256, 181] width 417 height 448
click at [321, 247] on div "EXW Cornwall TR109LU, GB" at bounding box center [342, 260] width 50 height 26
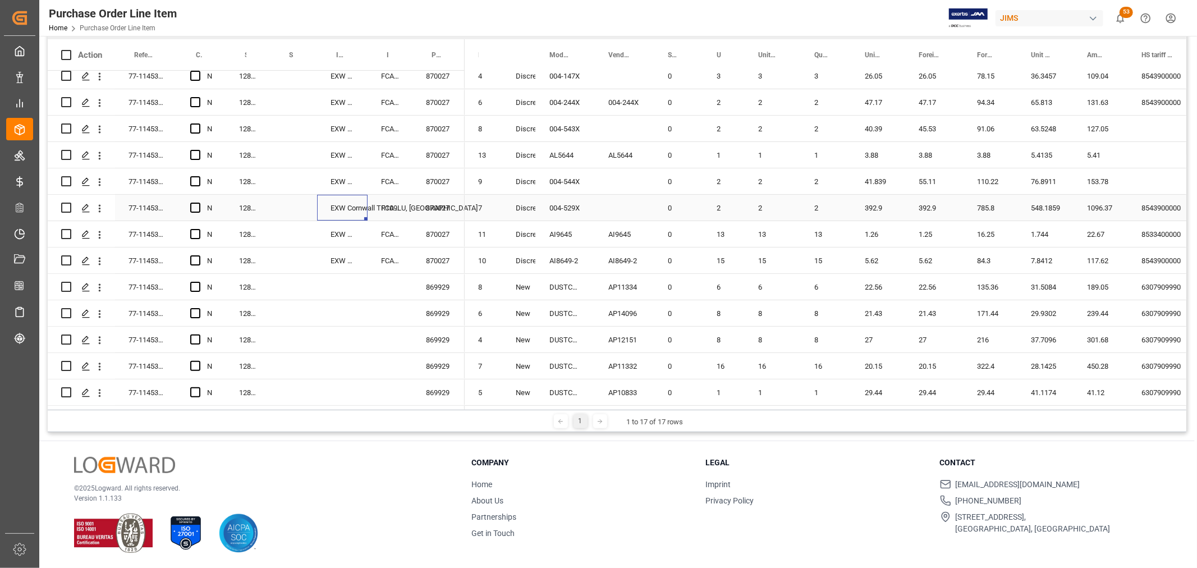
click at [333, 214] on div "EXW Cornwall TR109LU, GB" at bounding box center [342, 208] width 50 height 26
click at [329, 248] on div "EXW Cornwall TR109LU, GB" at bounding box center [342, 260] width 50 height 26
click at [333, 262] on input "EXW Cornwall TR109LU, GB" at bounding box center [342, 266] width 33 height 21
click at [376, 262] on div "FCA Penryn GB" at bounding box center [389, 260] width 45 height 26
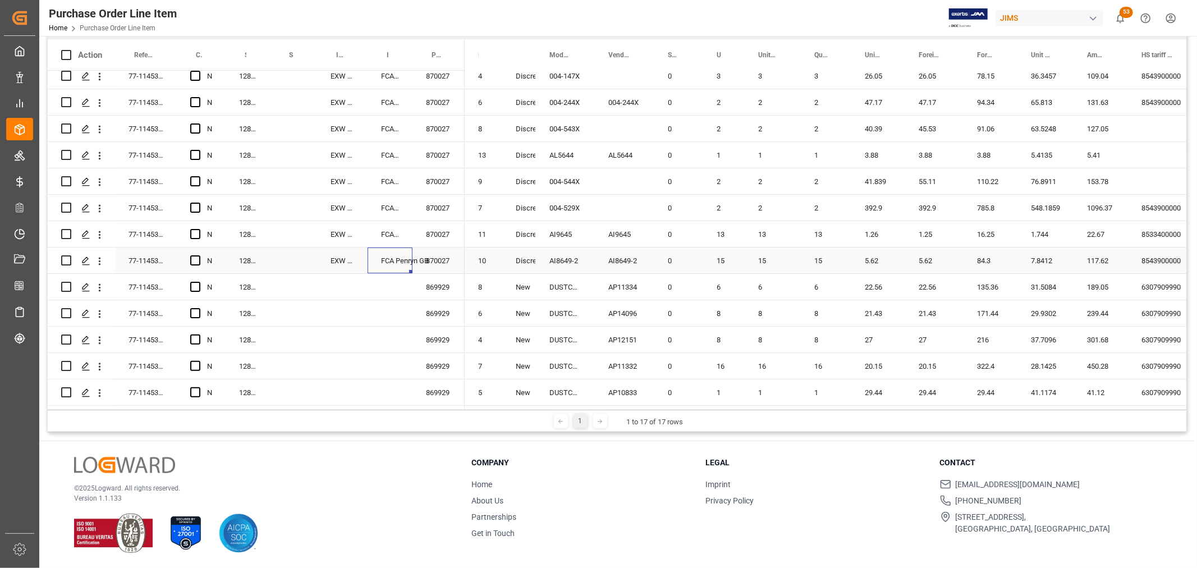
click at [352, 254] on div "EXW Cornwall TR109LU, GB" at bounding box center [342, 260] width 50 height 26
click at [340, 282] on div "Press SPACE to select this row." at bounding box center [342, 287] width 50 height 26
click at [340, 254] on div "EXW Cornwall TR109LU, GB" at bounding box center [342, 260] width 50 height 26
drag, startPoint x: 364, startPoint y: 266, endPoint x: 361, endPoint y: 385, distance: 119.0
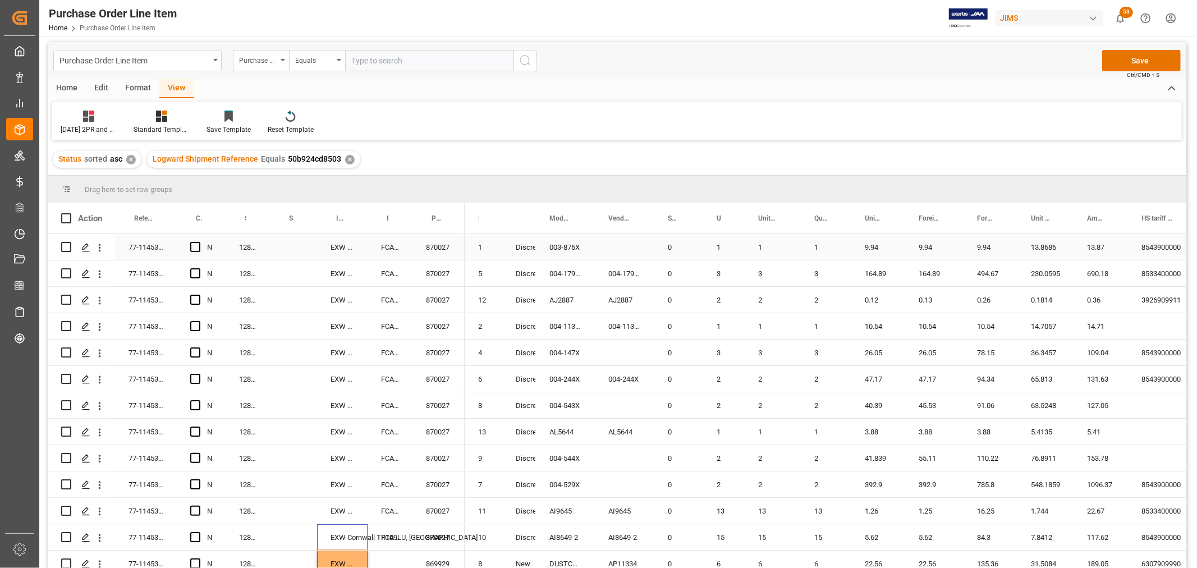
scroll to position [0, 0]
click at [1123, 64] on button "Save" at bounding box center [1141, 62] width 79 height 21
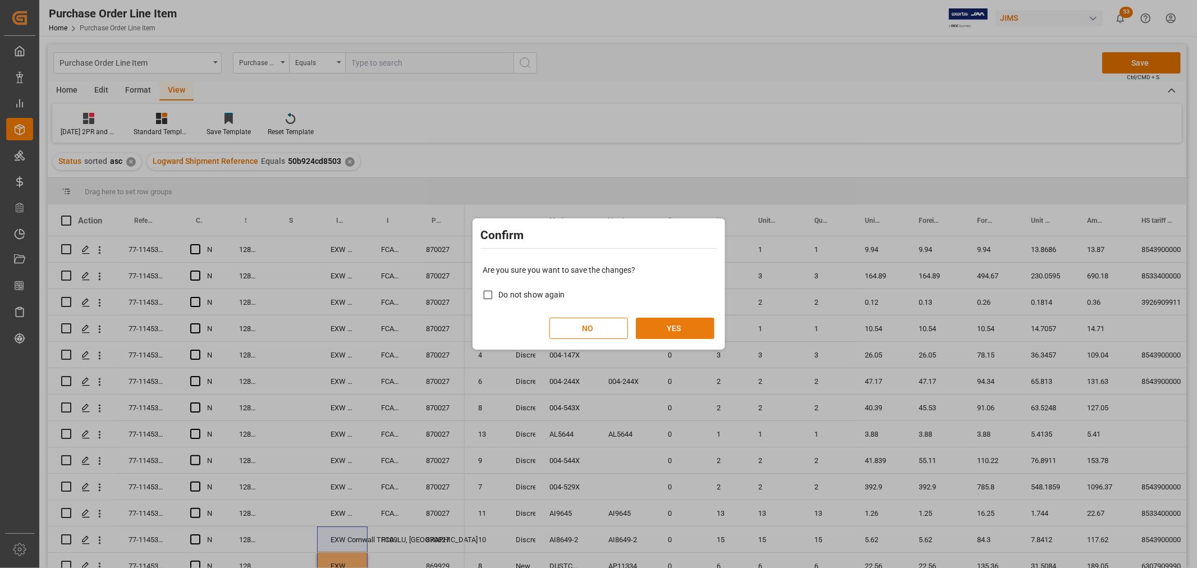
click at [686, 329] on button "YES" at bounding box center [675, 328] width 79 height 21
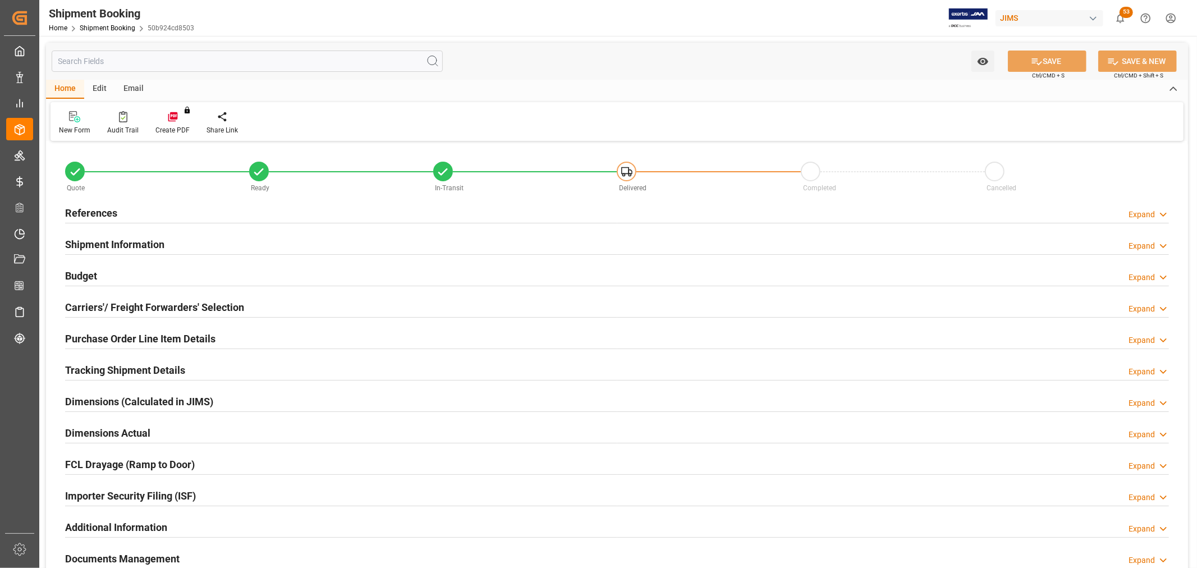
type input "18"
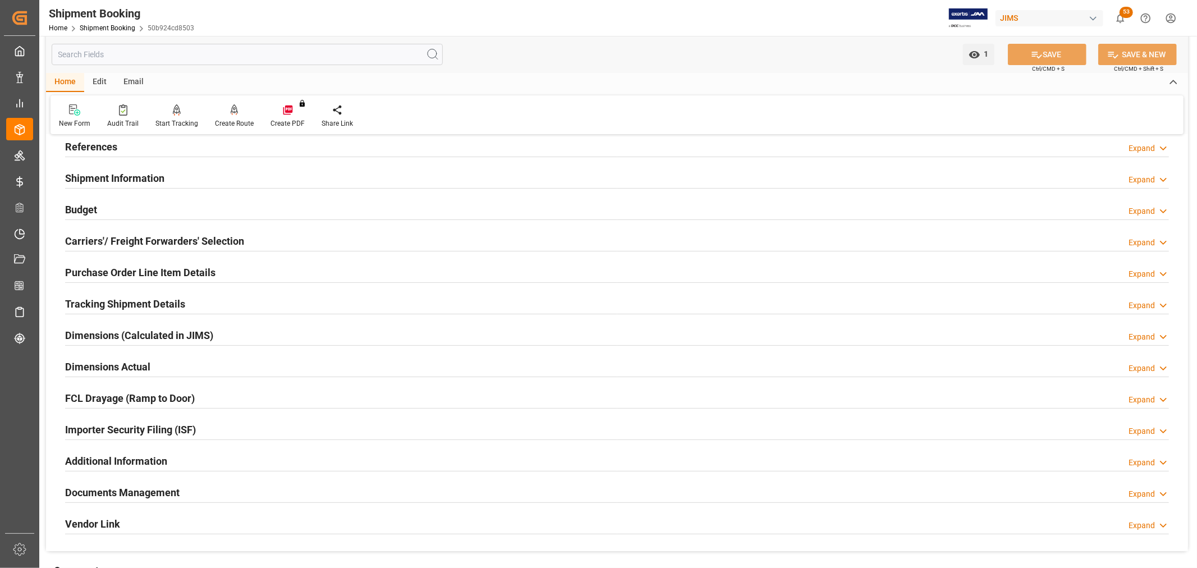
scroll to position [62, 0]
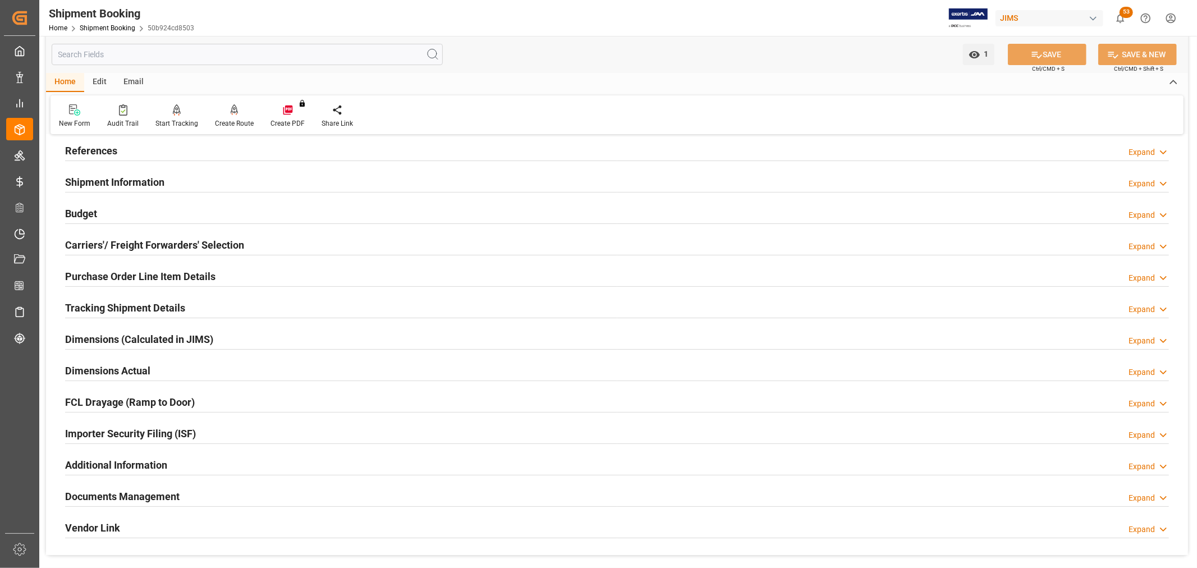
click at [119, 270] on h2 "Purchase Order Line Item Details" at bounding box center [140, 276] width 150 height 15
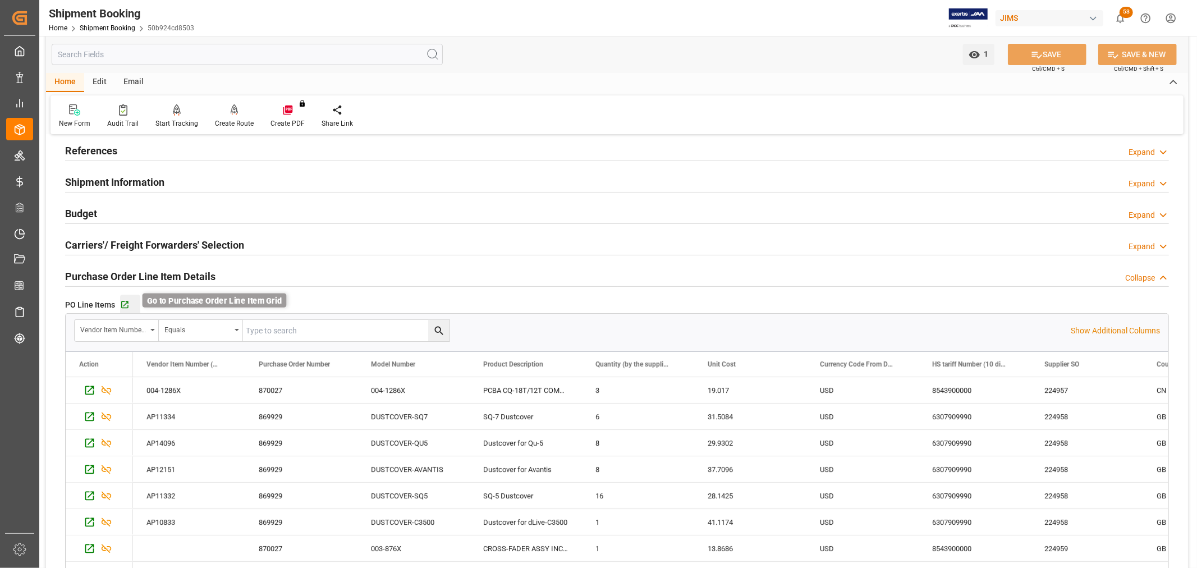
click at [124, 305] on icon "button" at bounding box center [124, 304] width 7 height 7
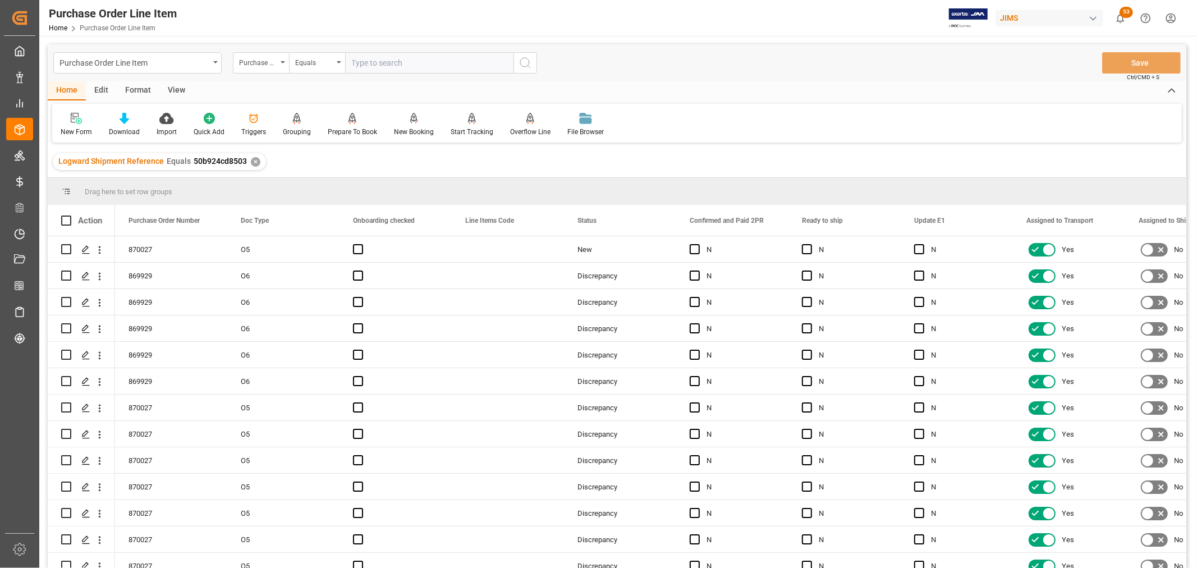
click at [169, 92] on div "View" at bounding box center [176, 90] width 34 height 19
click at [68, 126] on div "Default" at bounding box center [71, 124] width 39 height 25
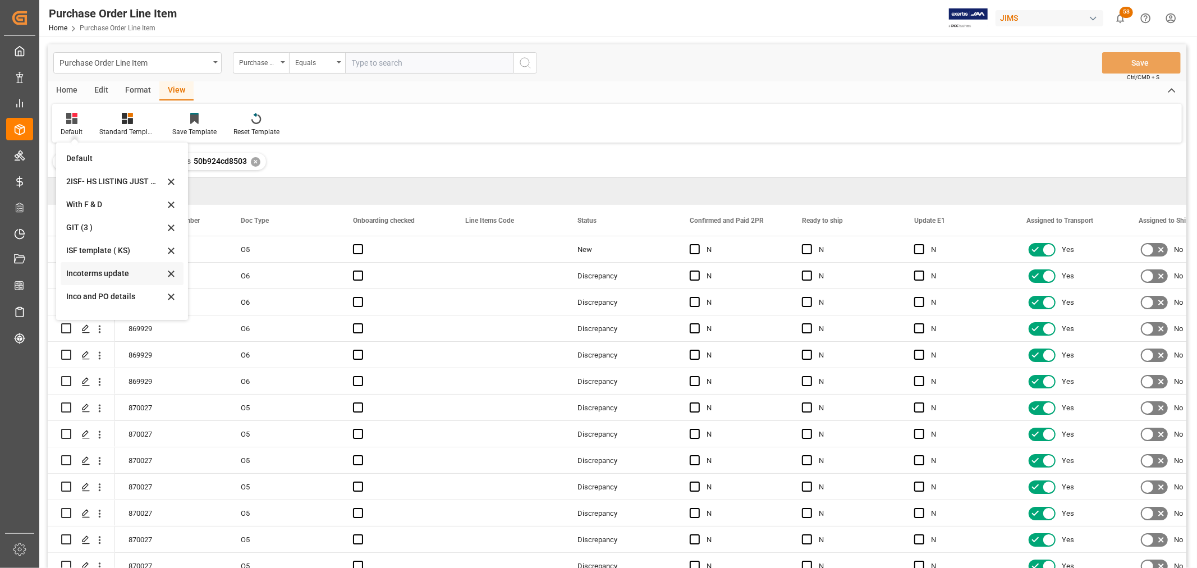
click at [90, 271] on div "Incoterms update" at bounding box center [115, 274] width 98 height 12
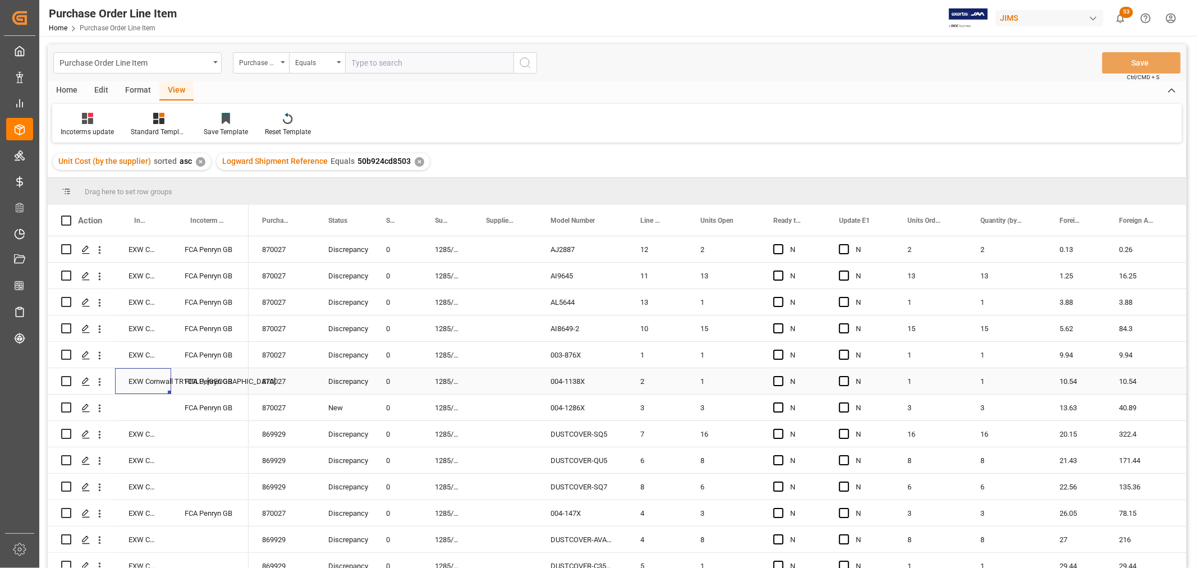
click at [132, 380] on div "EXW Cornwall TR109LU, [GEOGRAPHIC_DATA]" at bounding box center [143, 381] width 56 height 26
drag, startPoint x: 167, startPoint y: 392, endPoint x: 164, endPoint y: 410, distance: 18.2
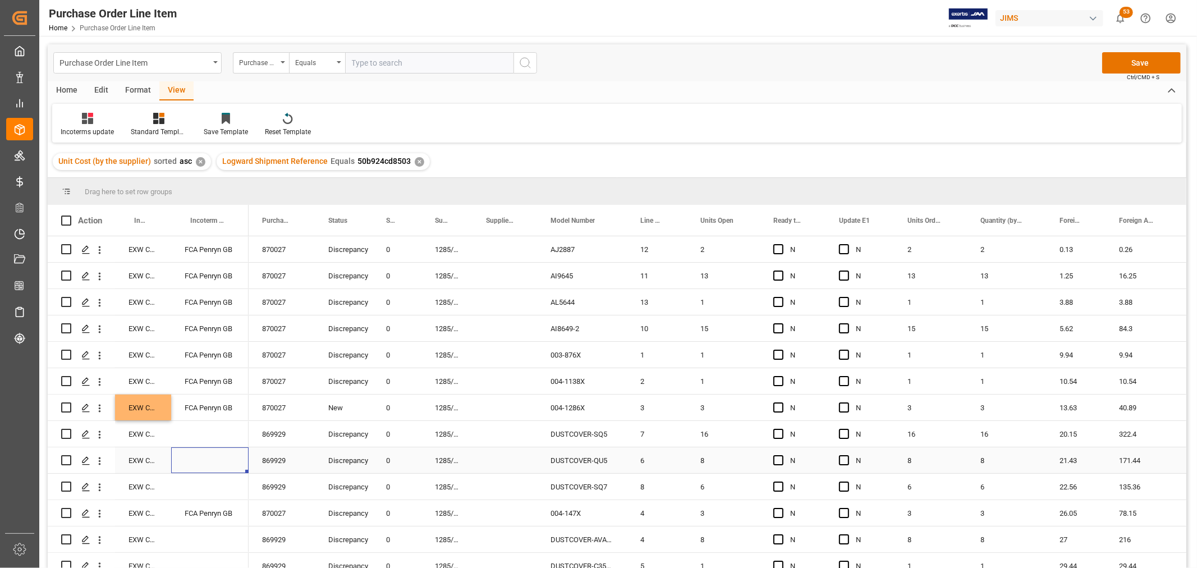
click at [182, 455] on div "Press SPACE to select this row." at bounding box center [209, 460] width 77 height 26
click at [1133, 58] on button "Save" at bounding box center [1141, 62] width 79 height 21
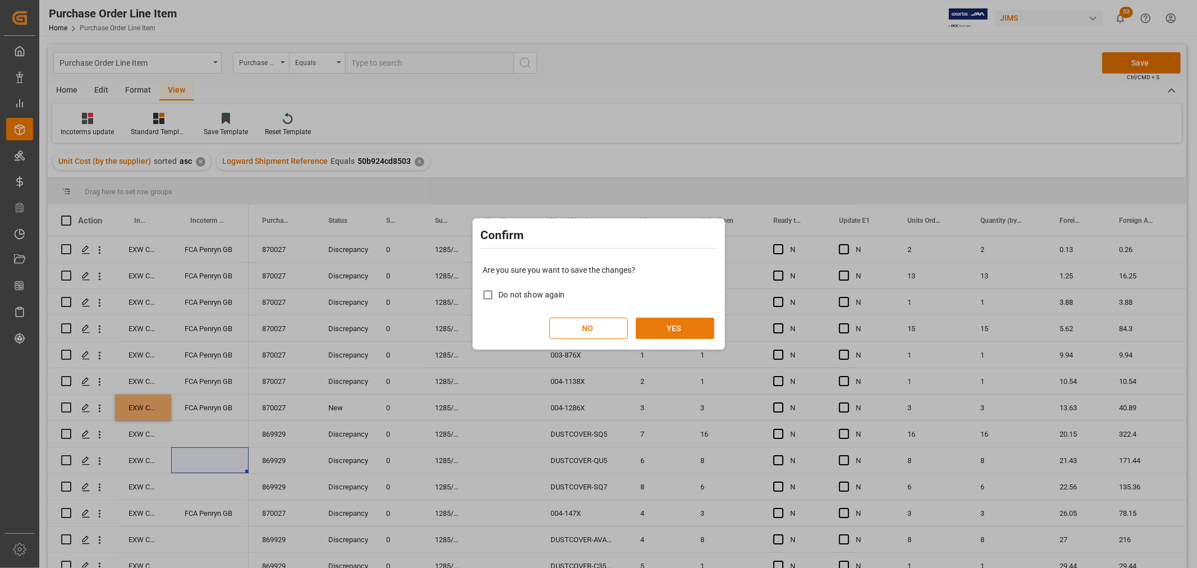
click at [670, 327] on button "YES" at bounding box center [675, 328] width 79 height 21
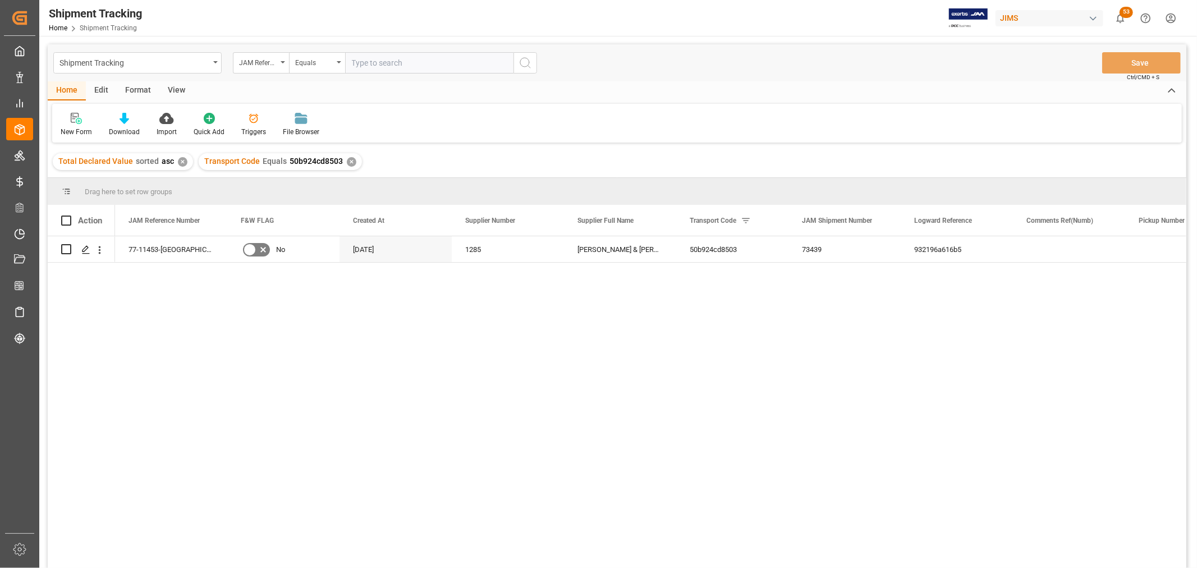
click at [371, 295] on div "77-11453-GB No [DATE] 1285 [PERSON_NAME] & [PERSON_NAME] 50b924cd8503 73439 932…" at bounding box center [650, 405] width 1071 height 339
click at [174, 86] on div "View" at bounding box center [176, 90] width 34 height 19
click at [62, 127] on div "Default" at bounding box center [72, 132] width 22 height 10
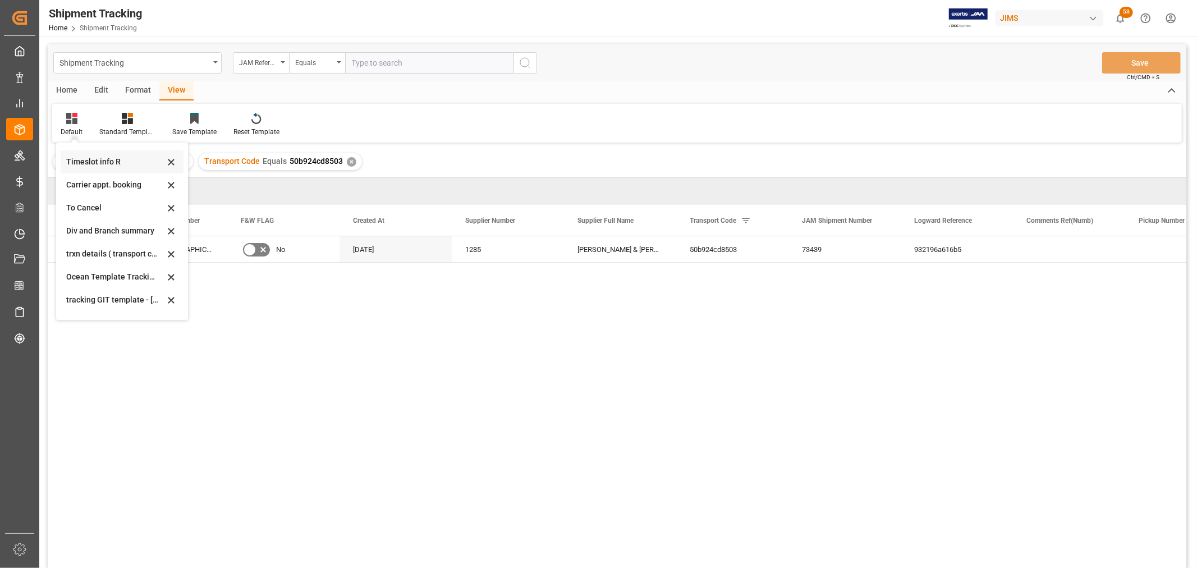
scroll to position [62, 0]
click at [97, 304] on div "[DATE]" at bounding box center [115, 304] width 98 height 12
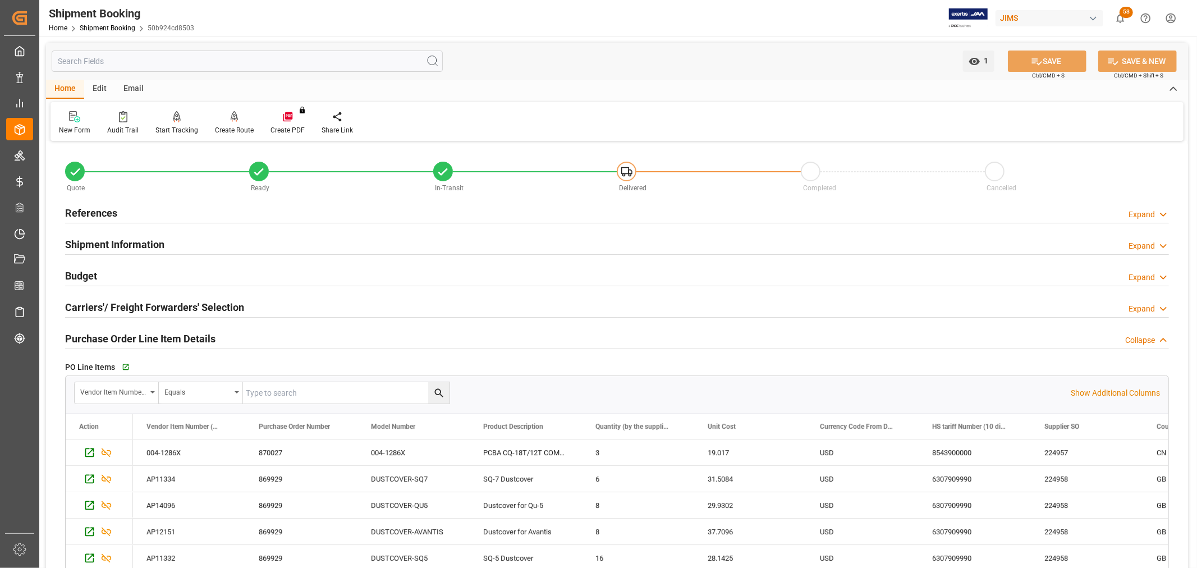
scroll to position [62, 0]
